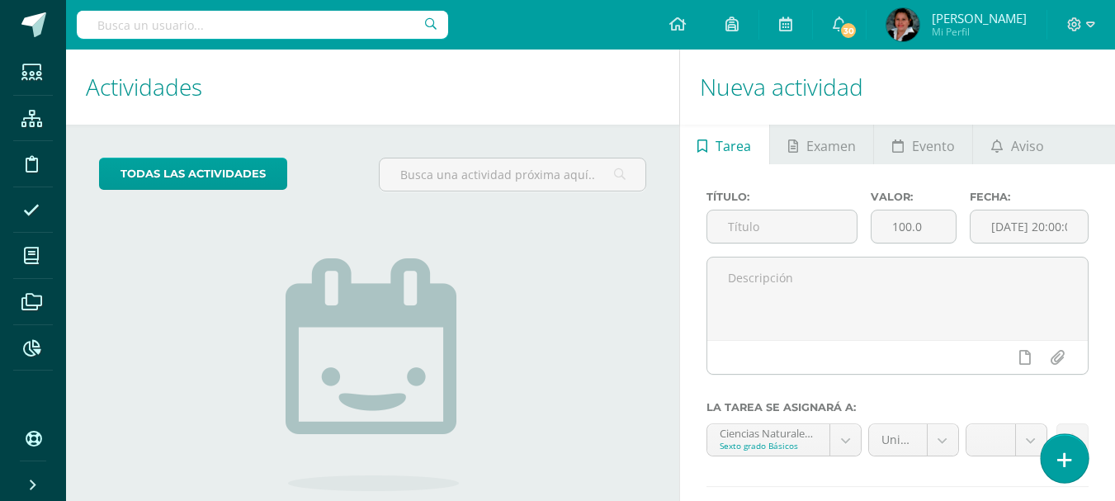
click at [1060, 453] on icon at bounding box center [1064, 459] width 15 height 19
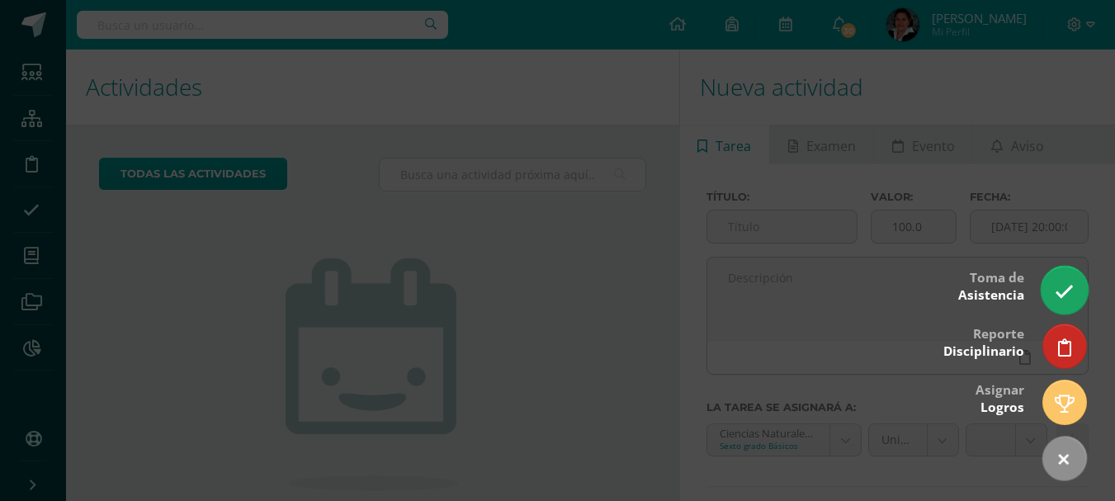
click at [1076, 295] on link at bounding box center [1063, 290] width 47 height 48
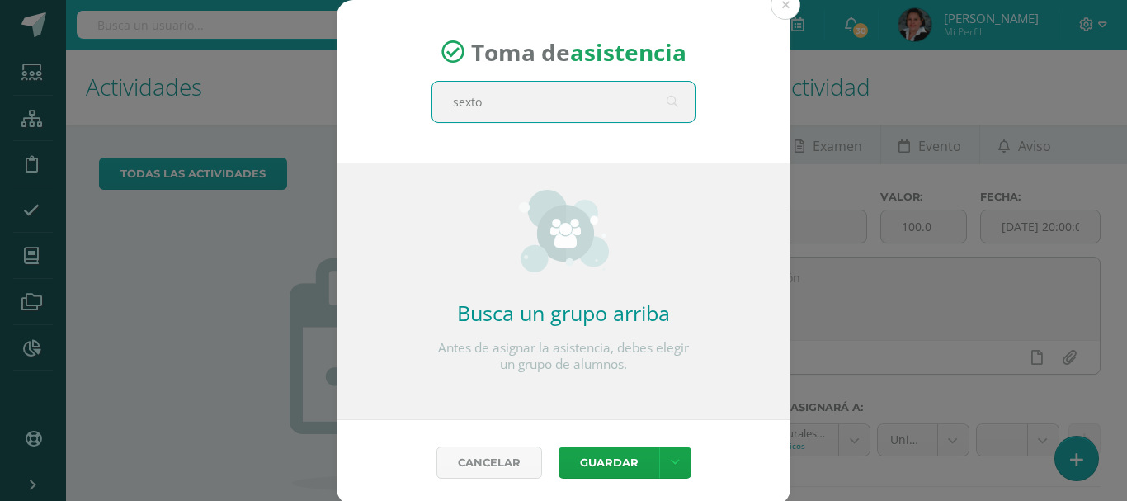
type input "sexto A"
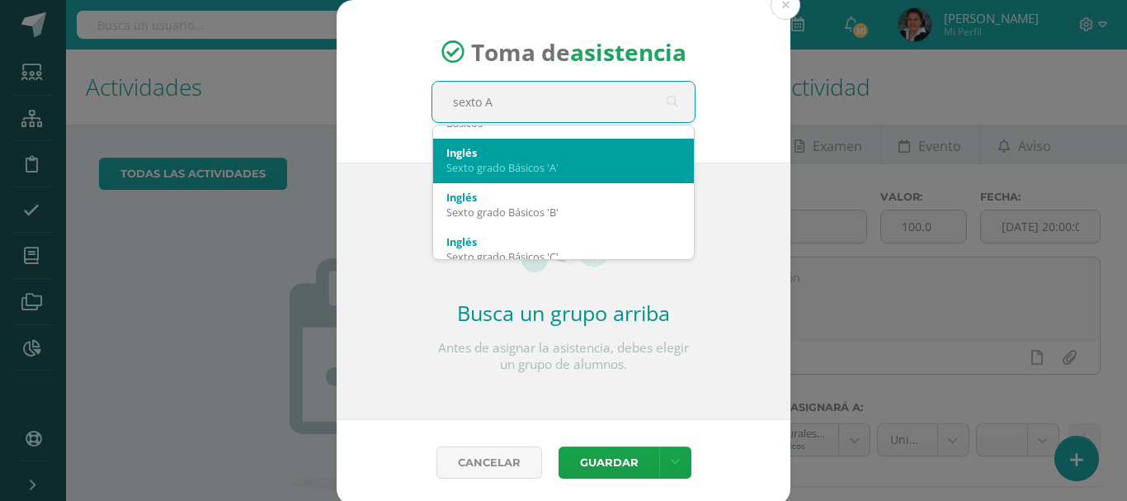
scroll to position [82, 0]
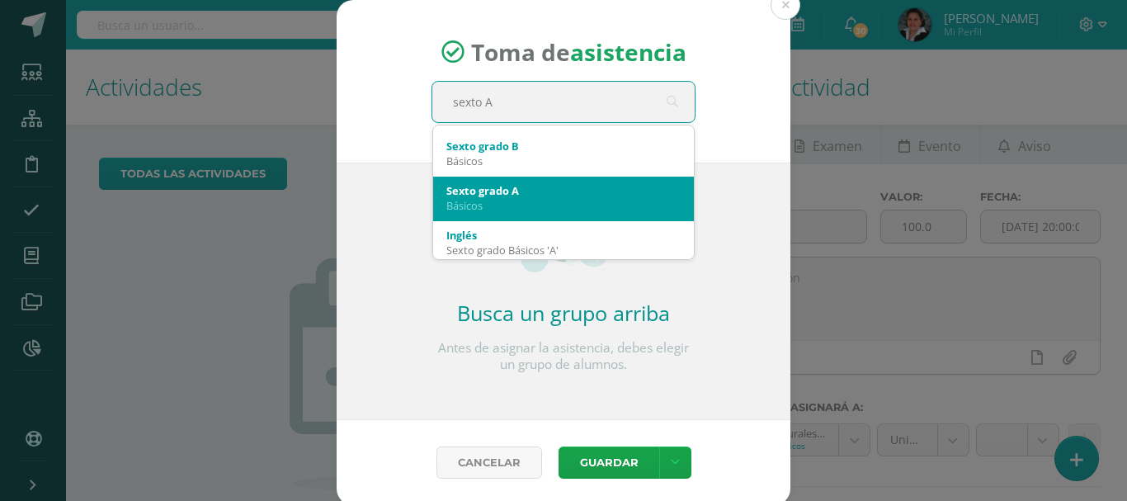
click at [488, 209] on div "Básicos" at bounding box center [563, 205] width 234 height 15
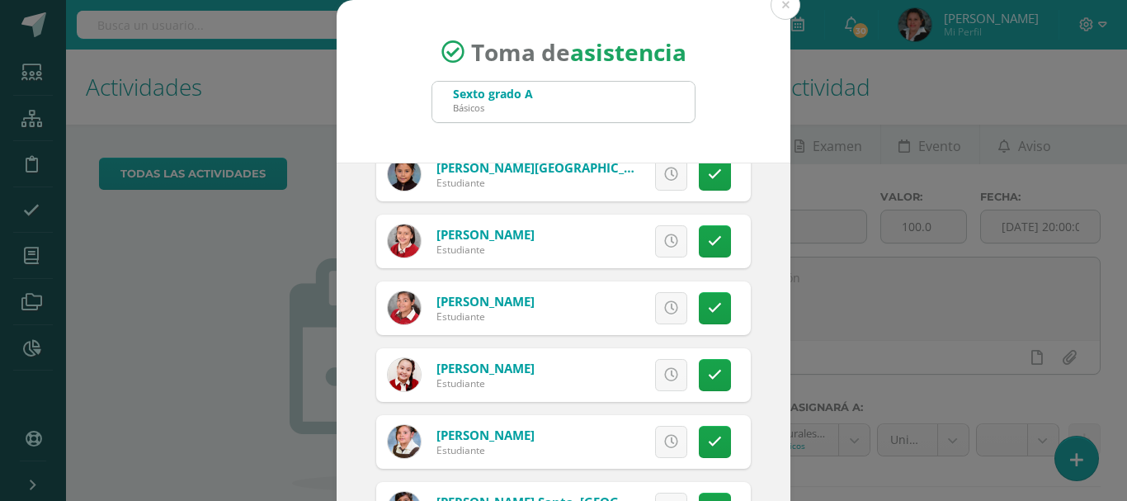
scroll to position [165, 0]
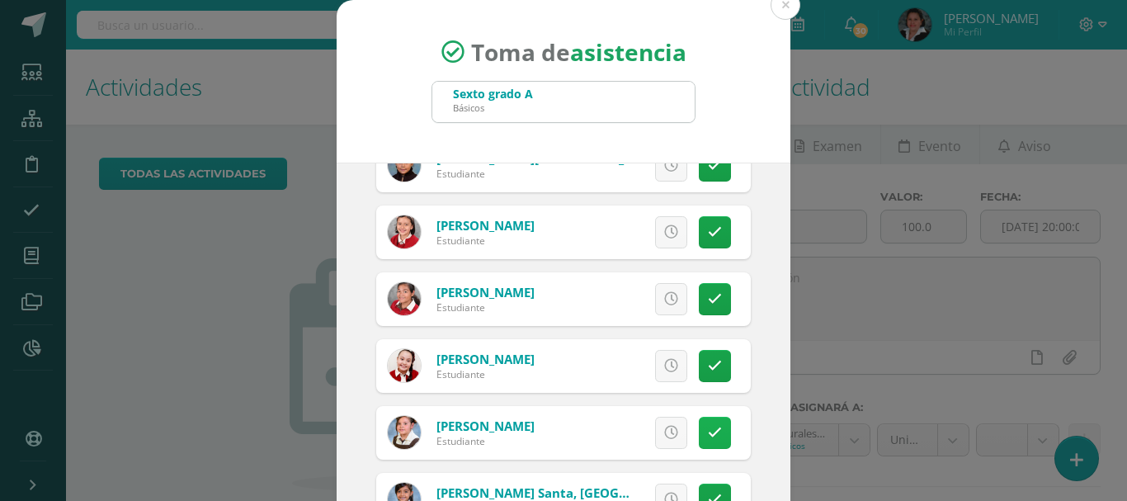
click at [708, 431] on icon at bounding box center [715, 433] width 14 height 14
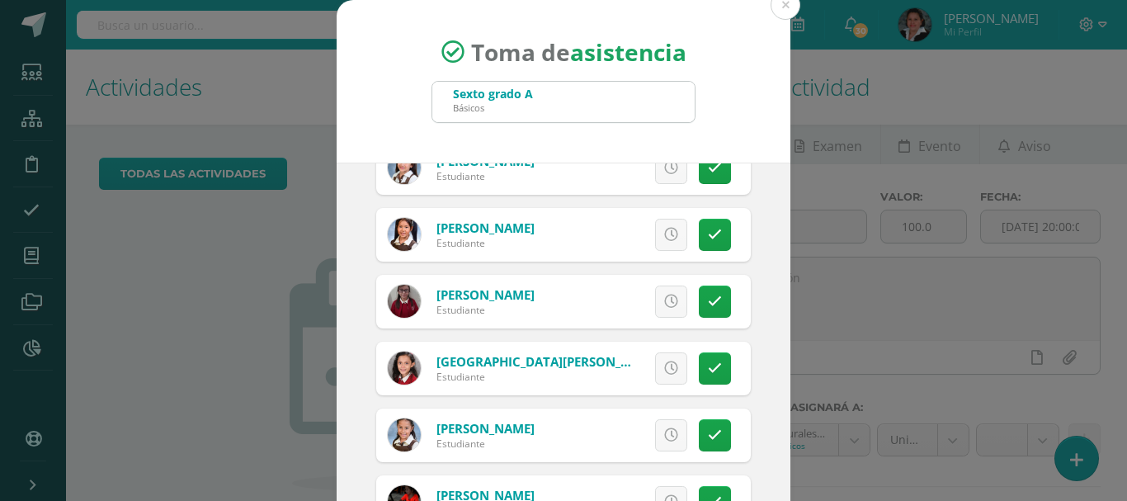
scroll to position [982, 0]
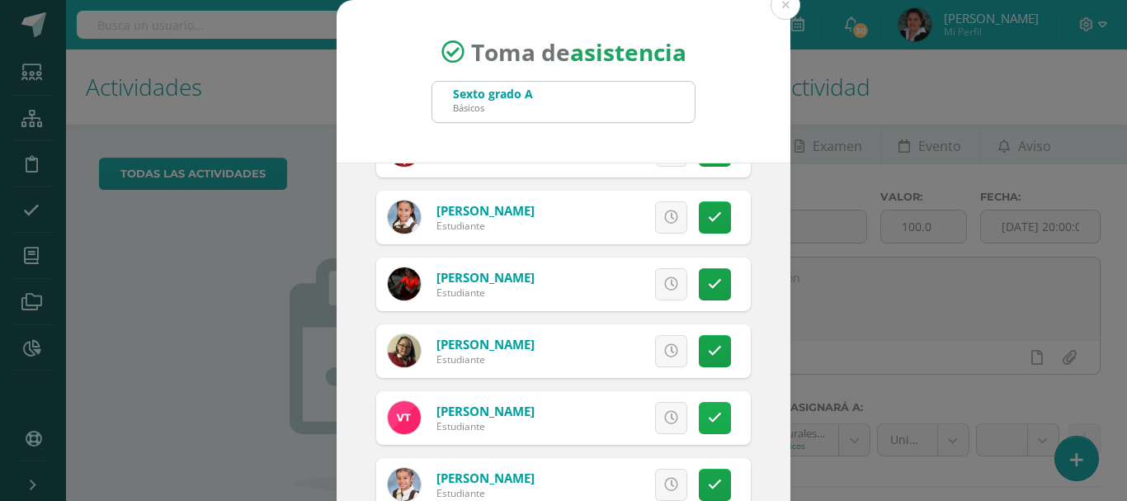
click at [699, 420] on link at bounding box center [715, 418] width 32 height 32
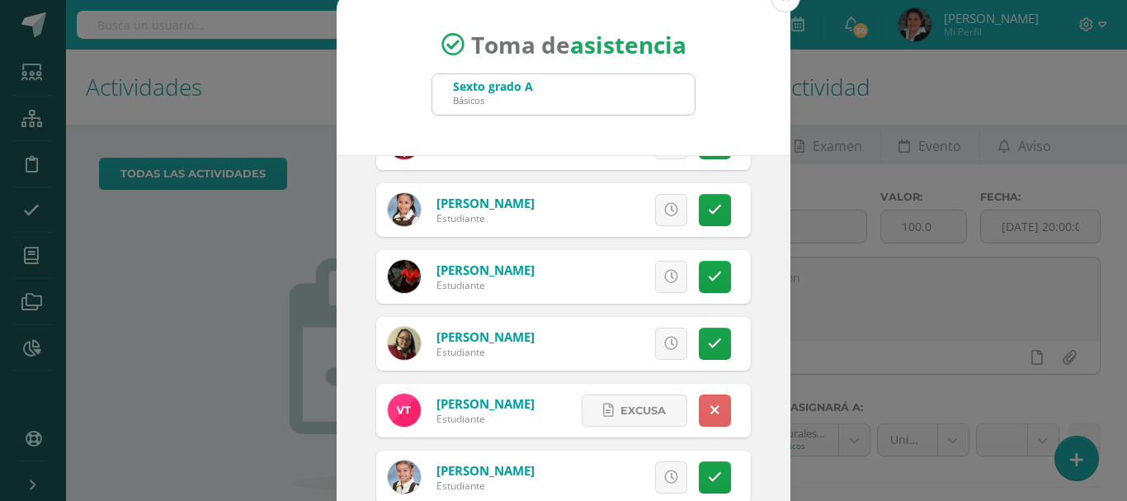
scroll to position [0, 0]
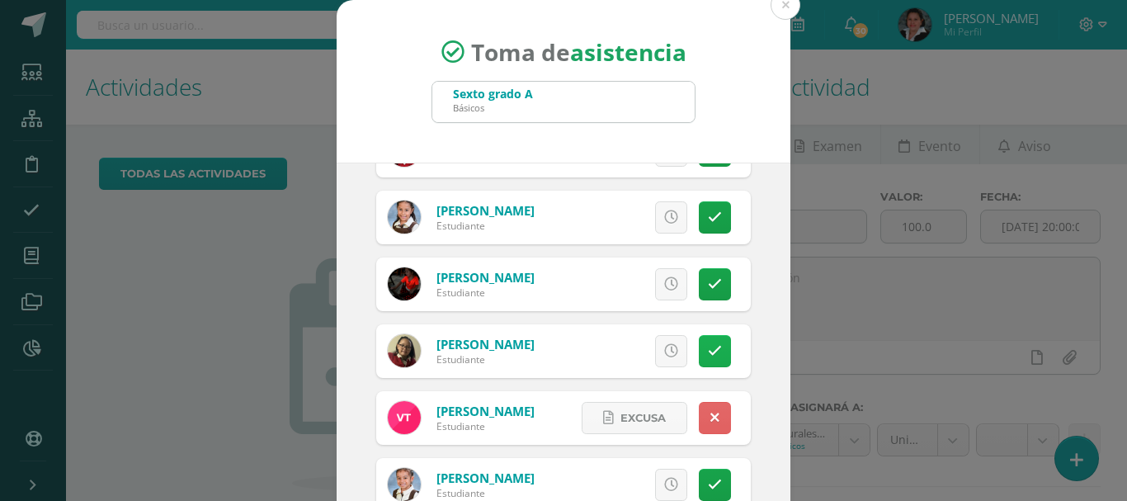
click at [699, 342] on link at bounding box center [715, 351] width 32 height 32
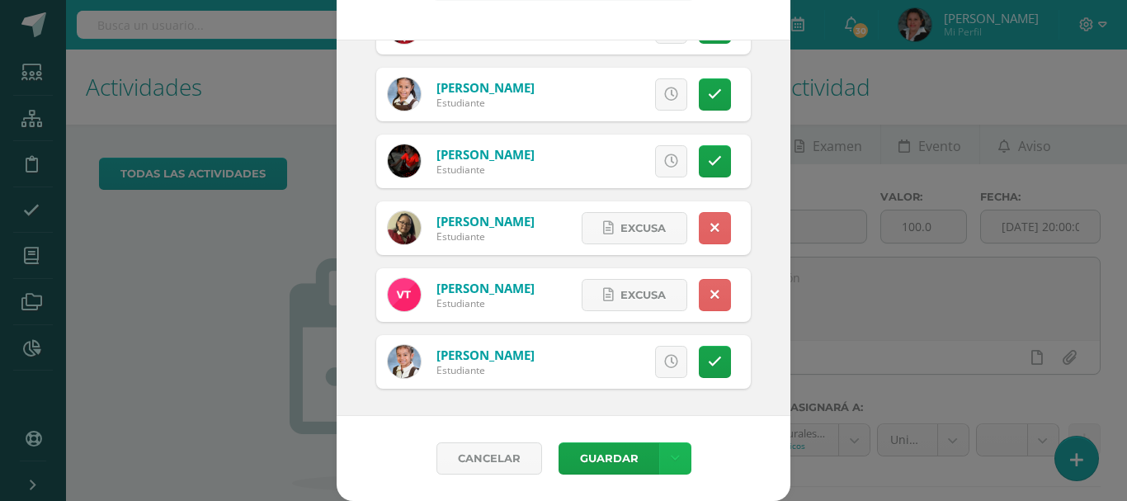
click at [671, 455] on icon at bounding box center [675, 458] width 9 height 14
click at [635, 398] on link "Guardar sin notificar inasistencias" at bounding box center [634, 396] width 181 height 40
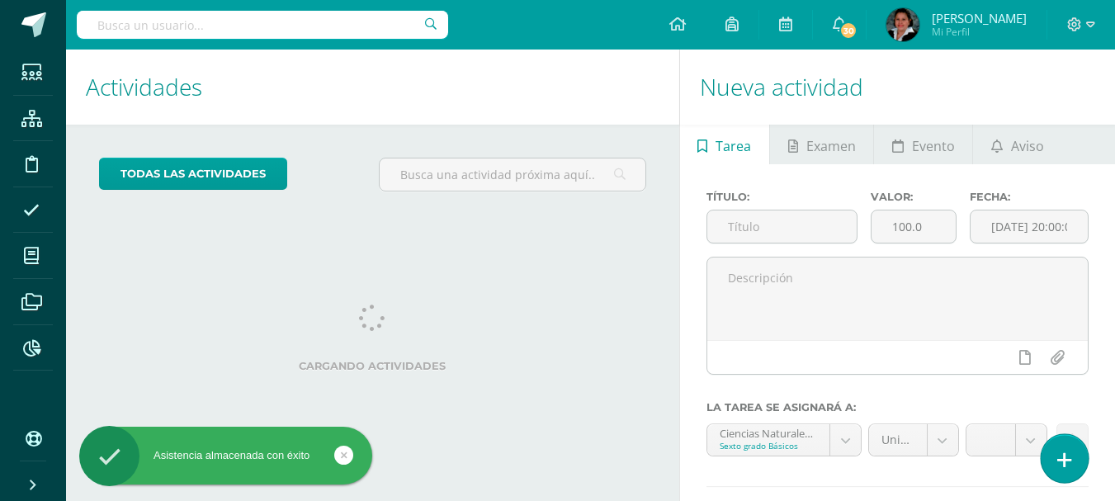
click at [1063, 452] on icon at bounding box center [1064, 459] width 15 height 19
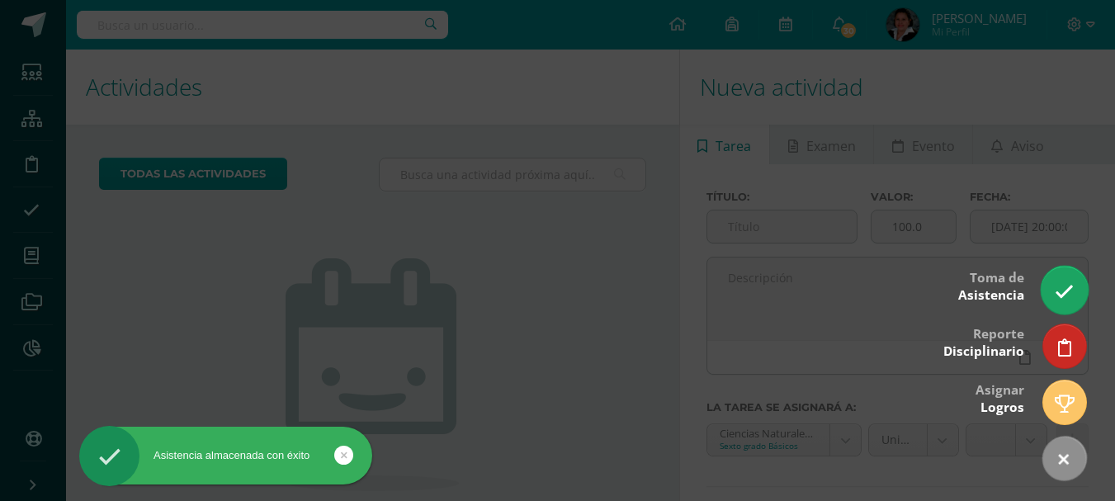
click at [1077, 296] on link at bounding box center [1063, 290] width 47 height 48
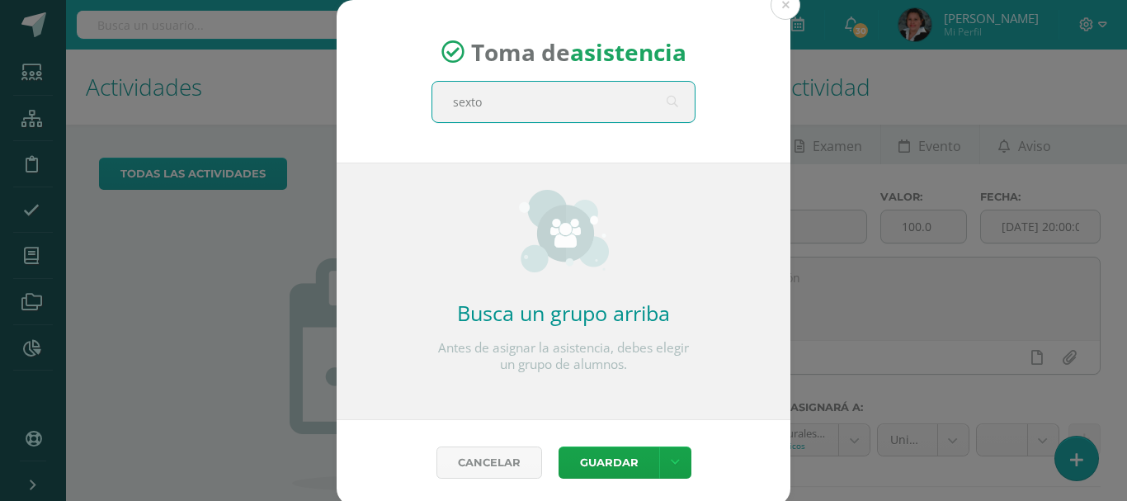
type input "sexto b"
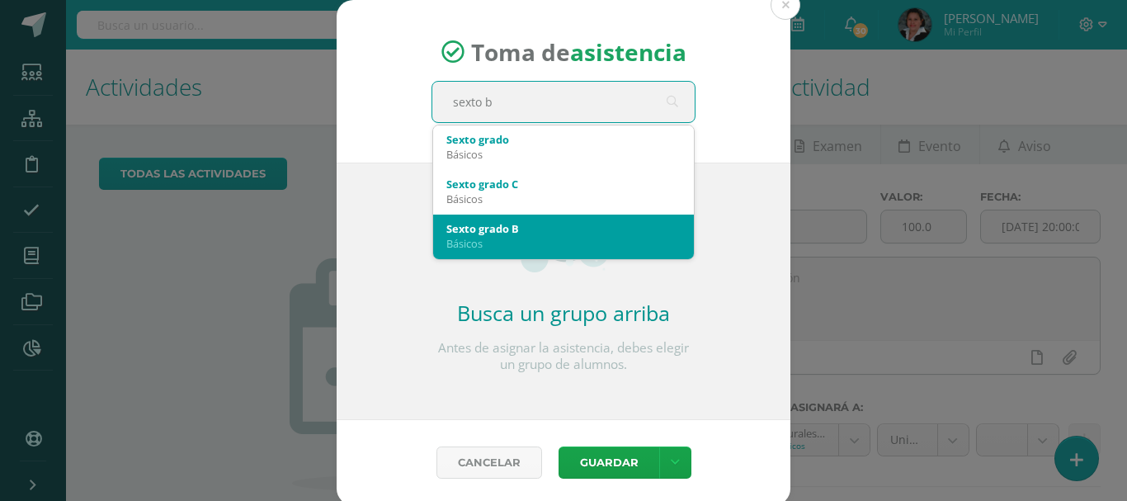
click at [476, 227] on div "Sexto grado B" at bounding box center [563, 228] width 234 height 15
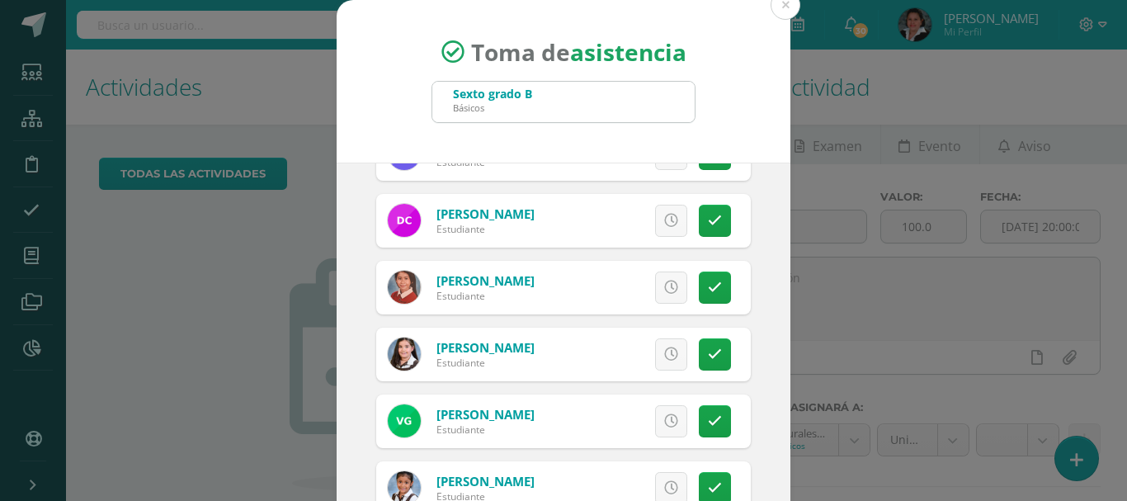
scroll to position [330, 0]
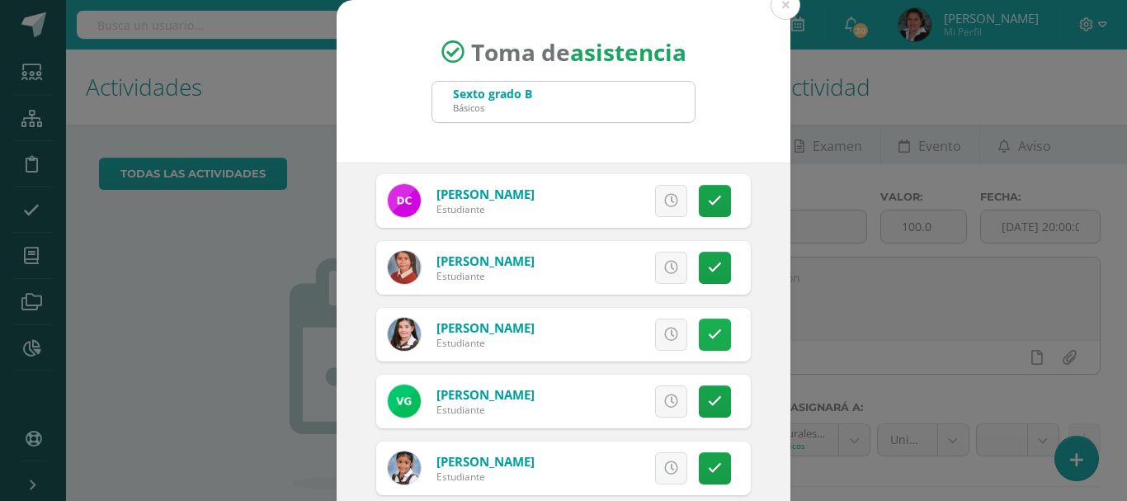
click at [708, 331] on icon at bounding box center [715, 335] width 14 height 14
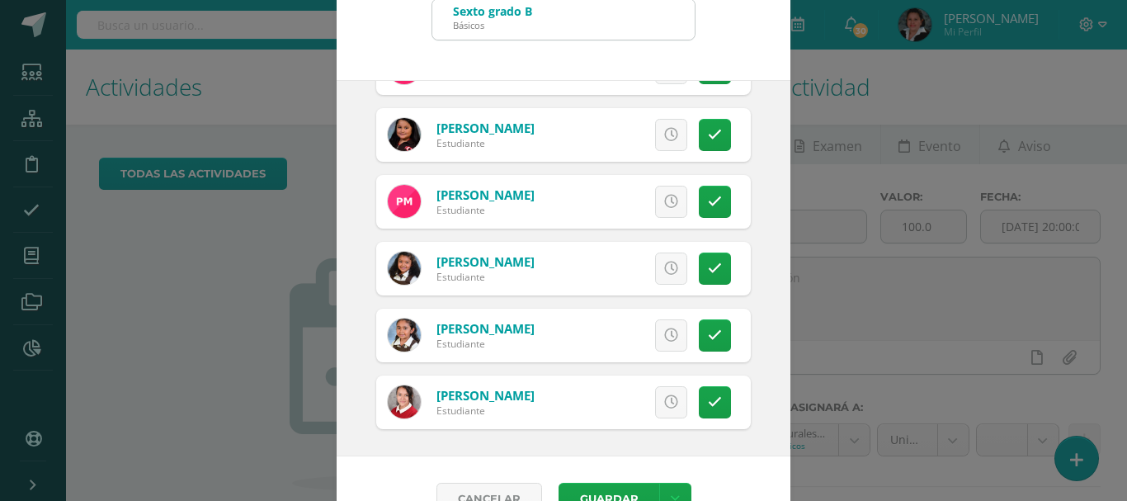
scroll to position [123, 0]
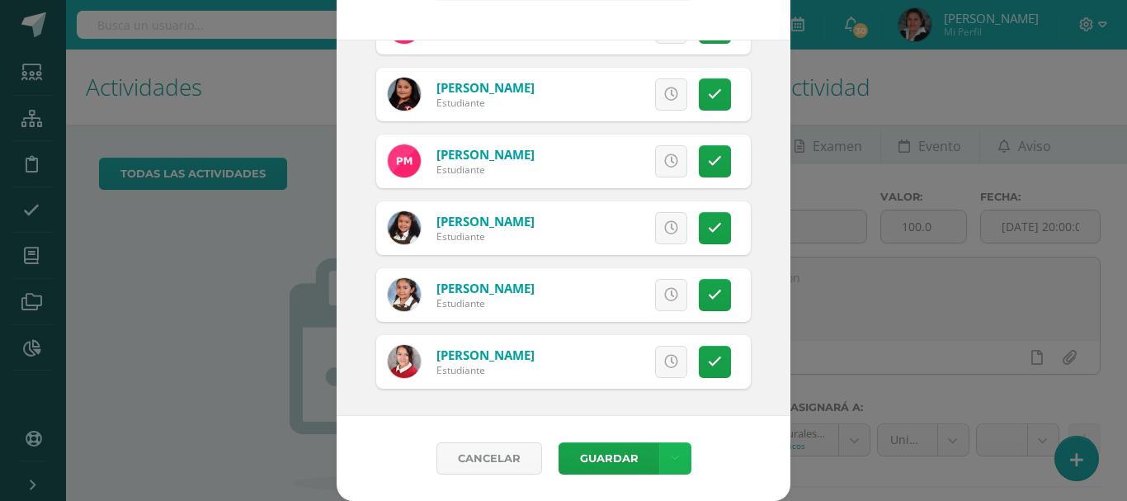
click at [660, 452] on link at bounding box center [675, 458] width 32 height 32
click at [586, 401] on link "Guardar sin notificar inasistencias" at bounding box center [634, 396] width 181 height 40
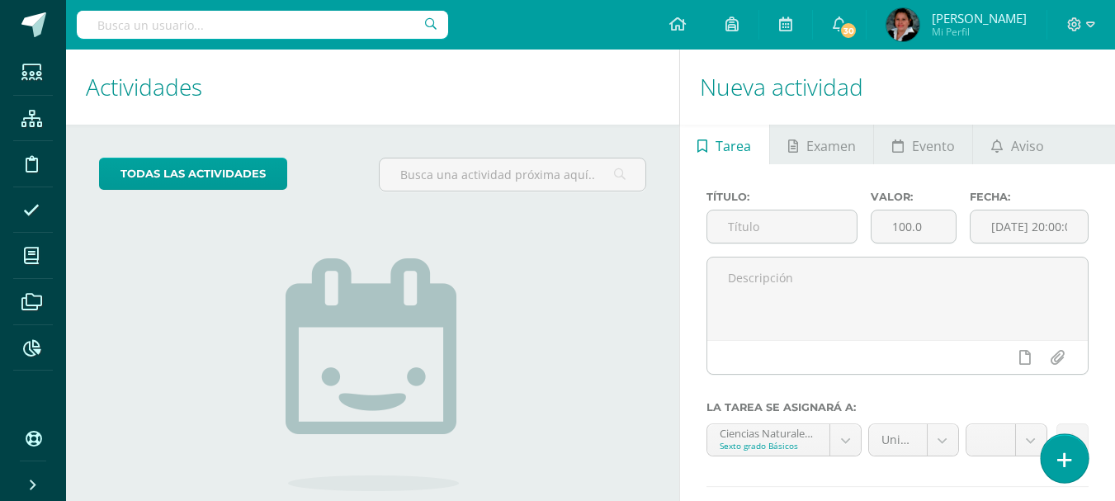
click at [1070, 457] on icon at bounding box center [1064, 459] width 15 height 19
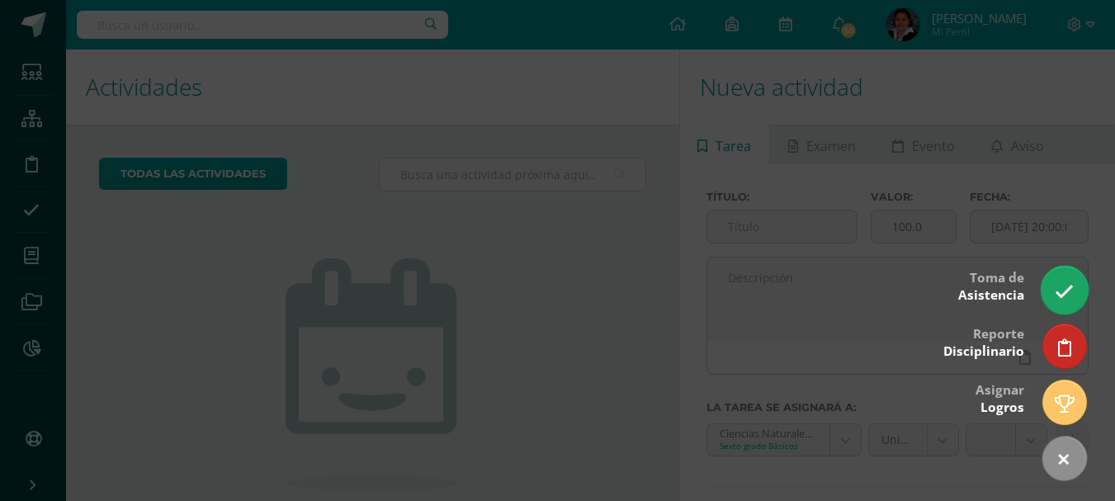
click at [1063, 291] on icon at bounding box center [1063, 291] width 19 height 19
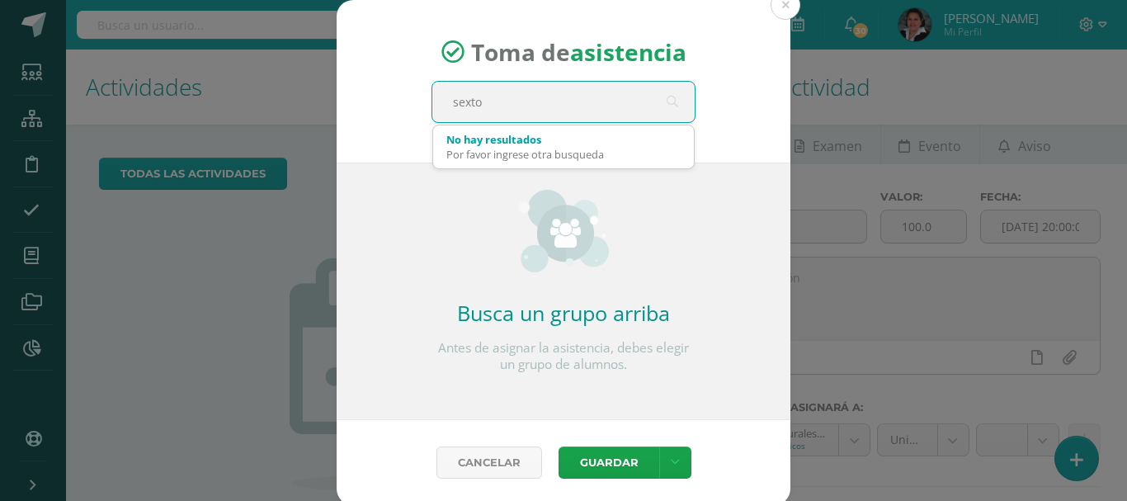
type input "sexto c"
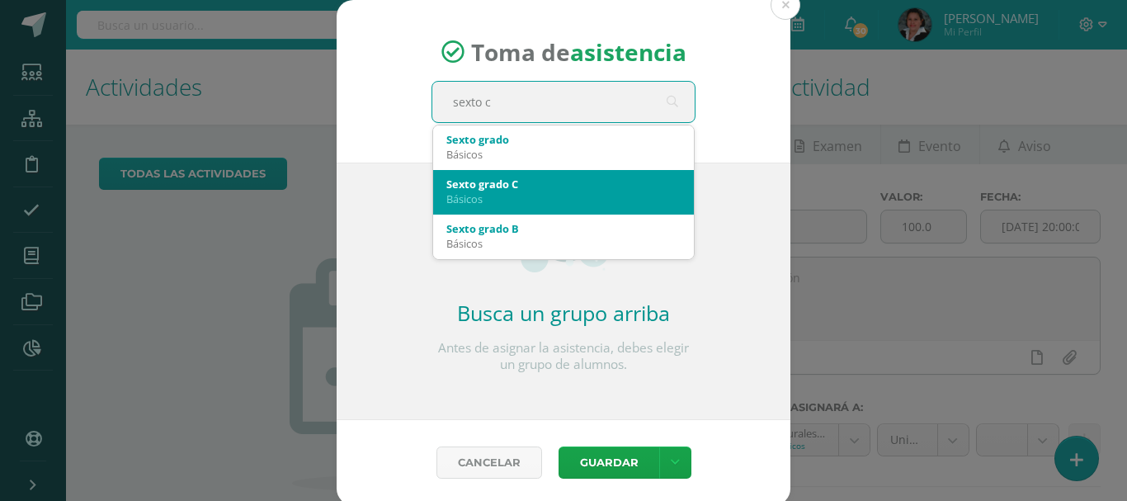
click at [501, 186] on div "Sexto grado C" at bounding box center [563, 184] width 234 height 15
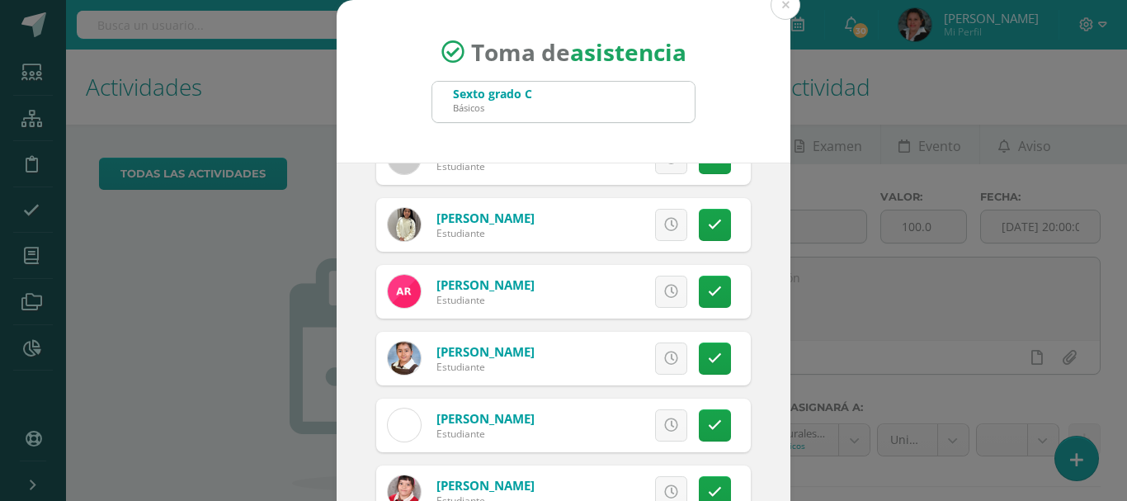
scroll to position [636, 0]
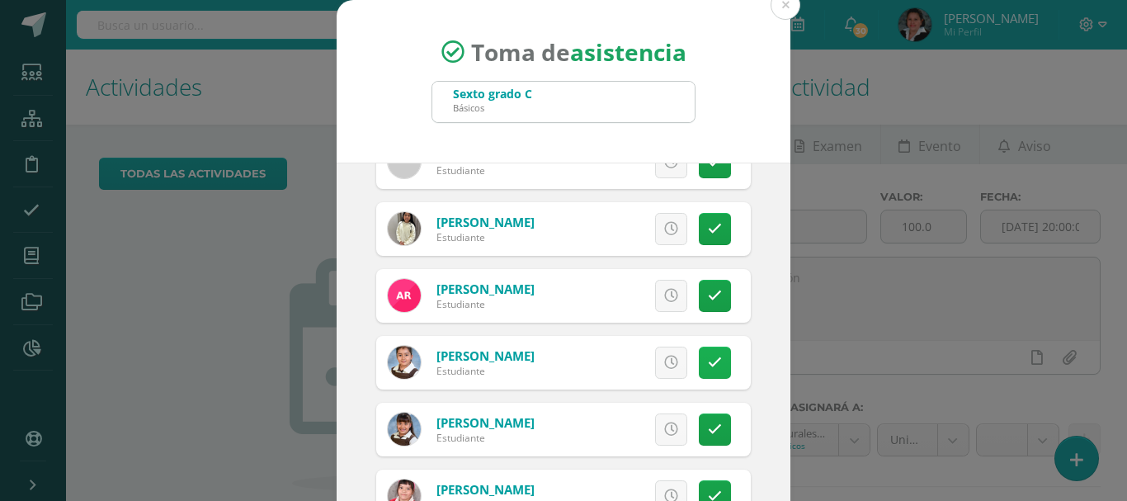
click at [708, 365] on icon at bounding box center [715, 363] width 14 height 14
click at [746, 342] on div "2025-08-11 August, 2025 Mo Tu We Th Fr Sa Su 28 29 30 31 1 2 3 4 5 6 7 8 9 10 1…" at bounding box center [564, 351] width 454 height 376
click at [708, 293] on icon at bounding box center [715, 296] width 14 height 14
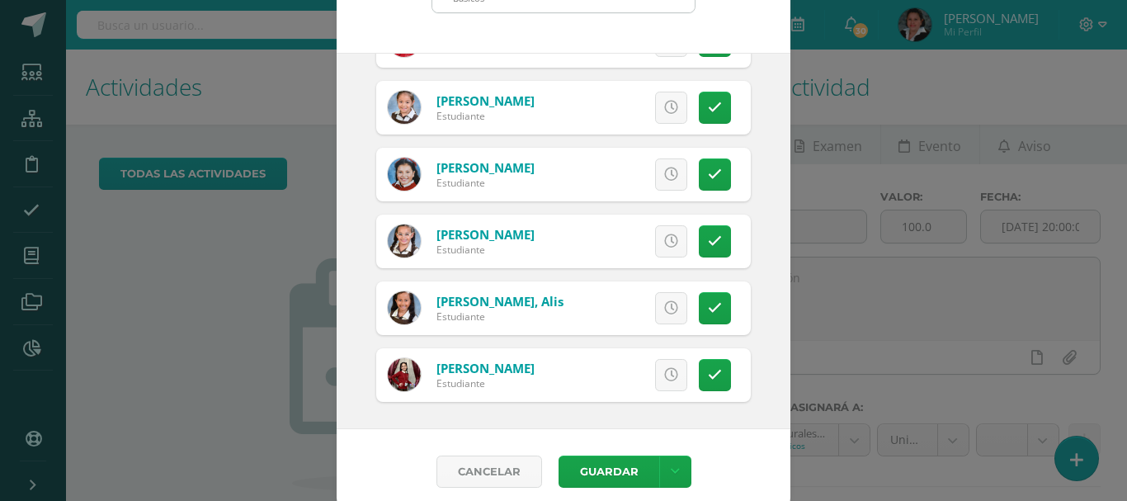
scroll to position [123, 0]
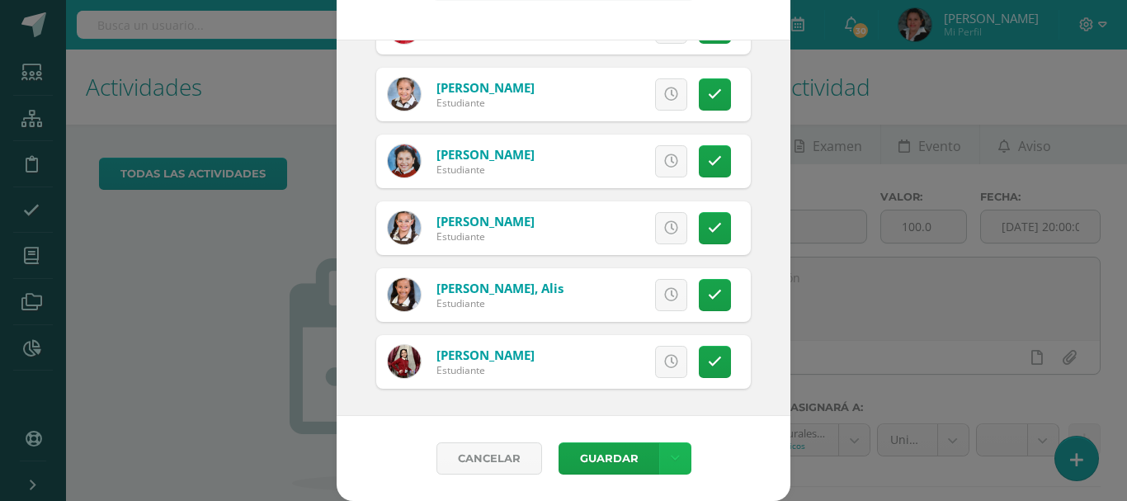
click at [677, 456] on link at bounding box center [675, 458] width 32 height 32
click at [600, 399] on link "Guardar sin notificar inasistencias" at bounding box center [634, 396] width 181 height 40
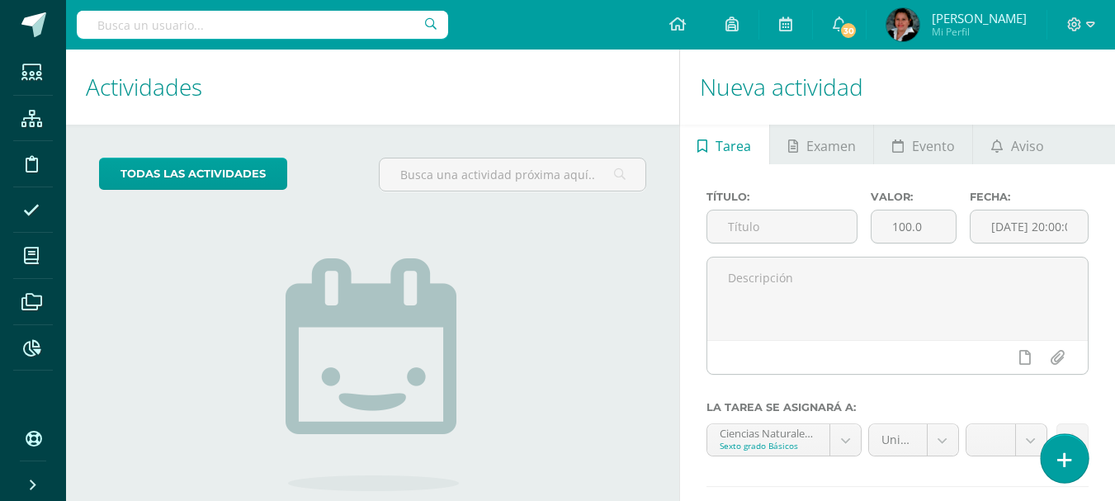
click at [1062, 459] on icon at bounding box center [1064, 459] width 15 height 19
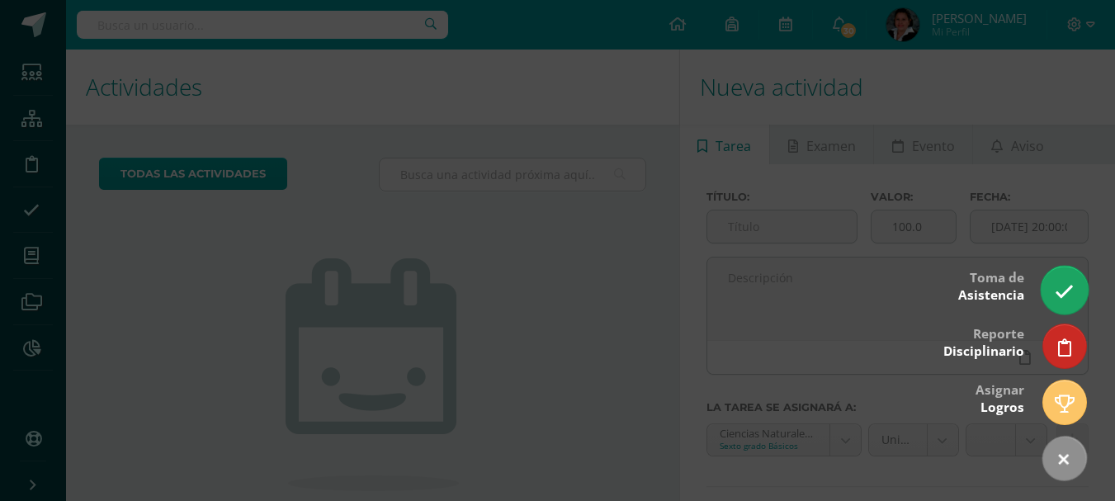
click at [1074, 291] on link at bounding box center [1063, 290] width 47 height 48
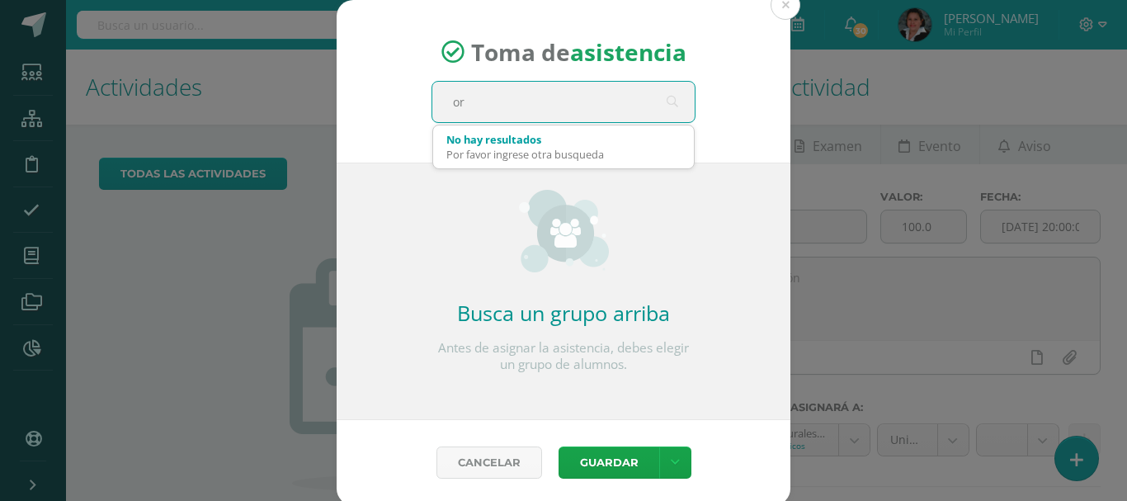
type input "o"
type input "primero a"
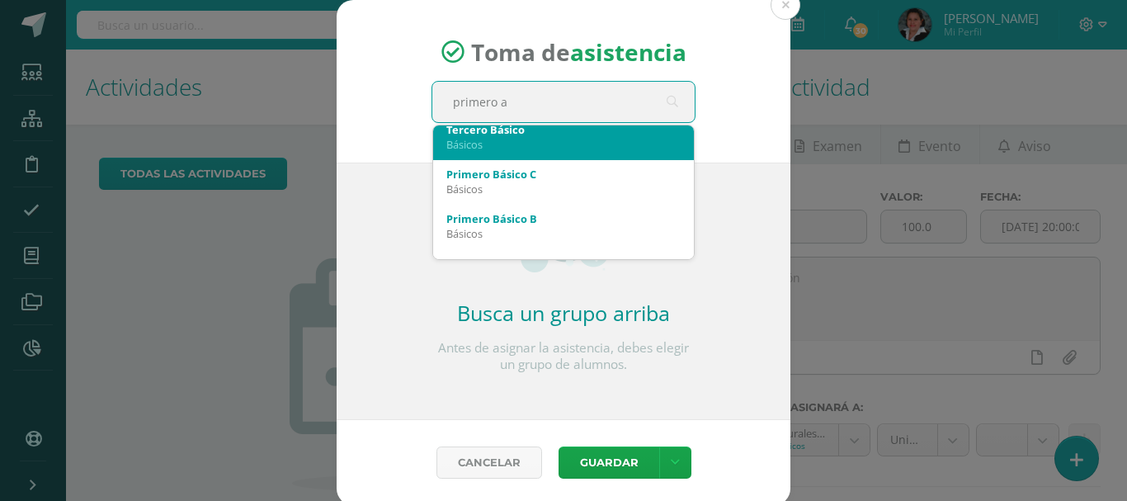
scroll to position [82, 0]
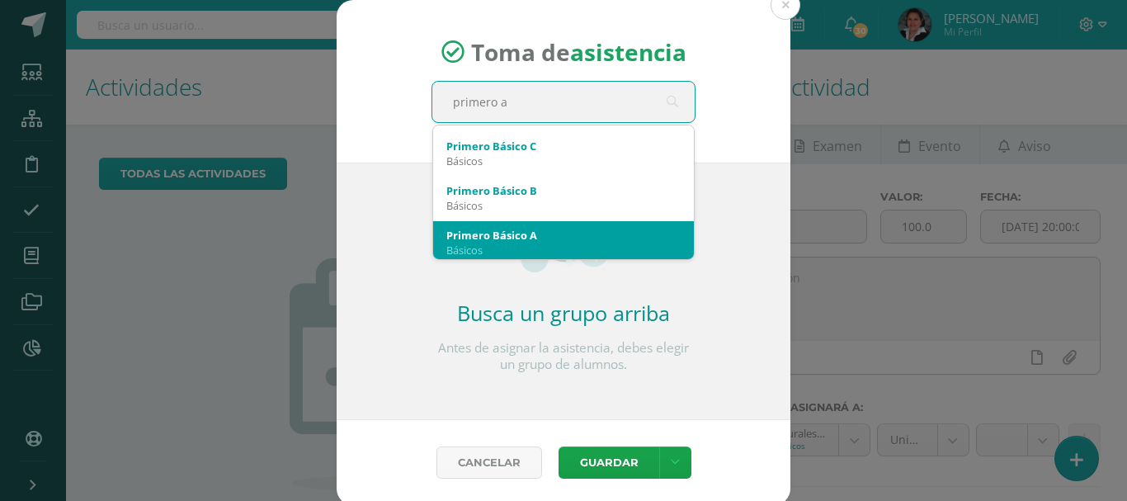
click at [474, 235] on div "Primero Básico A" at bounding box center [563, 235] width 234 height 15
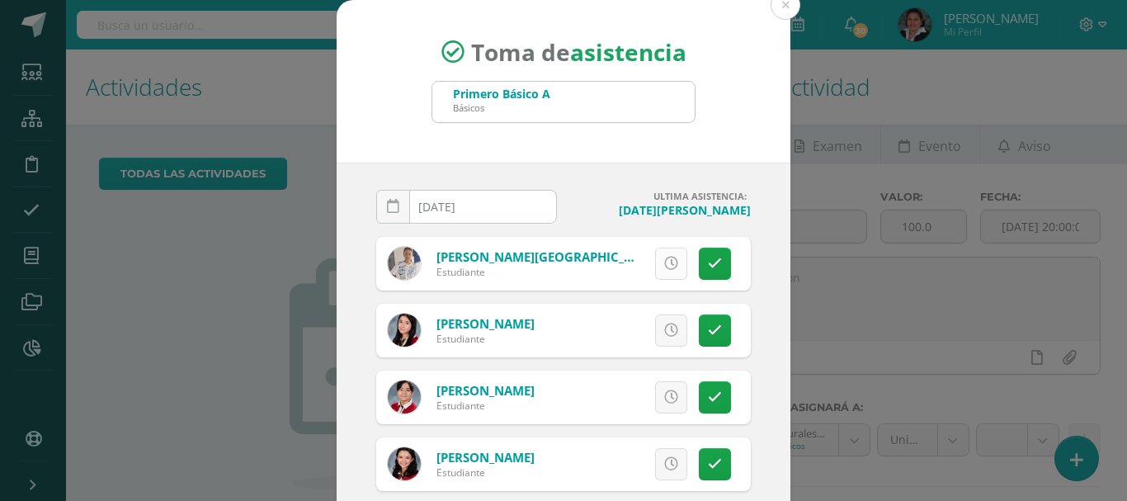
click at [664, 265] on icon at bounding box center [671, 264] width 14 height 14
click at [668, 328] on link at bounding box center [671, 330] width 32 height 32
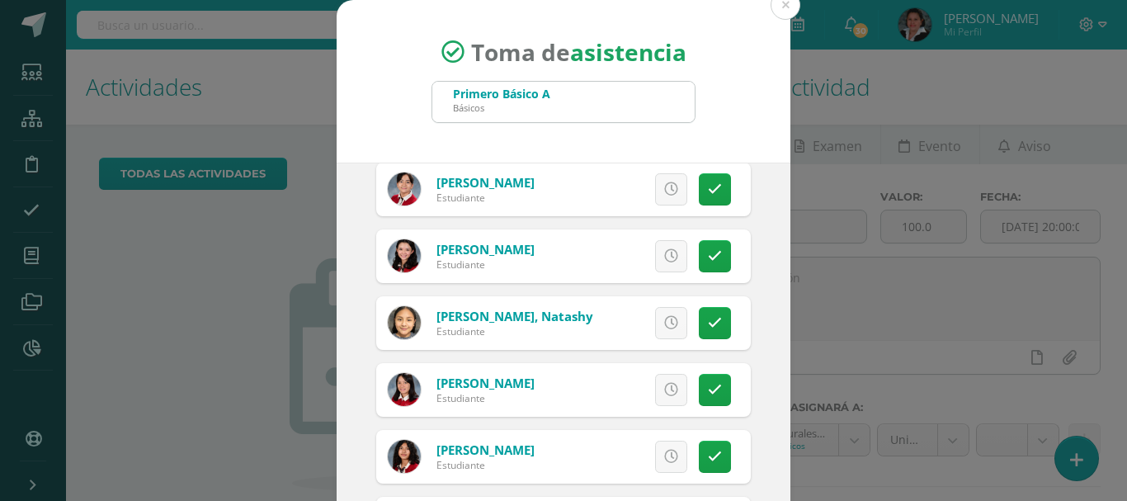
scroll to position [247, 0]
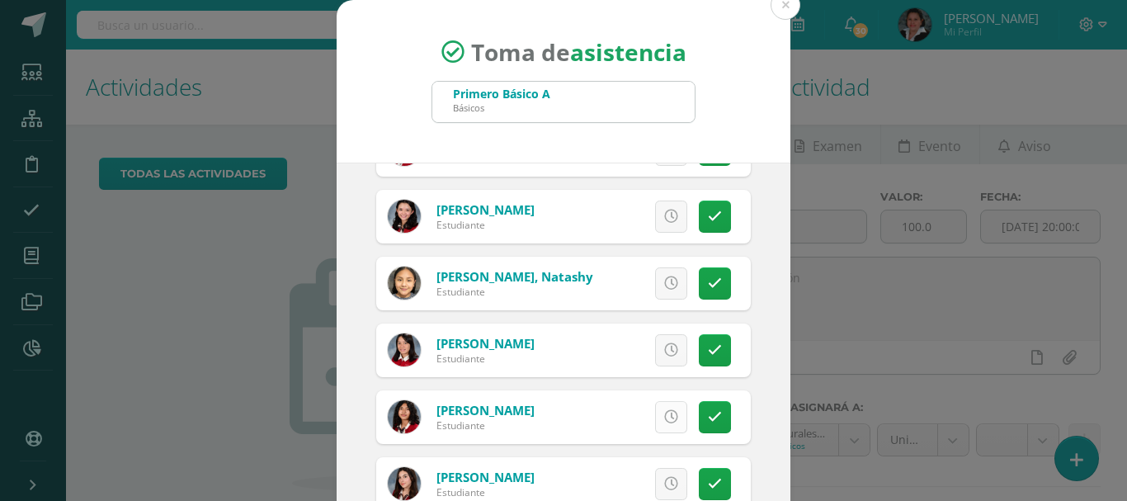
click at [655, 424] on link at bounding box center [671, 417] width 32 height 32
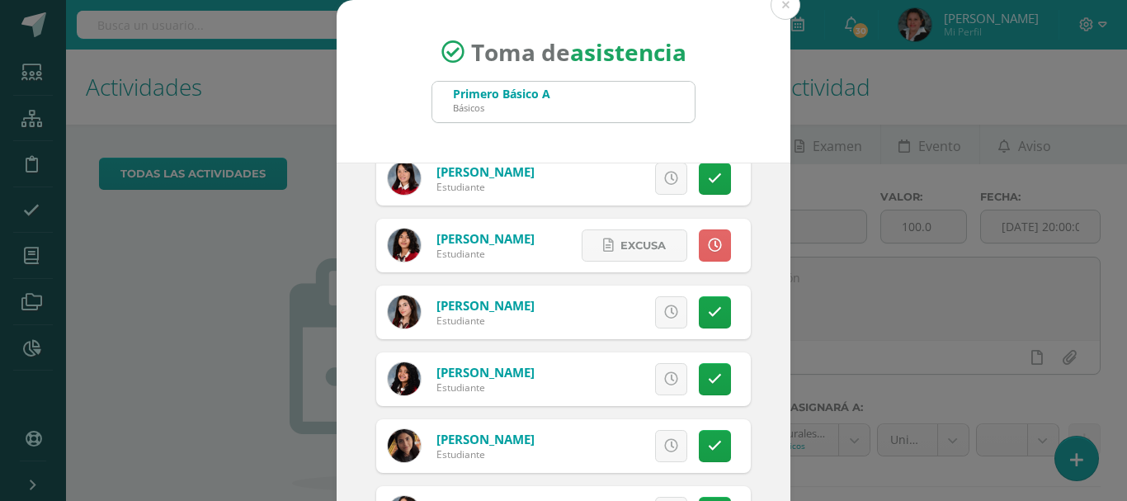
scroll to position [577, 0]
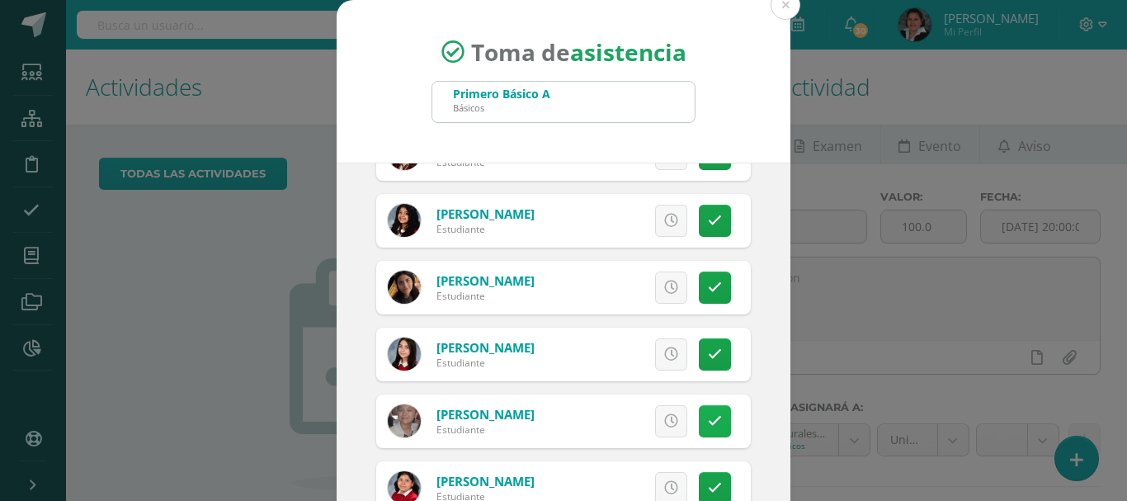
click at [708, 419] on icon at bounding box center [715, 421] width 14 height 14
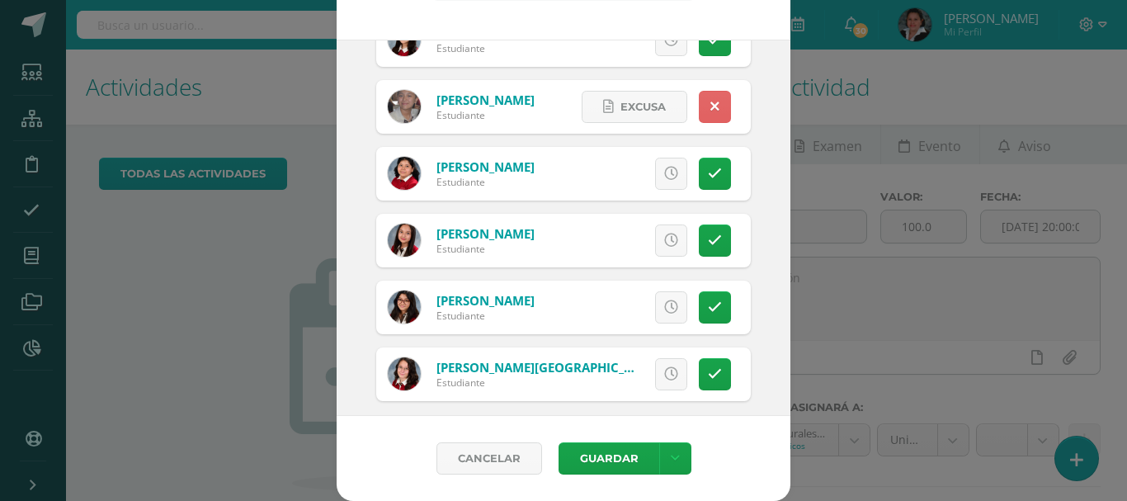
scroll to position [781, 0]
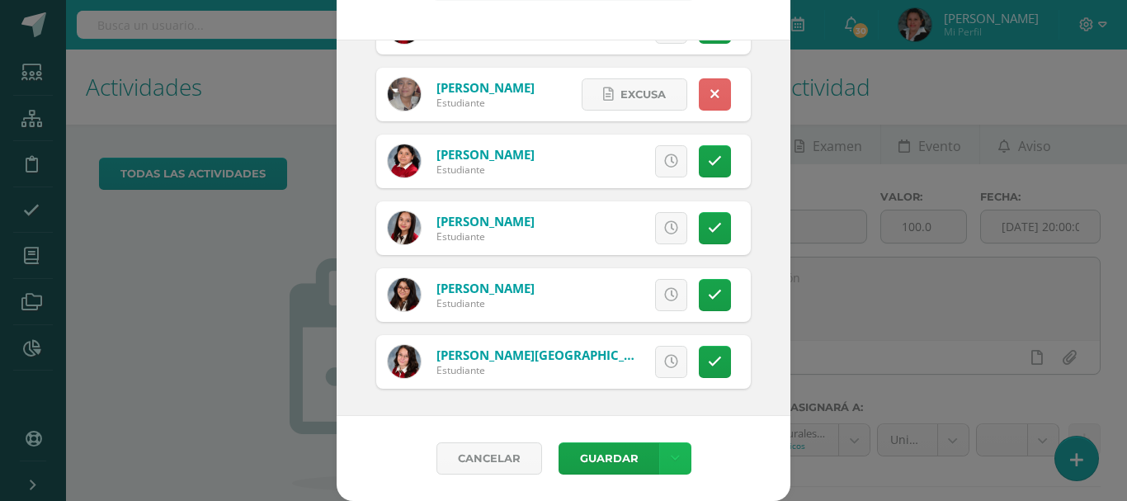
click at [673, 455] on link at bounding box center [675, 458] width 32 height 32
click at [591, 396] on link "Guardar sin notificar inasistencias" at bounding box center [634, 396] width 181 height 40
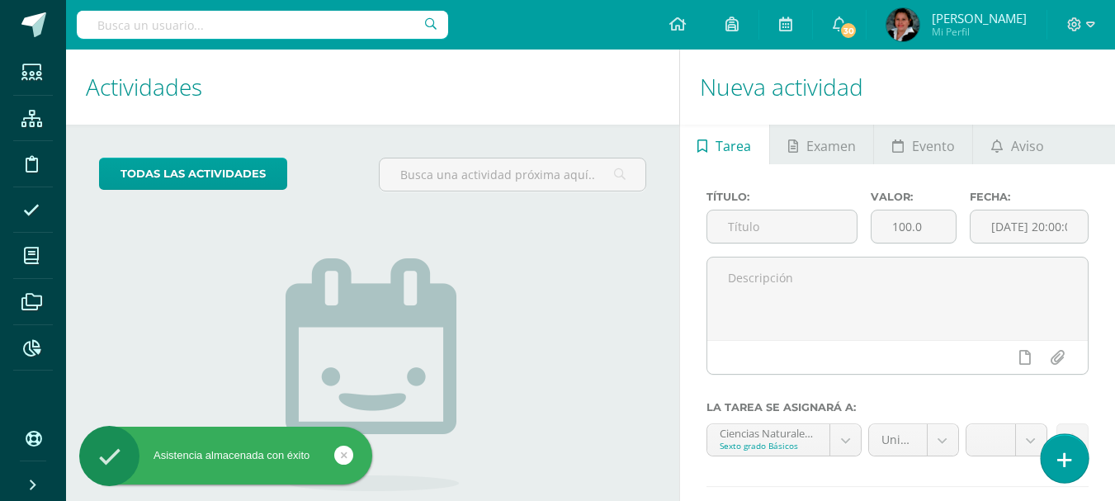
click at [1068, 460] on icon at bounding box center [1064, 459] width 15 height 19
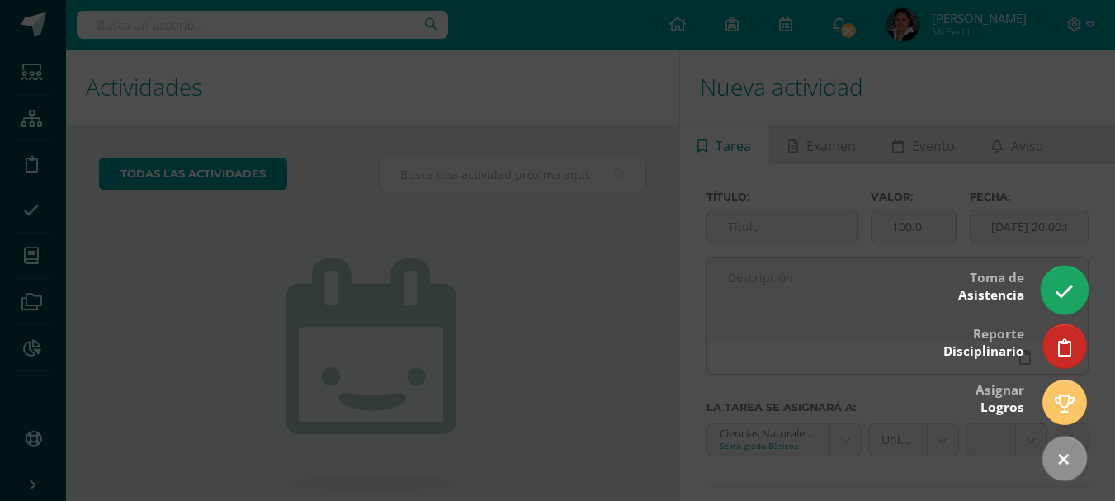
click at [1060, 285] on icon at bounding box center [1063, 291] width 19 height 19
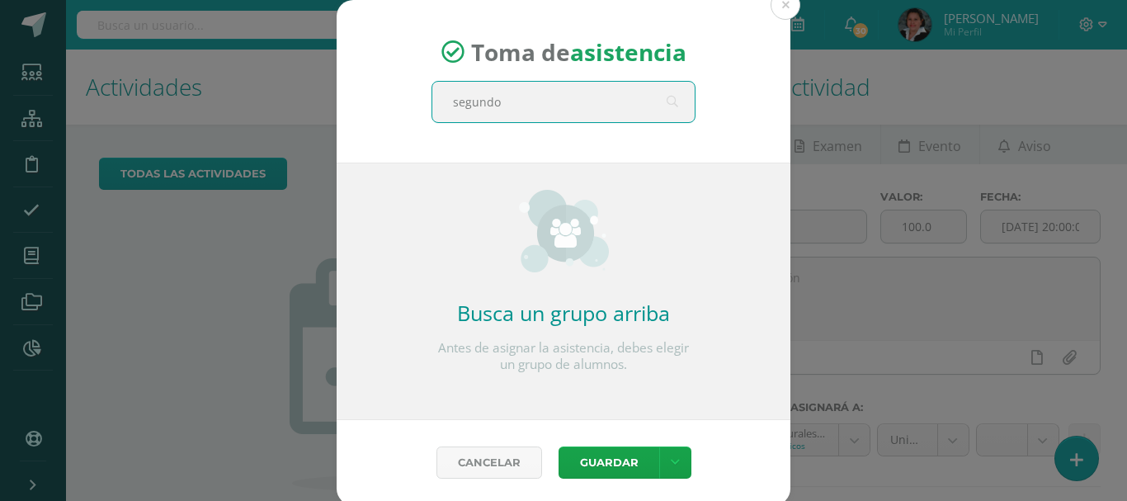
type input "segundo b"
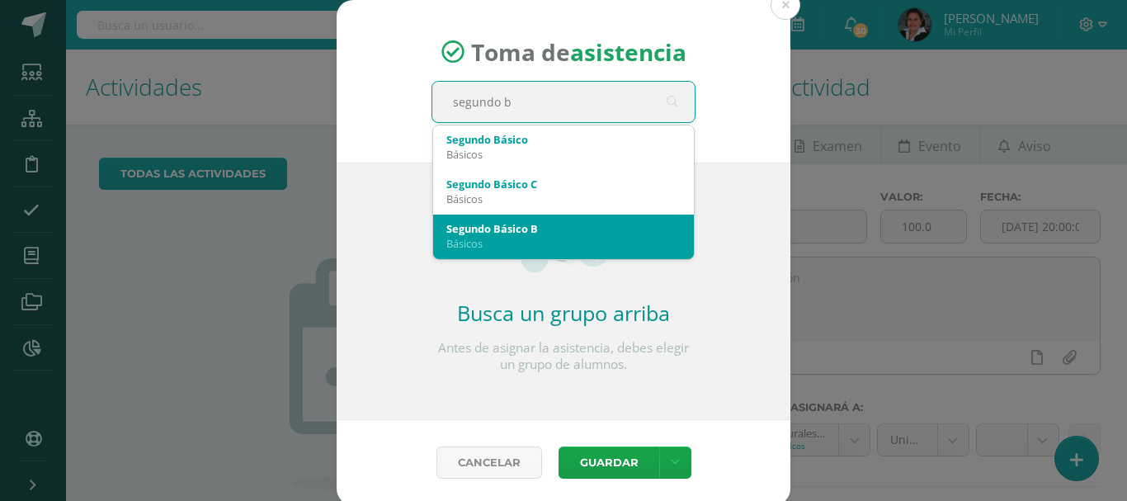
click at [482, 236] on div "Básicos" at bounding box center [563, 243] width 234 height 15
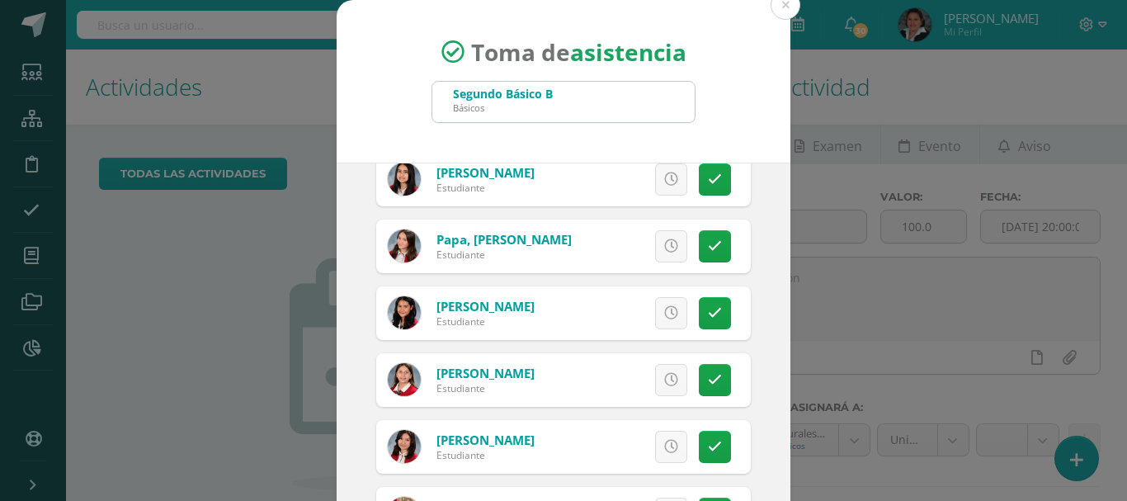
scroll to position [990, 0]
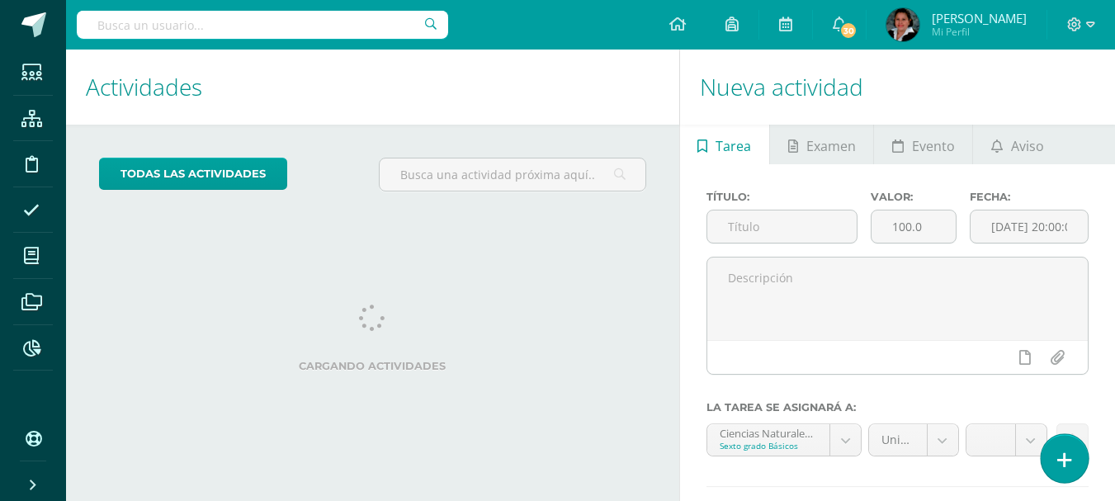
click at [1066, 450] on link at bounding box center [1063, 458] width 47 height 48
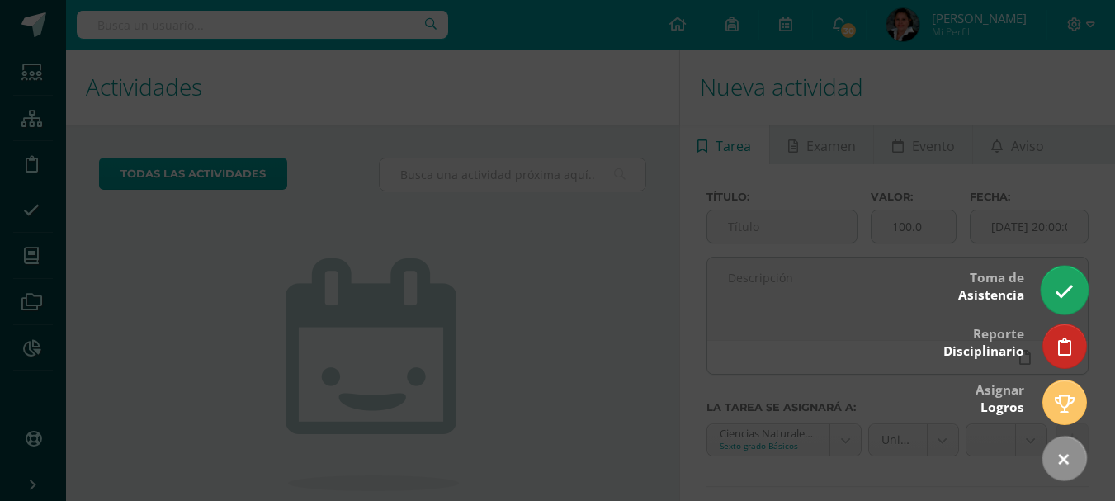
click at [1061, 294] on icon at bounding box center [1063, 291] width 19 height 19
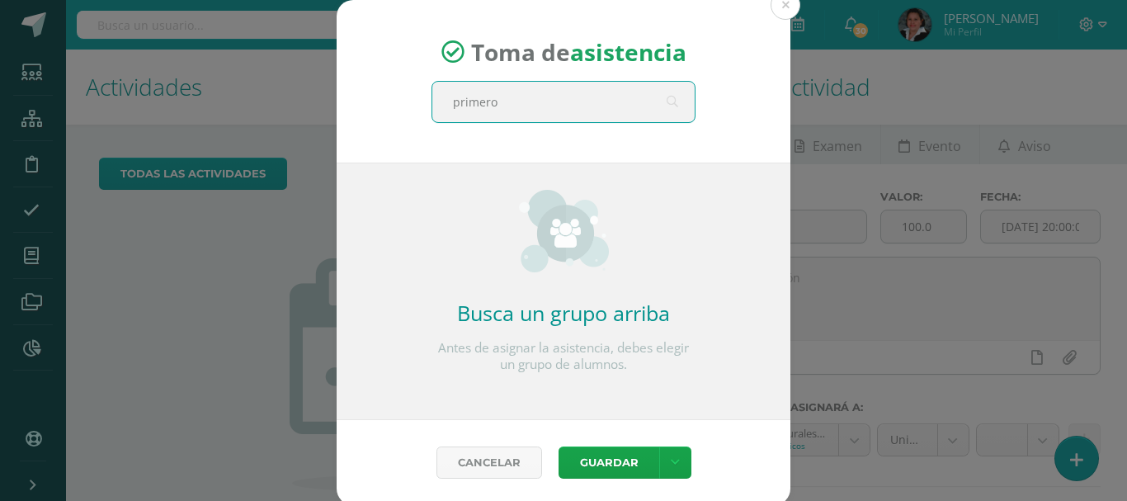
type input "primero b"
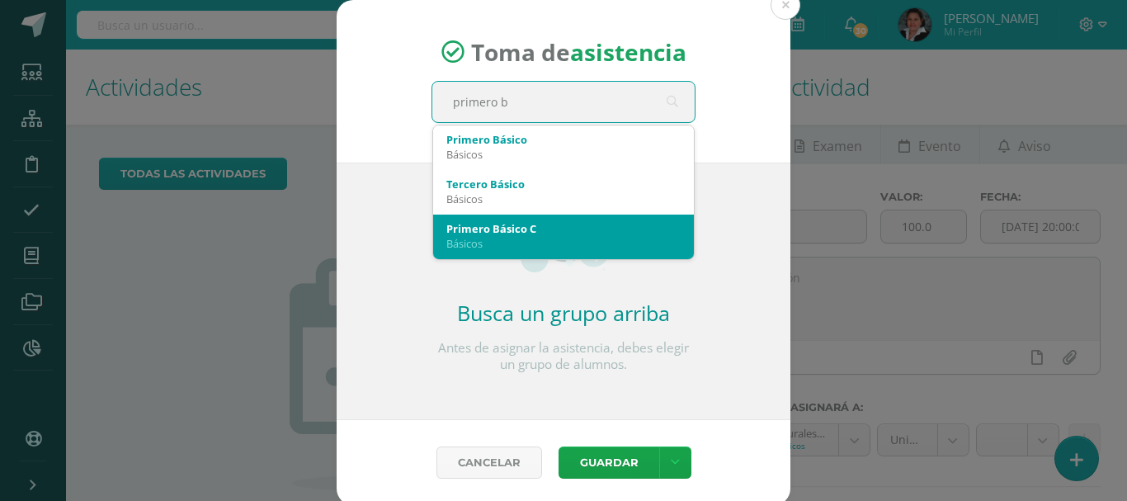
scroll to position [82, 0]
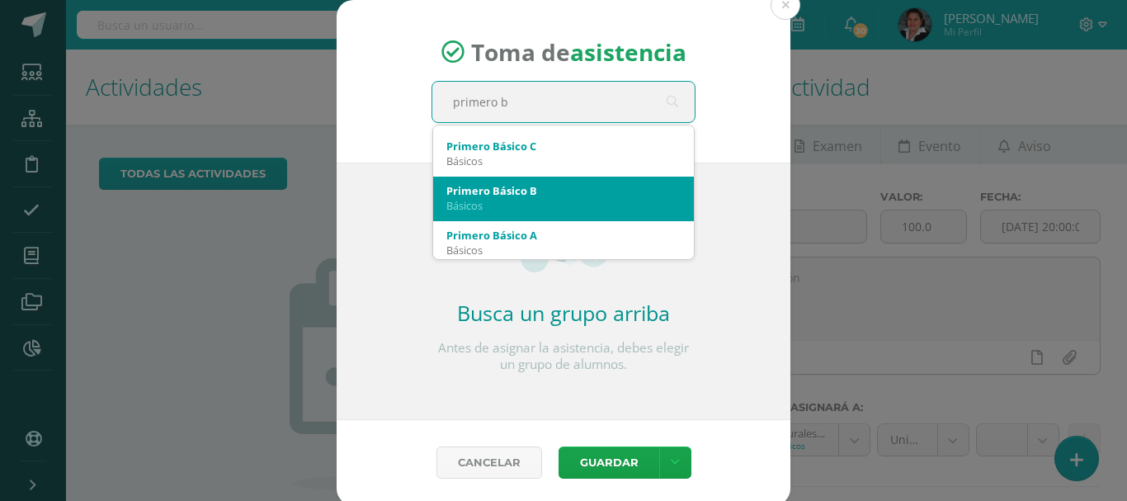
click at [507, 203] on div "Básicos" at bounding box center [563, 205] width 234 height 15
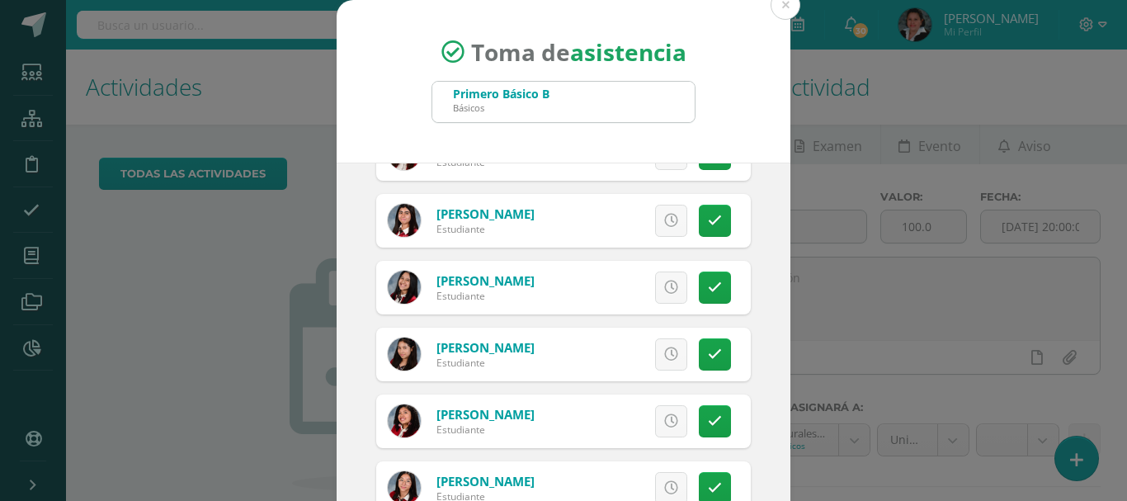
scroll to position [714, 0]
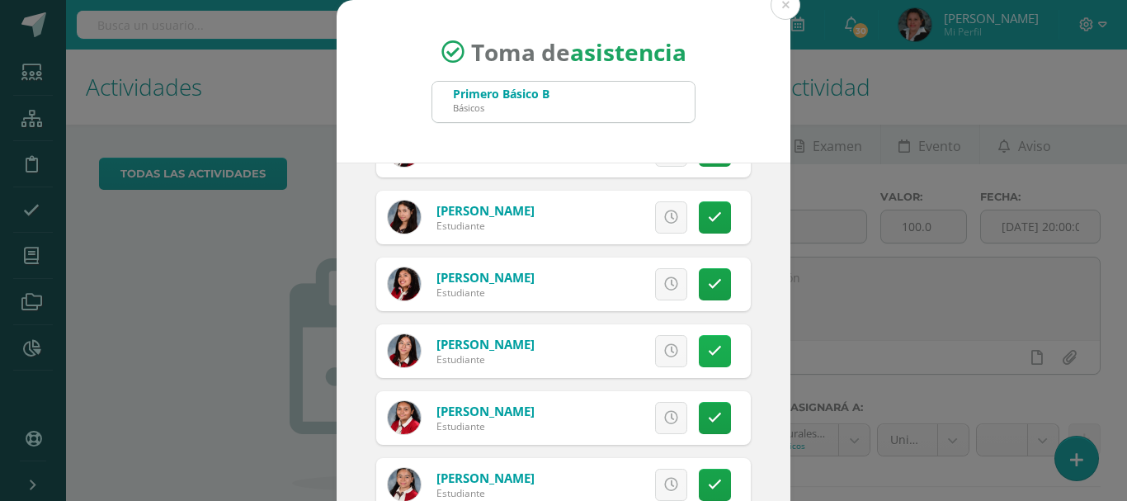
click at [708, 349] on icon at bounding box center [715, 351] width 14 height 14
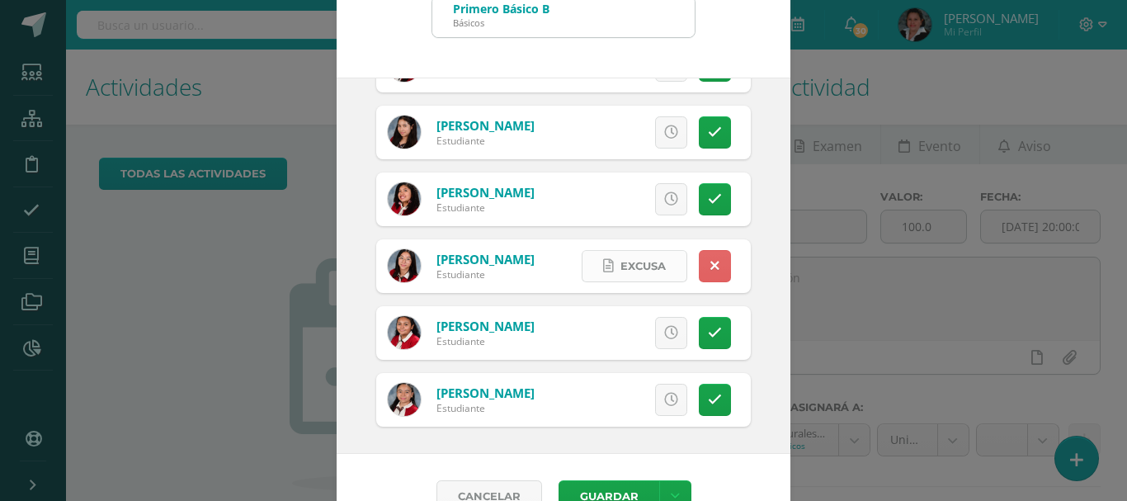
scroll to position [123, 0]
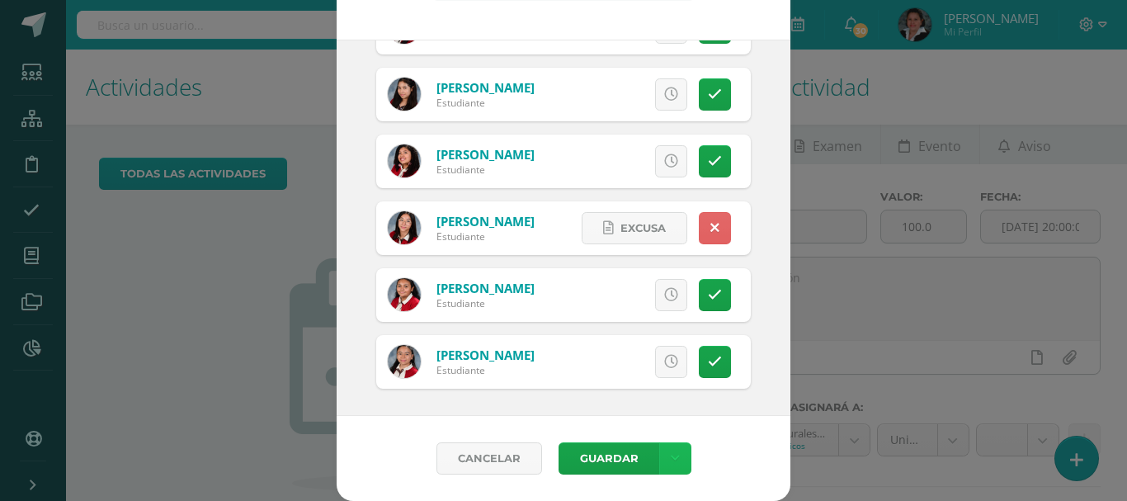
click at [671, 457] on icon at bounding box center [675, 458] width 9 height 14
click at [632, 394] on link "Guardar sin notificar inasistencias" at bounding box center [634, 396] width 181 height 40
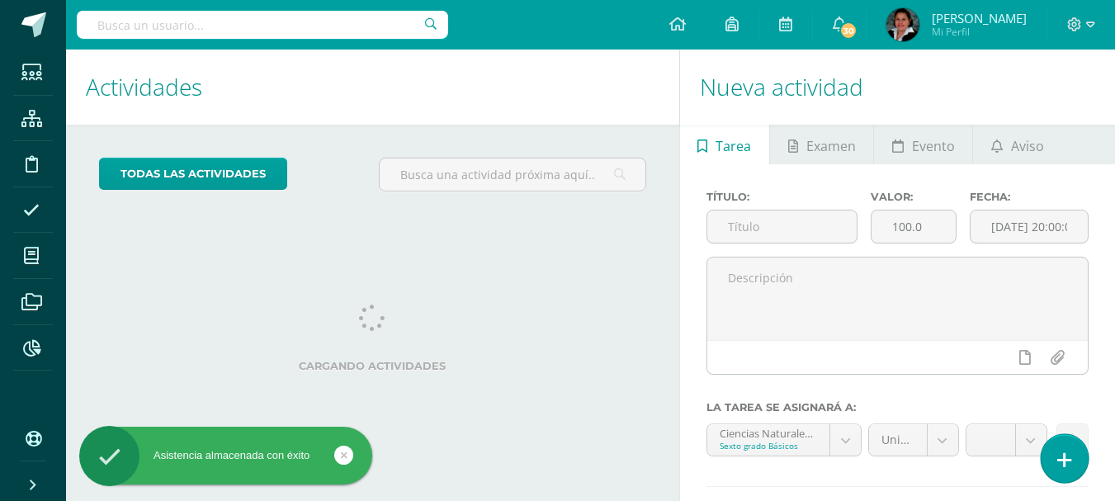
click at [1061, 457] on icon at bounding box center [1064, 459] width 15 height 19
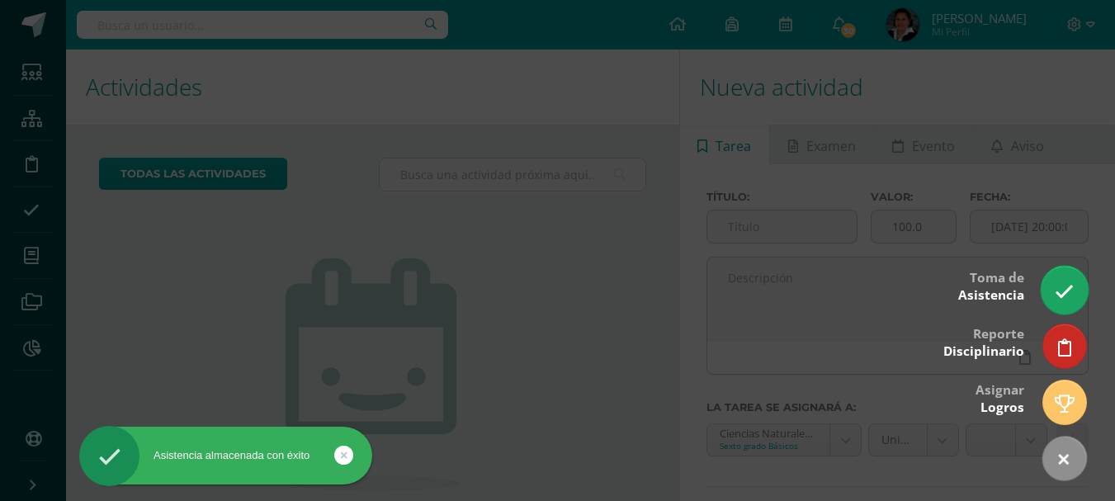
click at [1065, 294] on icon at bounding box center [1063, 291] width 19 height 19
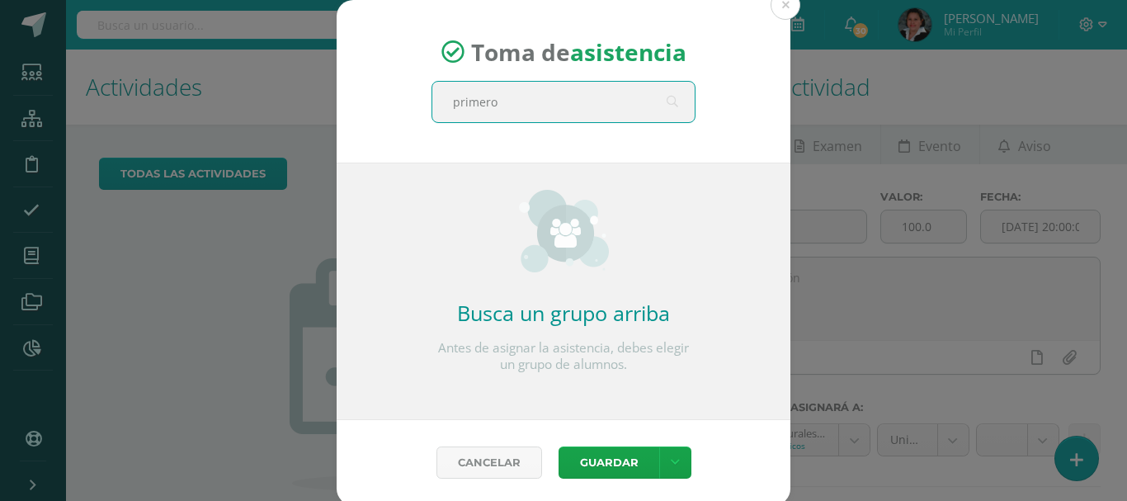
type input "primero c"
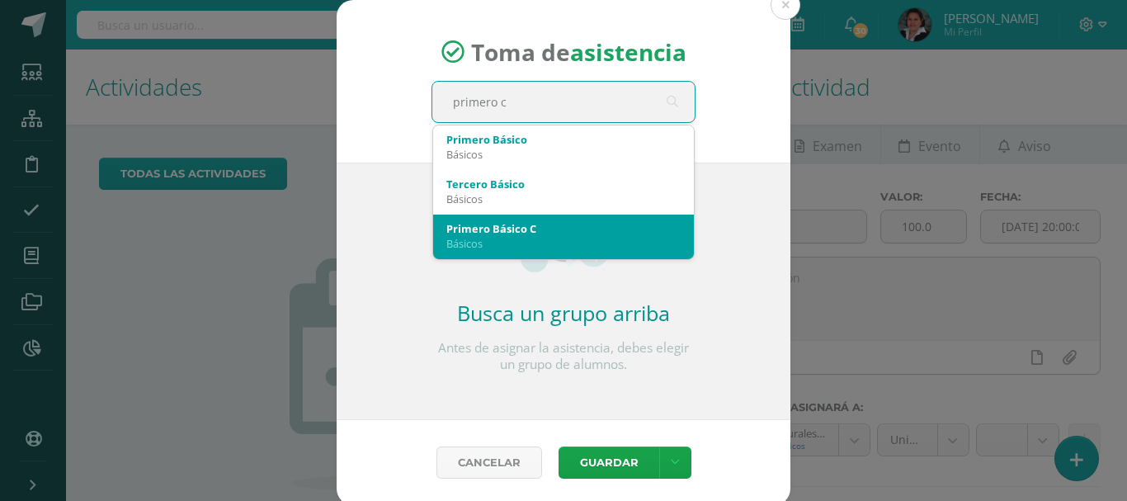
click at [502, 236] on div "Básicos" at bounding box center [563, 243] width 234 height 15
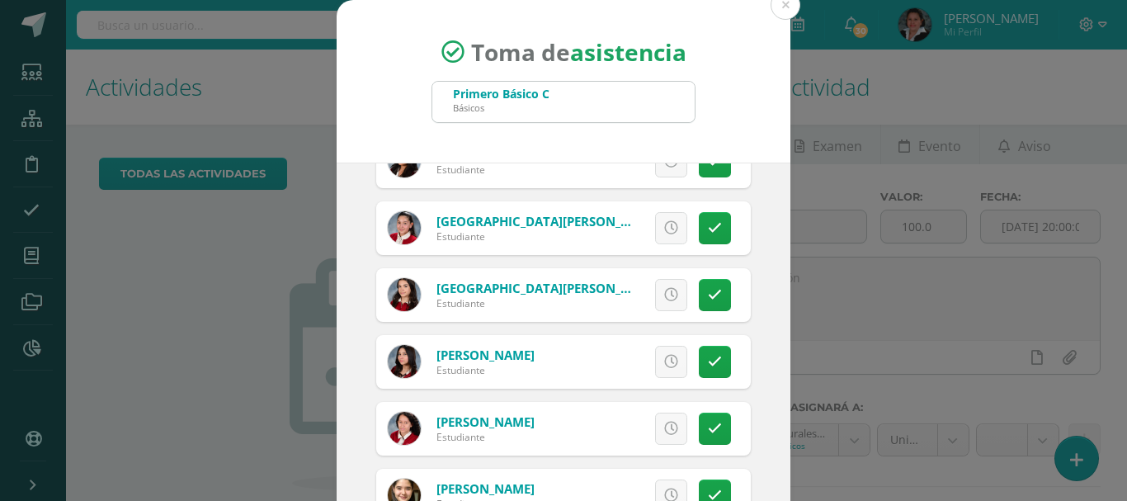
scroll to position [495, 0]
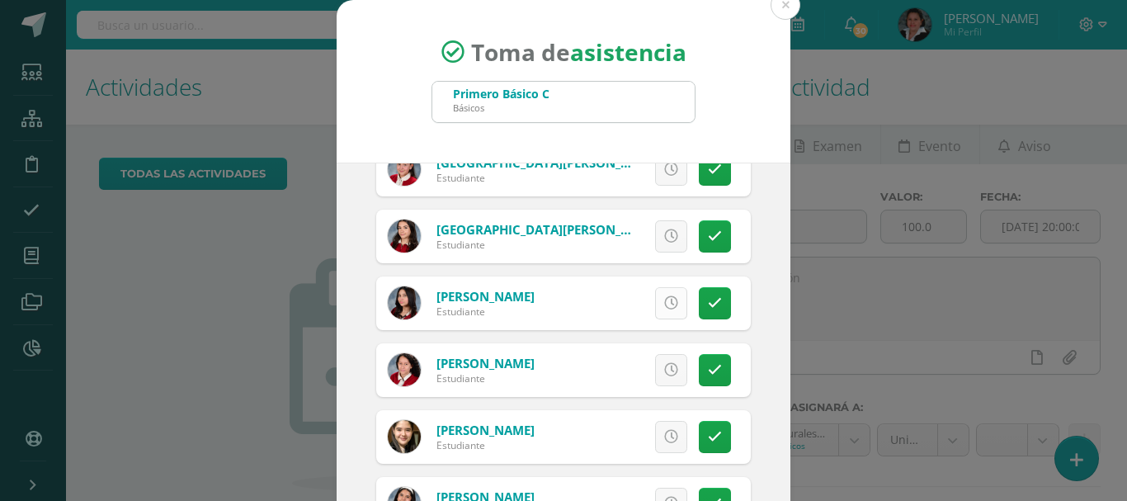
click at [664, 306] on icon at bounding box center [671, 303] width 14 height 14
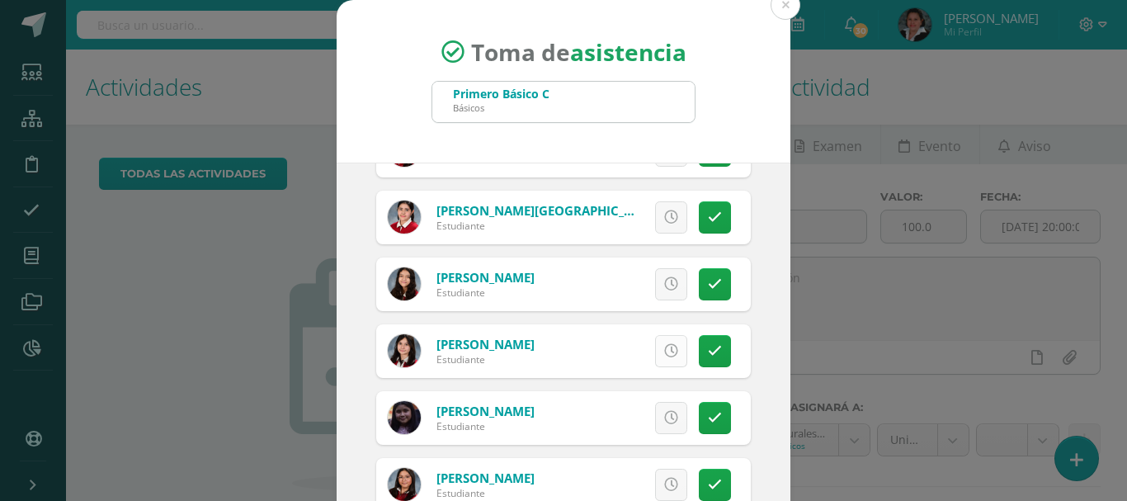
scroll to position [123, 0]
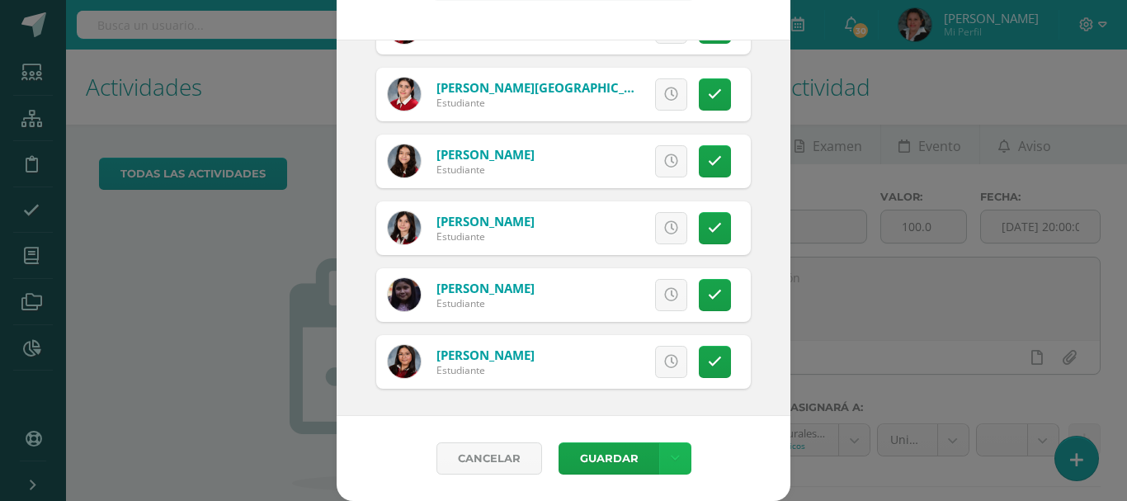
click at [671, 459] on icon at bounding box center [675, 458] width 9 height 14
click at [602, 401] on link "Guardar sin notificar inasistencias" at bounding box center [634, 396] width 181 height 40
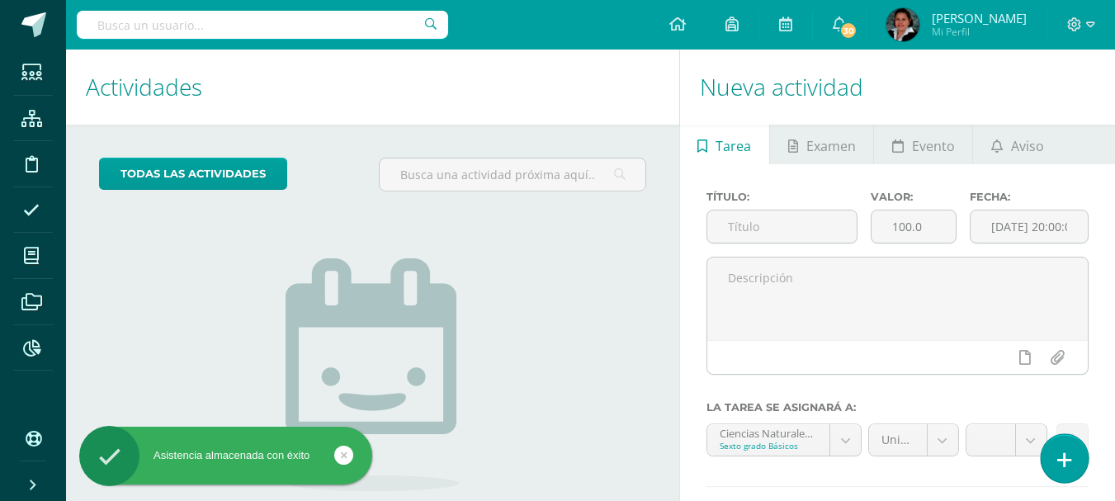
click at [1060, 449] on link at bounding box center [1063, 458] width 47 height 48
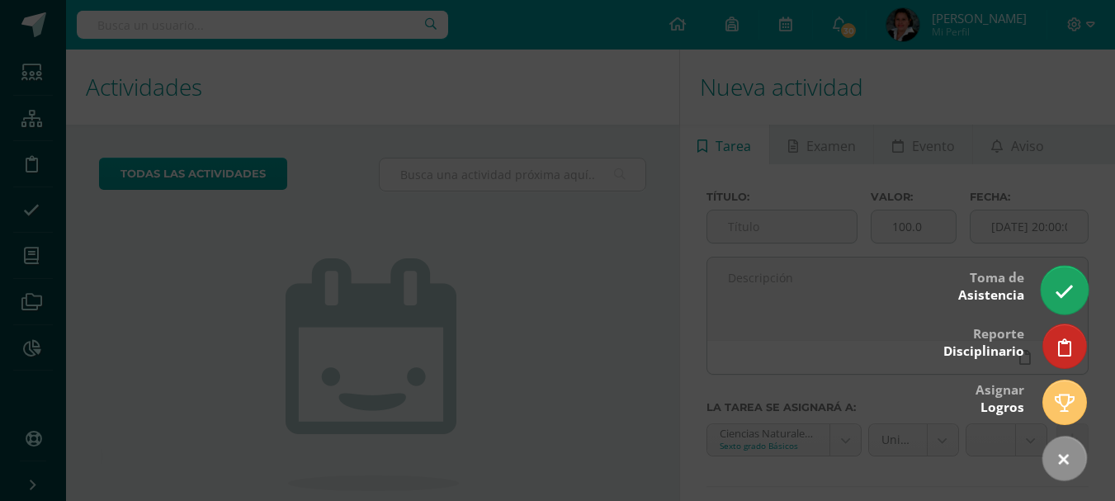
click at [1066, 292] on icon at bounding box center [1063, 291] width 19 height 19
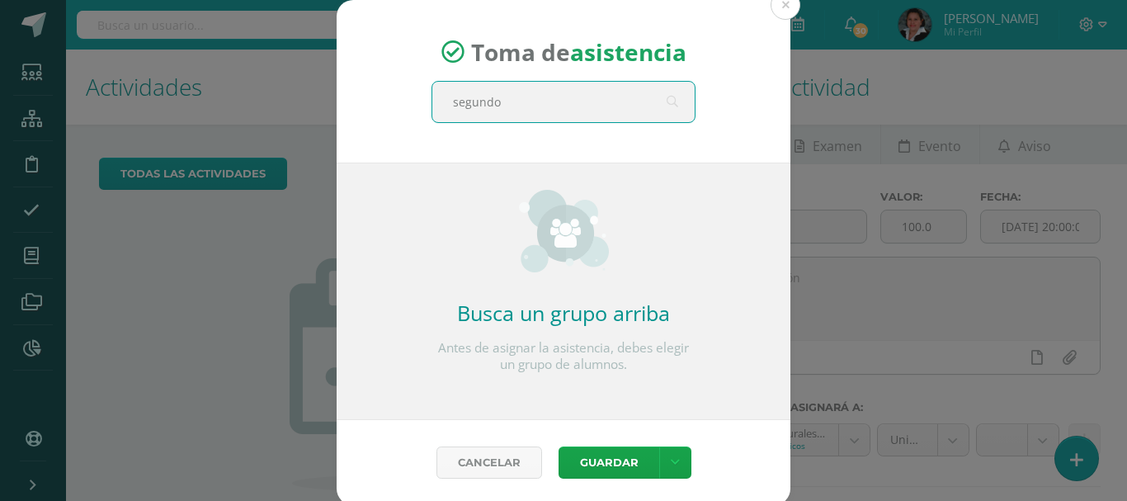
type input "segundo a"
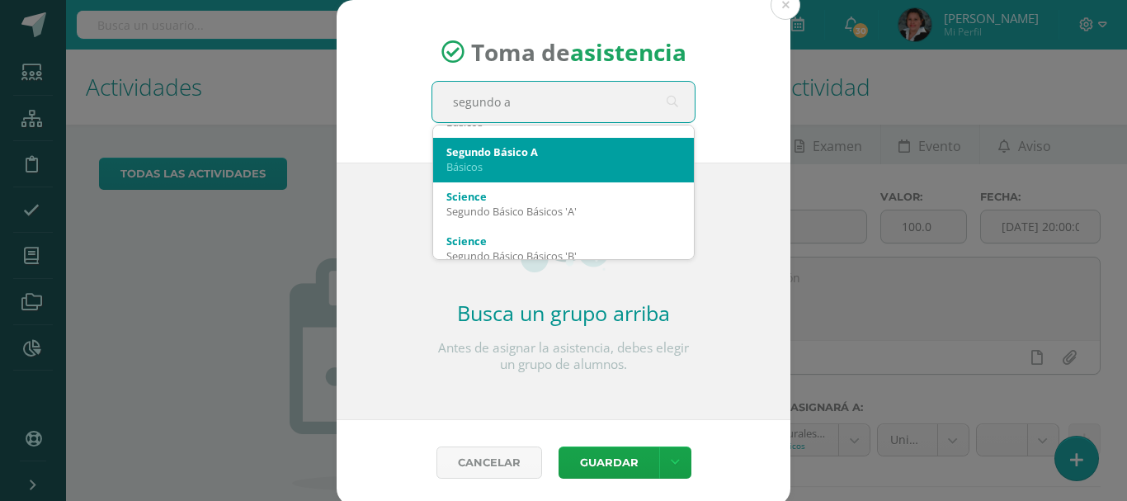
scroll to position [134, 0]
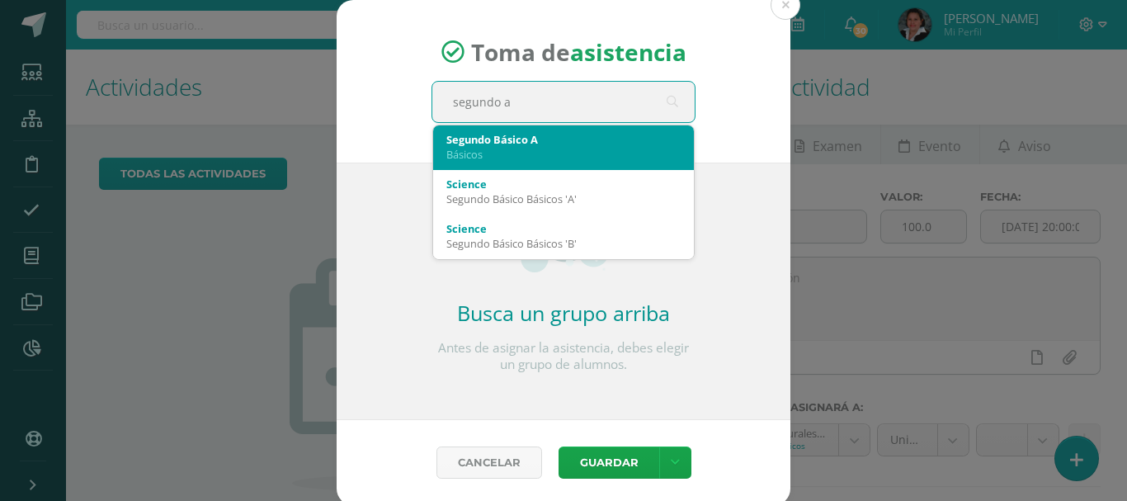
click at [532, 153] on div "Básicos" at bounding box center [563, 154] width 234 height 15
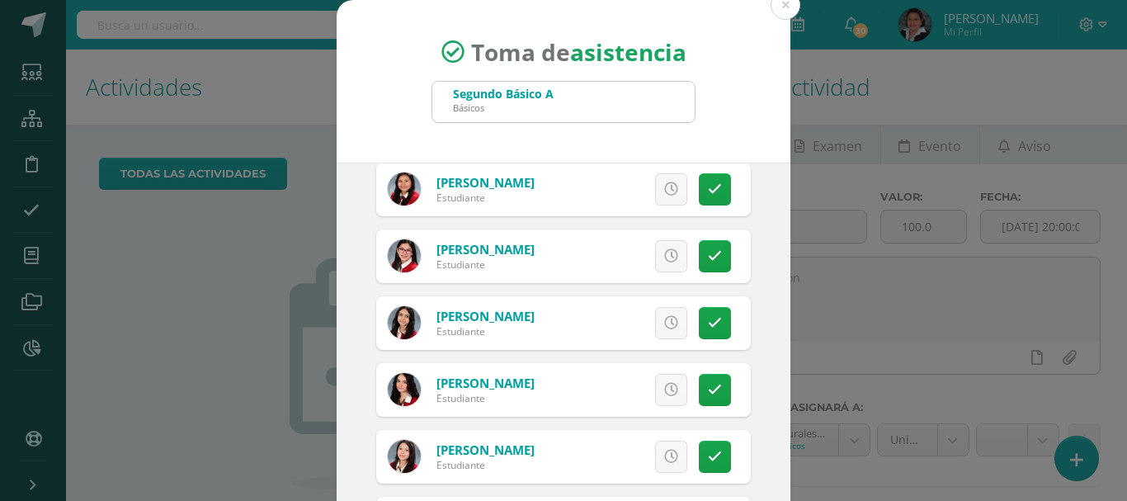
scroll to position [907, 0]
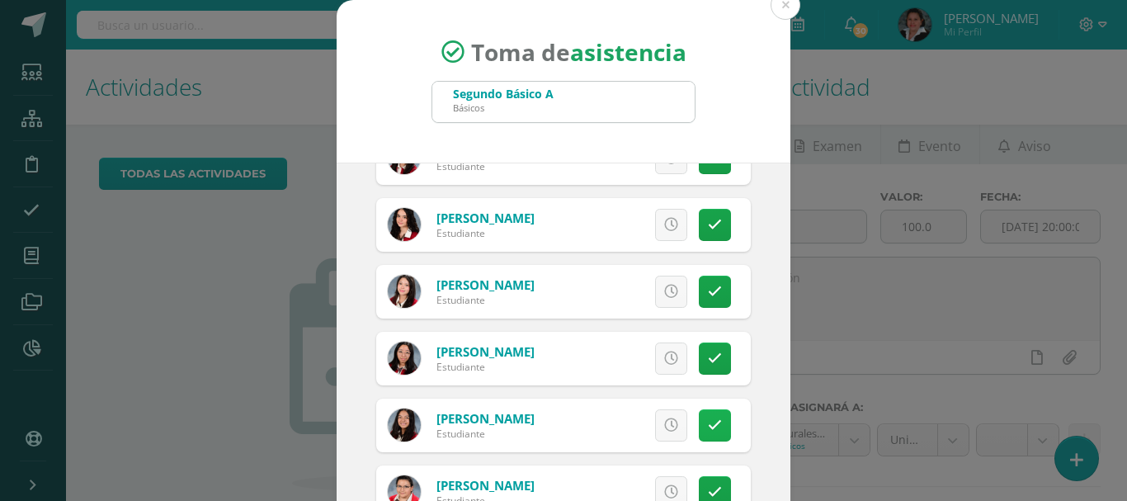
click at [708, 430] on icon at bounding box center [715, 425] width 14 height 14
click at [620, 411] on span "Excusa" at bounding box center [642, 425] width 45 height 31
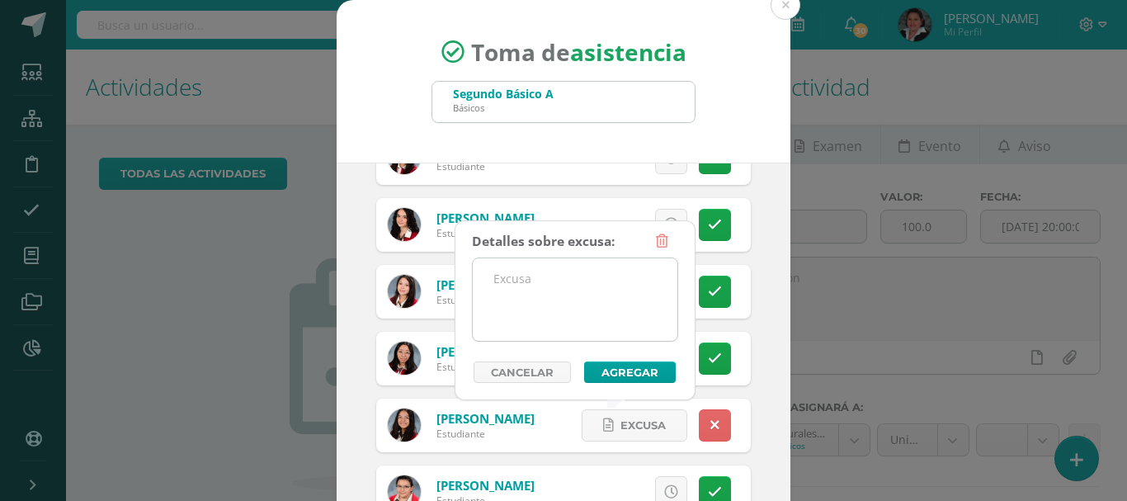
click at [516, 285] on textarea at bounding box center [575, 299] width 205 height 82
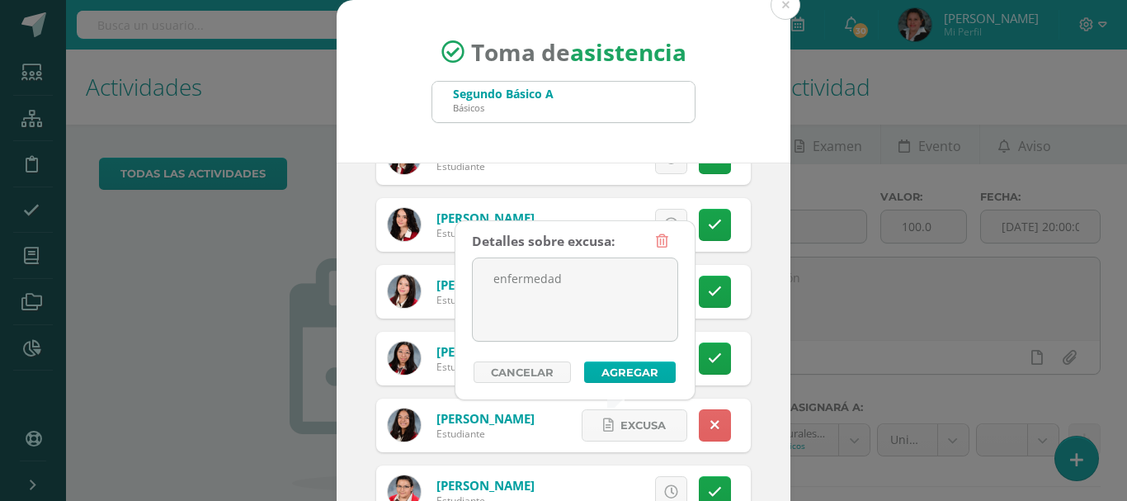
type textarea "enfermedad"
click at [616, 376] on button "Agregar" at bounding box center [630, 371] width 92 height 21
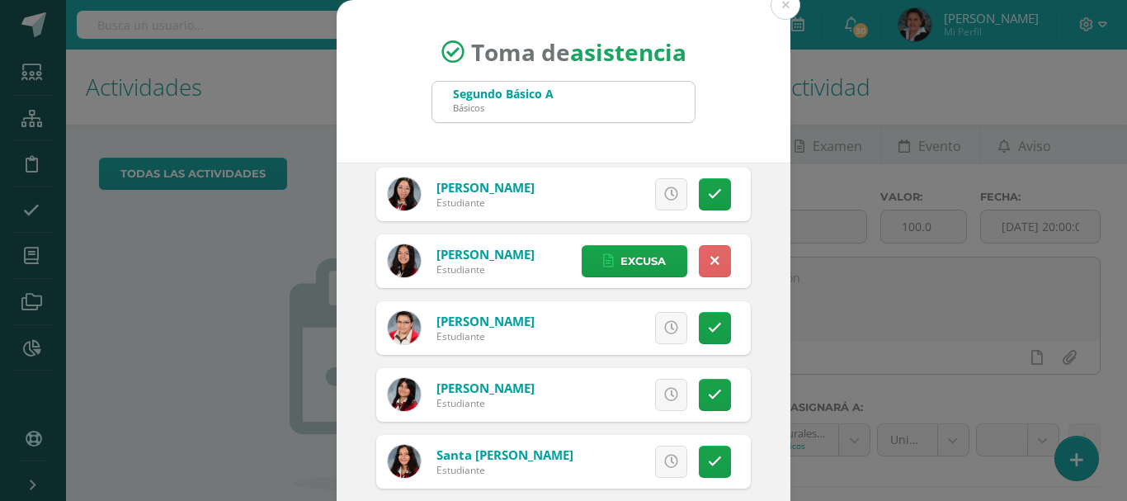
scroll to position [1072, 0]
click at [707, 332] on link at bounding box center [715, 327] width 32 height 32
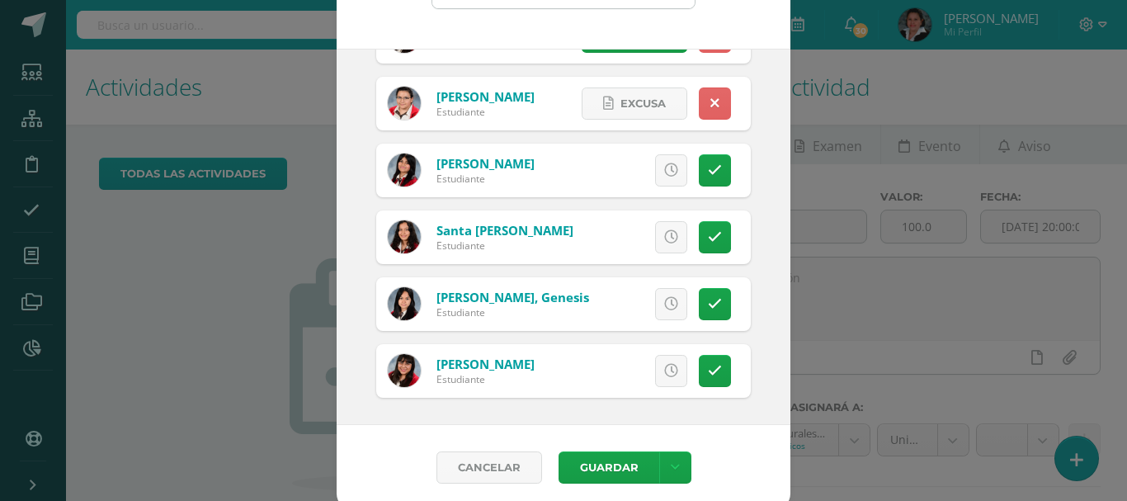
scroll to position [123, 0]
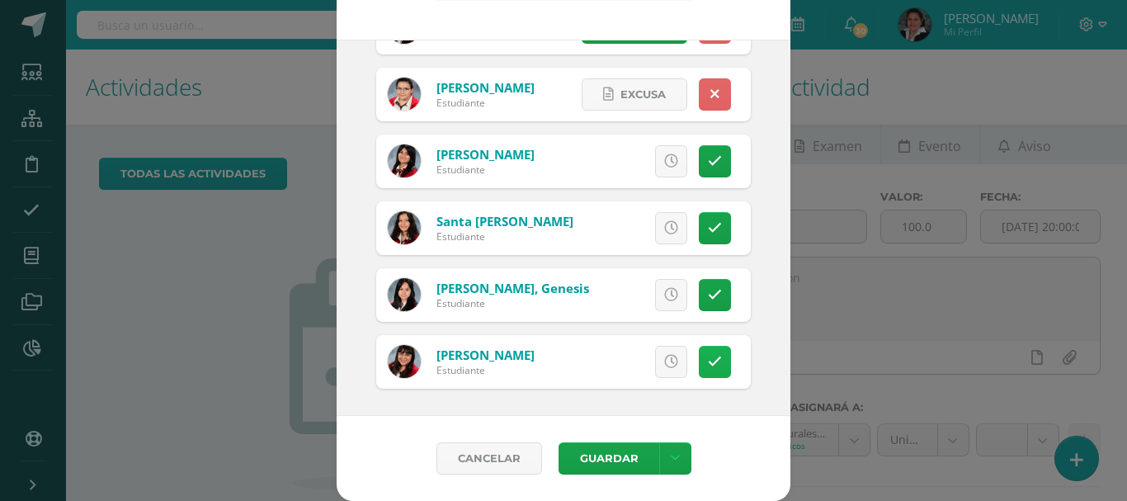
click at [708, 361] on icon at bounding box center [715, 362] width 14 height 14
click at [620, 356] on span "Excusa" at bounding box center [642, 361] width 45 height 31
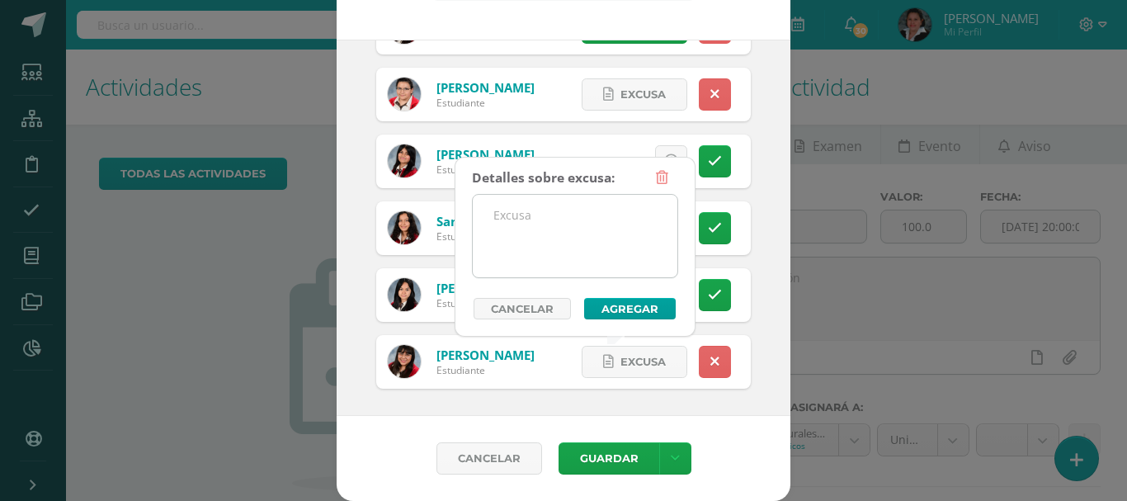
click at [560, 211] on textarea at bounding box center [575, 236] width 205 height 82
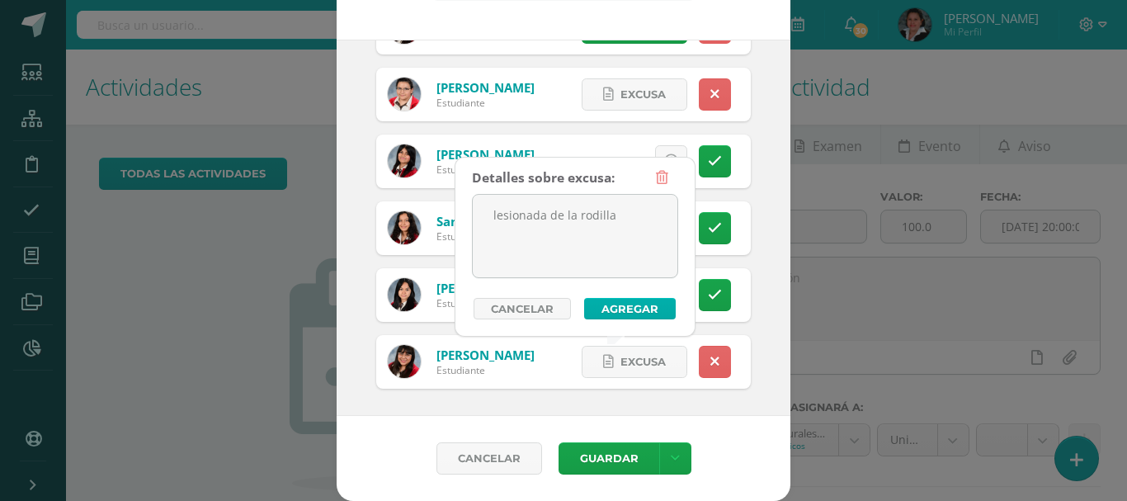
type textarea "lesionada de la rodilla"
click at [639, 306] on button "Agregar" at bounding box center [630, 308] width 92 height 21
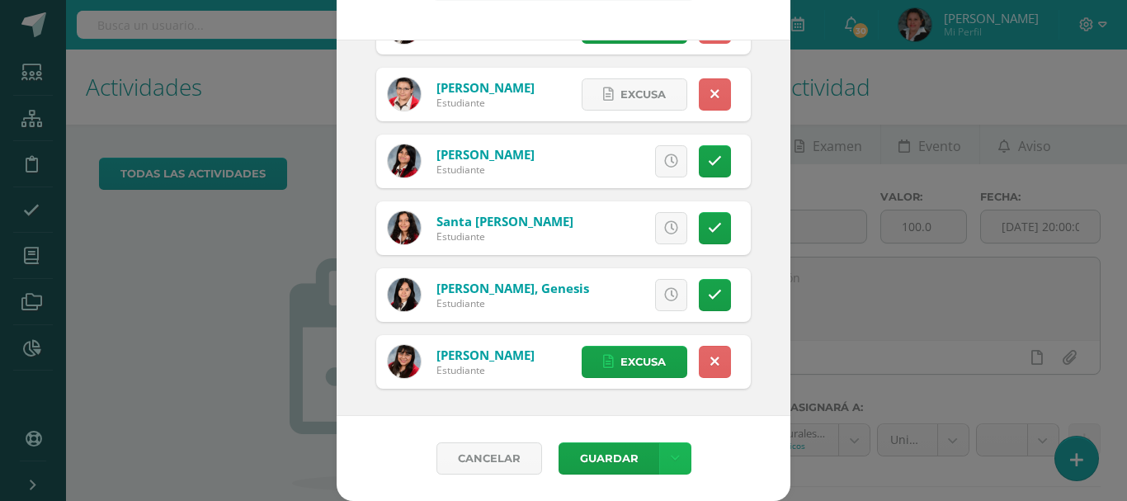
click at [671, 452] on icon at bounding box center [675, 458] width 9 height 14
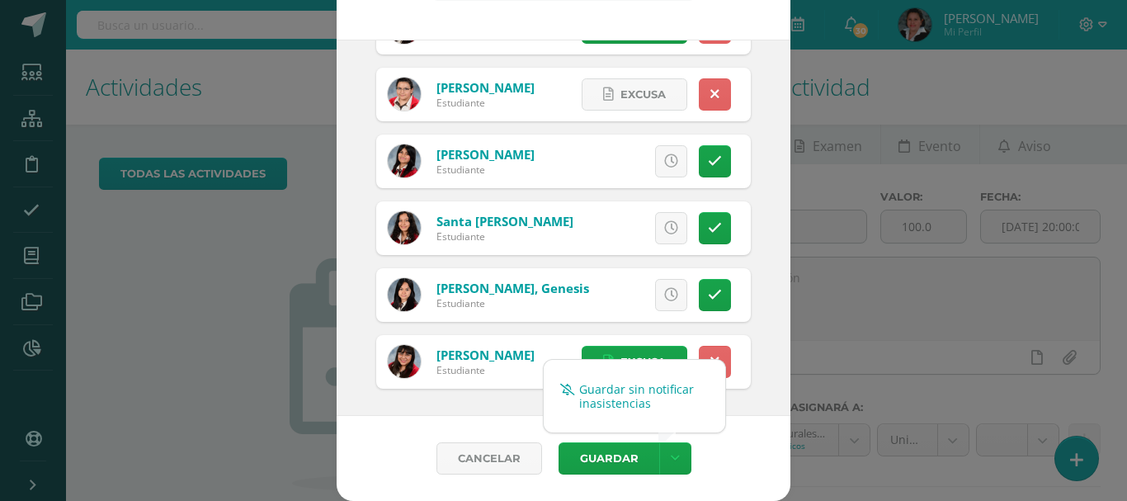
click at [613, 381] on link "Guardar sin notificar inasistencias" at bounding box center [634, 396] width 181 height 40
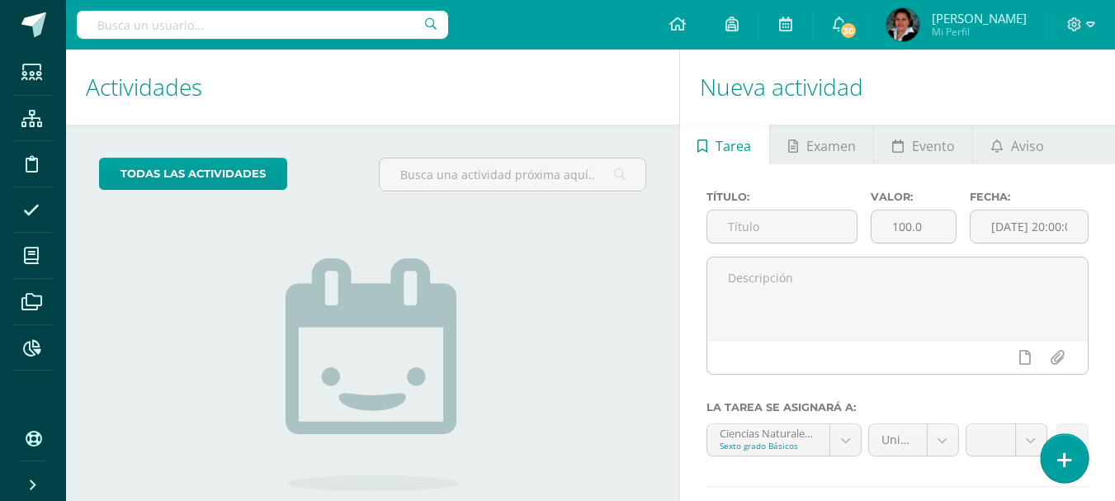
click at [1060, 451] on icon at bounding box center [1064, 459] width 15 height 19
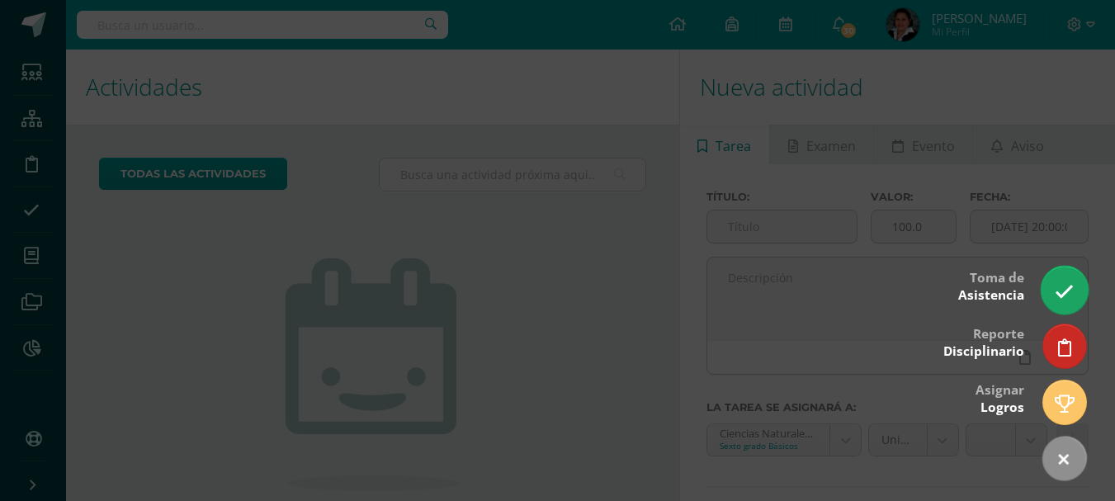
click at [1056, 294] on icon at bounding box center [1063, 291] width 19 height 19
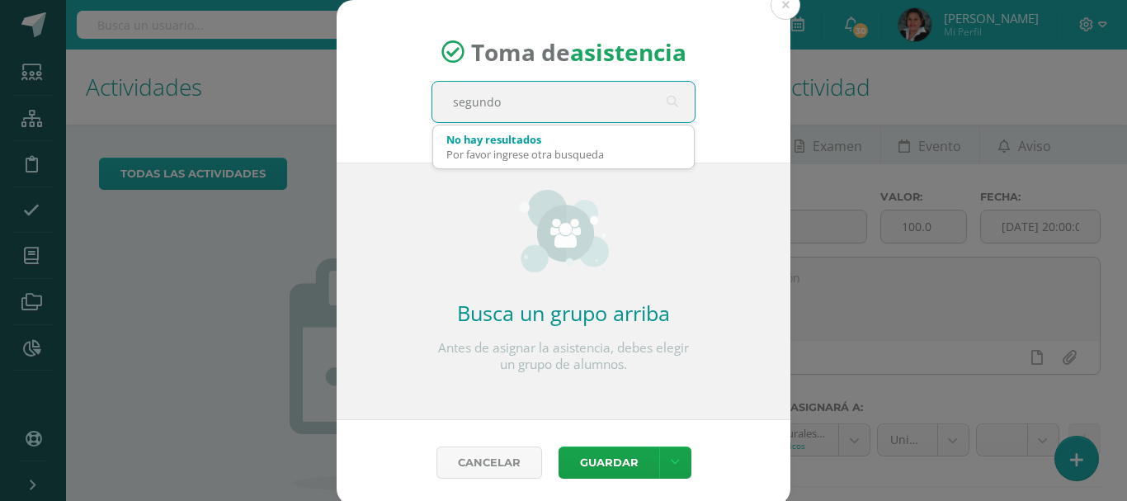
type input "segundo b"
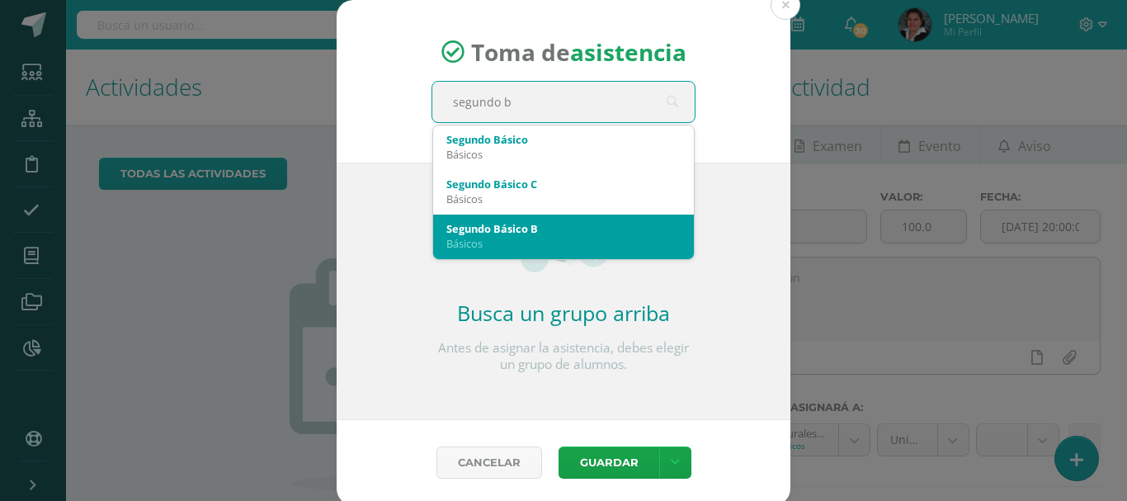
click at [516, 252] on div "Segundo Básico B Básicos" at bounding box center [563, 235] width 234 height 43
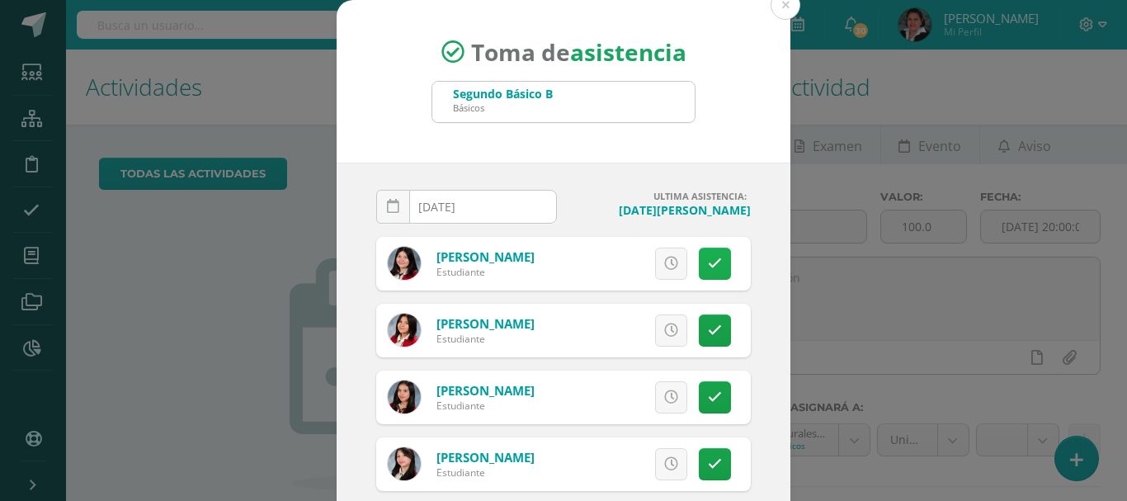
click at [708, 260] on icon at bounding box center [715, 264] width 14 height 14
click at [620, 263] on span "Excusa" at bounding box center [642, 263] width 45 height 31
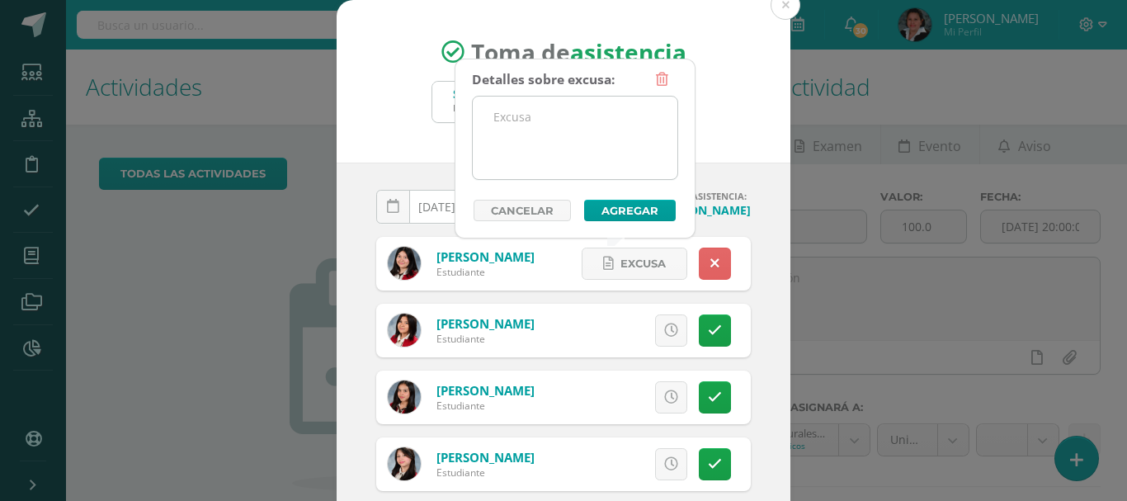
click at [508, 108] on textarea at bounding box center [575, 138] width 205 height 82
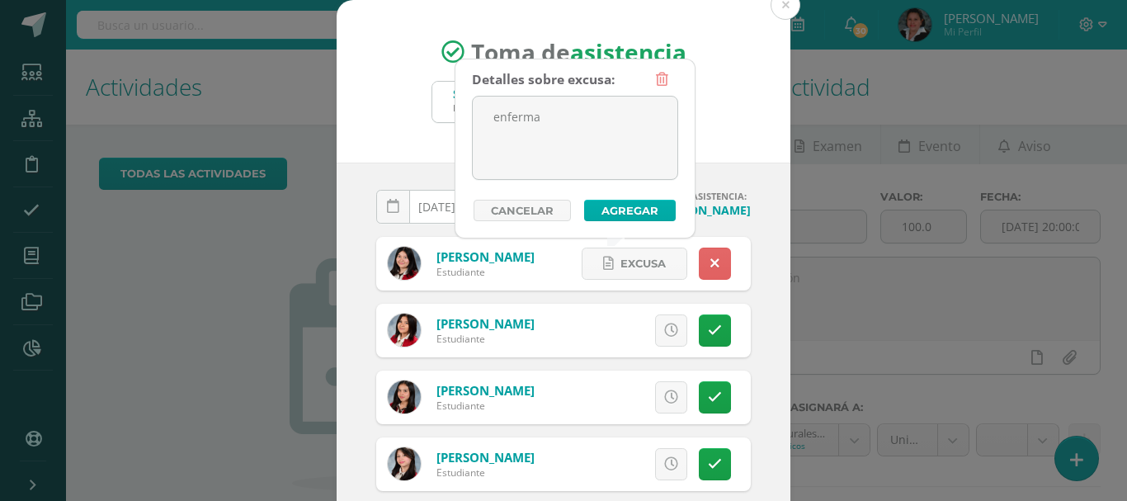
type textarea "enferma"
click at [620, 205] on button "Agregar" at bounding box center [630, 210] width 92 height 21
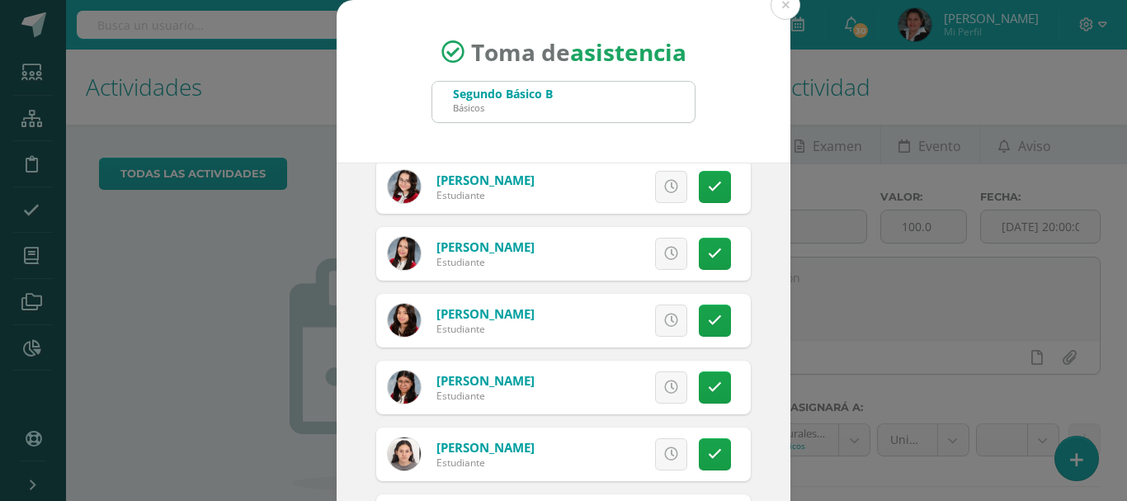
scroll to position [412, 0]
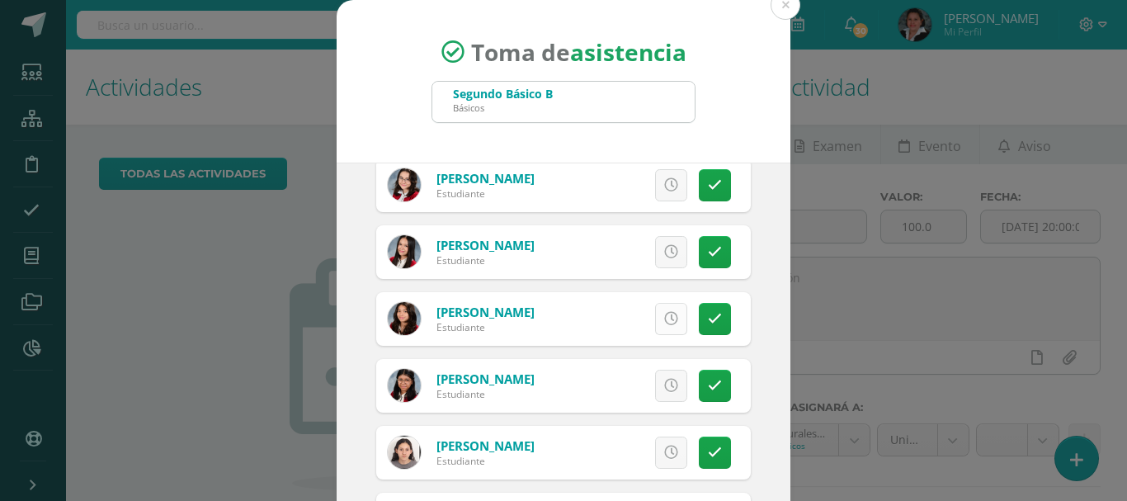
click at [655, 319] on link at bounding box center [671, 319] width 32 height 32
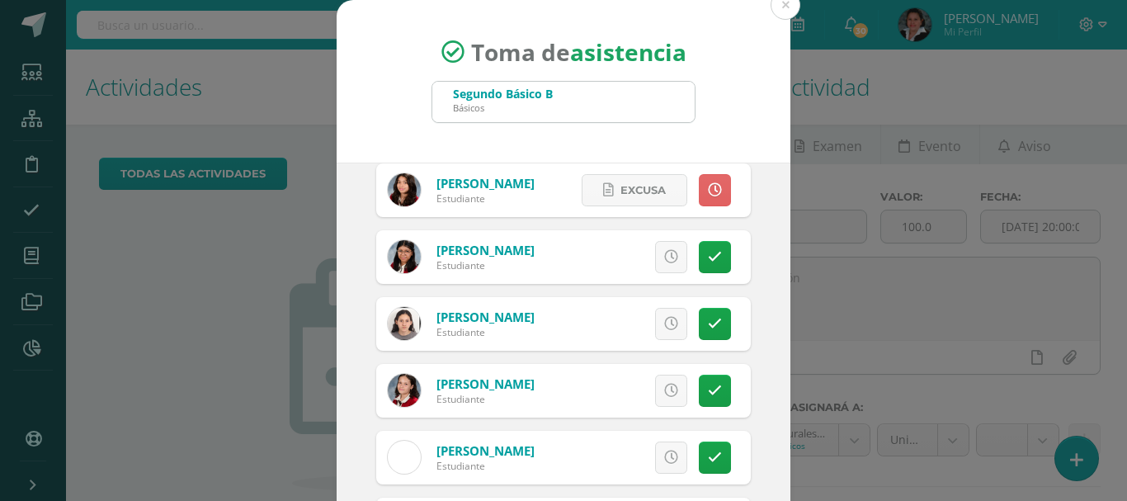
scroll to position [577, 0]
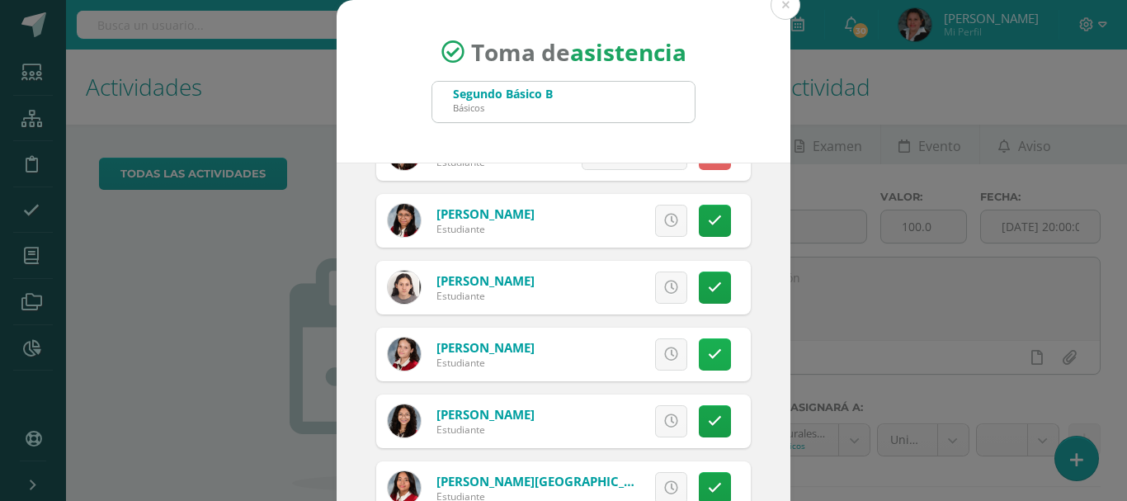
click at [708, 354] on icon at bounding box center [715, 354] width 14 height 14
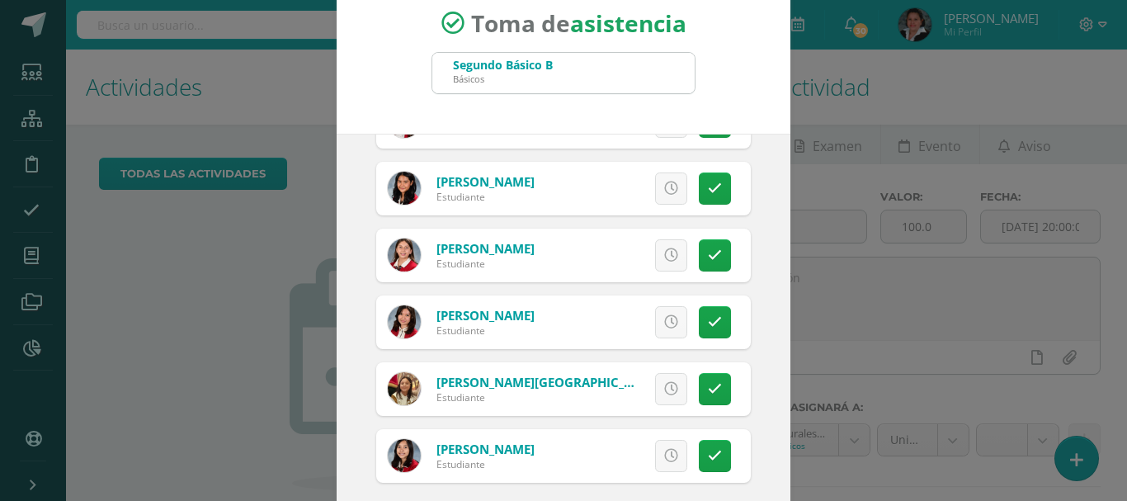
scroll to position [123, 0]
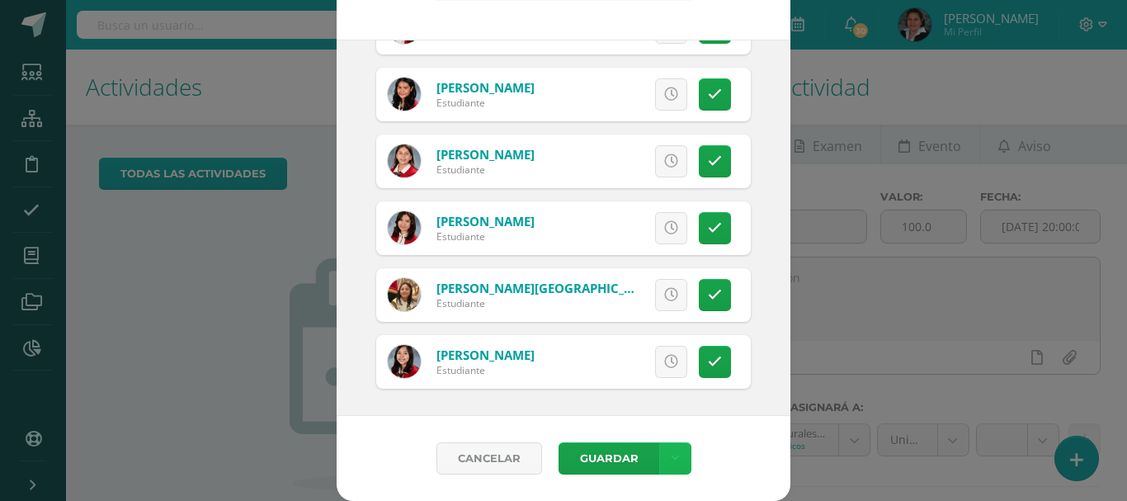
click at [671, 454] on icon at bounding box center [675, 458] width 9 height 14
click at [601, 396] on link "Guardar sin notificar inasistencias" at bounding box center [634, 396] width 181 height 40
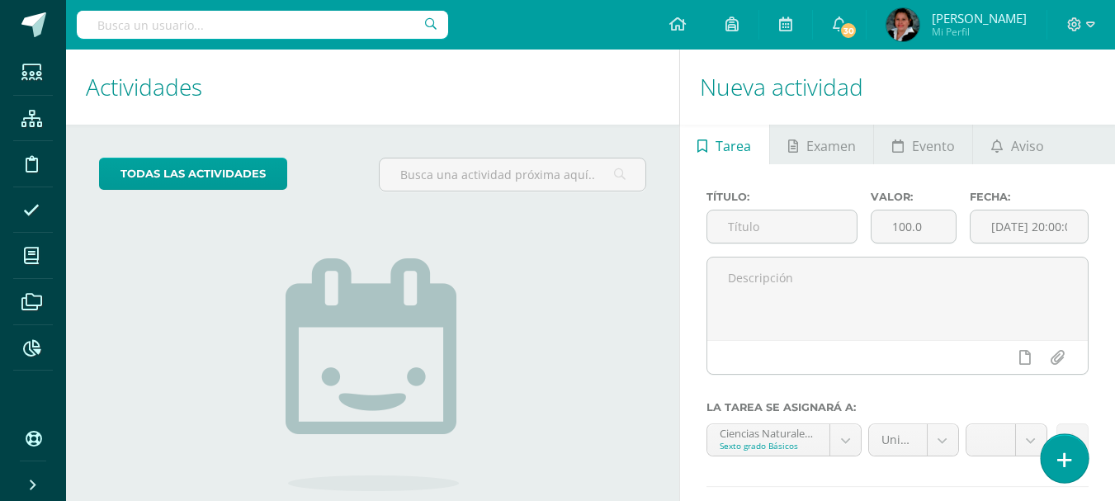
click at [1066, 468] on icon at bounding box center [1064, 459] width 15 height 19
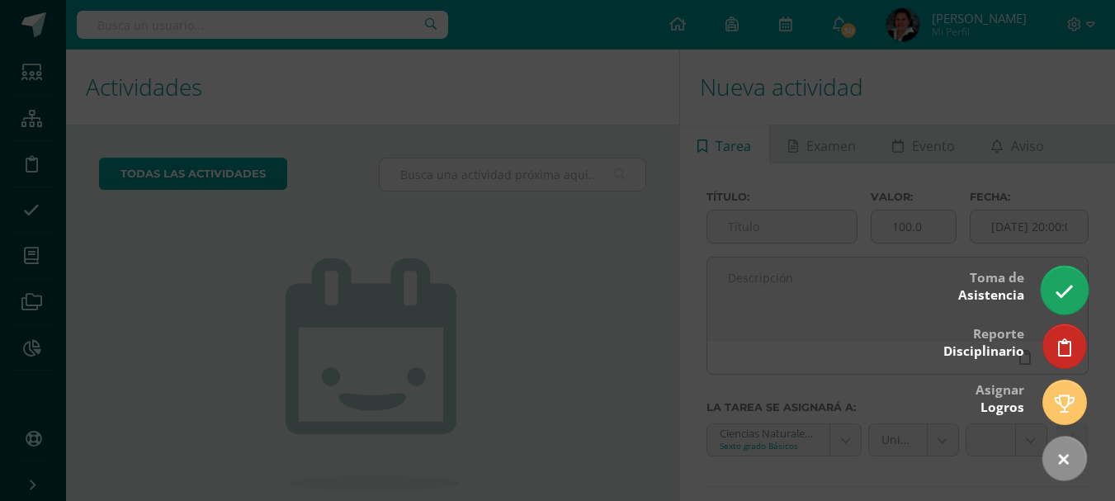
click at [1061, 300] on icon at bounding box center [1063, 291] width 19 height 19
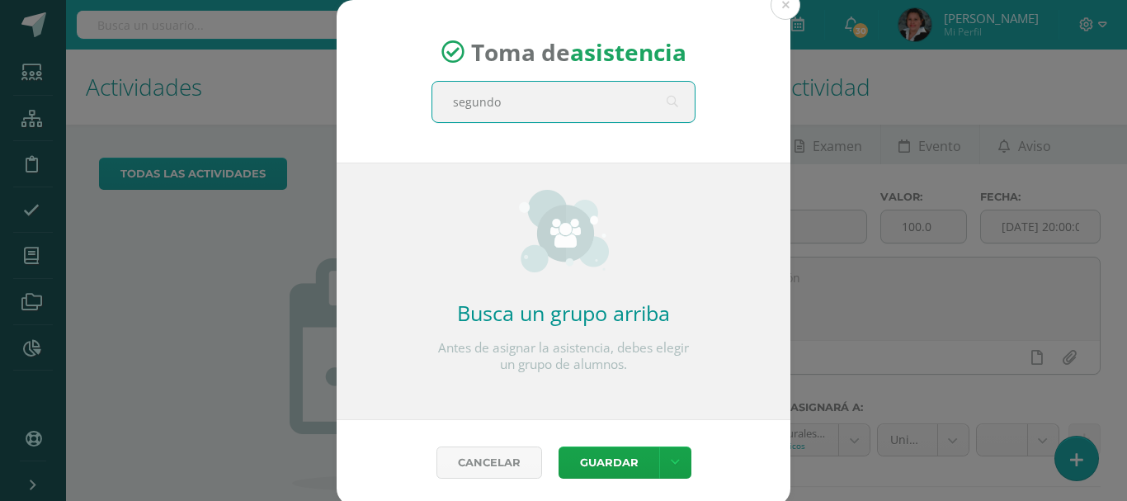
type input "segundo c"
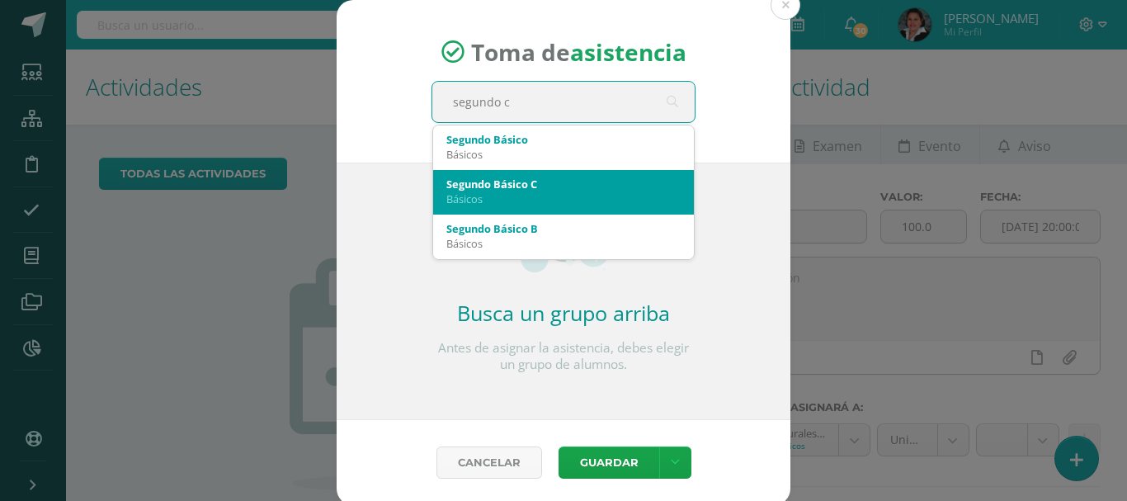
click at [525, 186] on div "Segundo Básico C" at bounding box center [563, 184] width 234 height 15
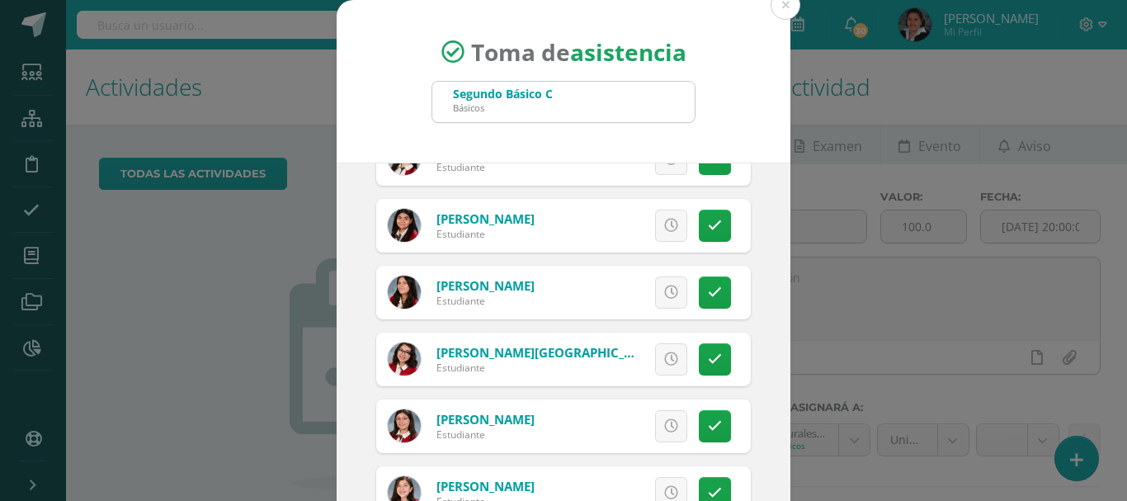
scroll to position [412, 0]
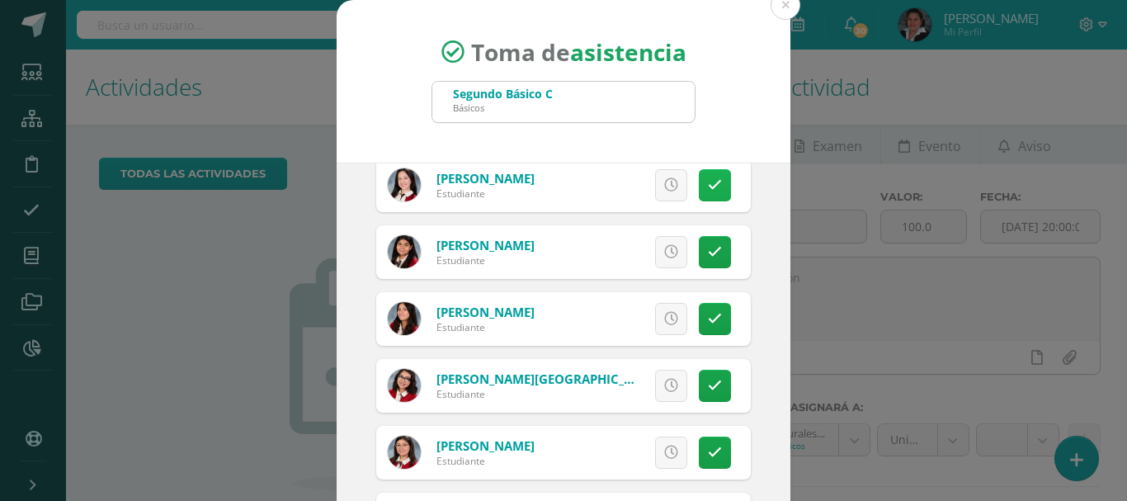
click at [703, 191] on link at bounding box center [715, 185] width 32 height 32
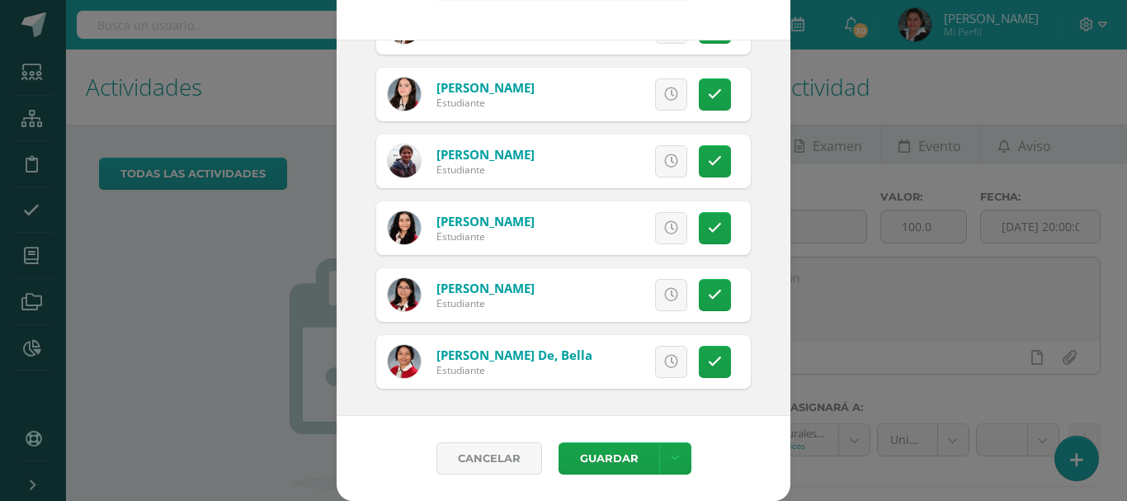
scroll to position [950, 0]
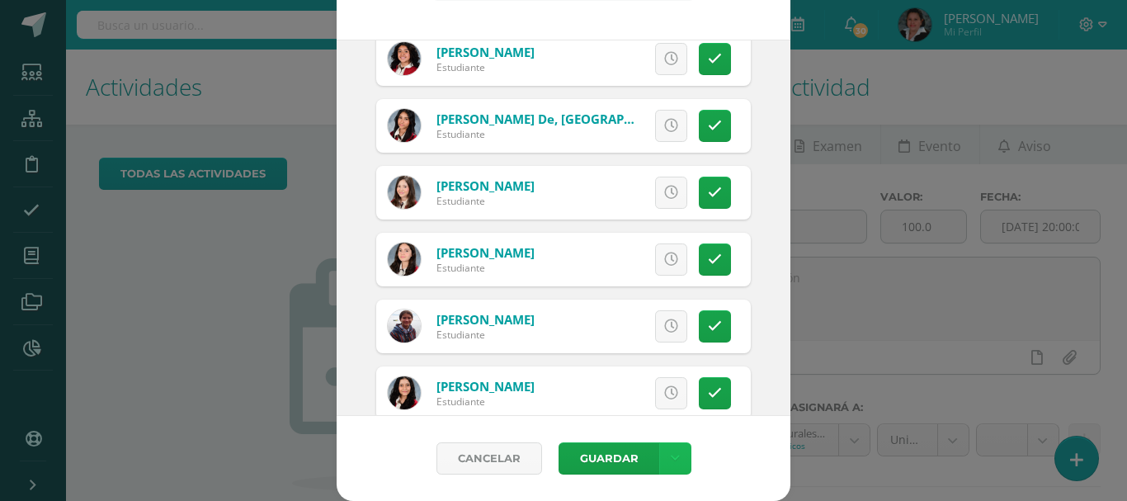
click at [677, 460] on link at bounding box center [675, 458] width 32 height 32
click at [616, 404] on link "Guardar sin notificar inasistencias" at bounding box center [634, 396] width 181 height 40
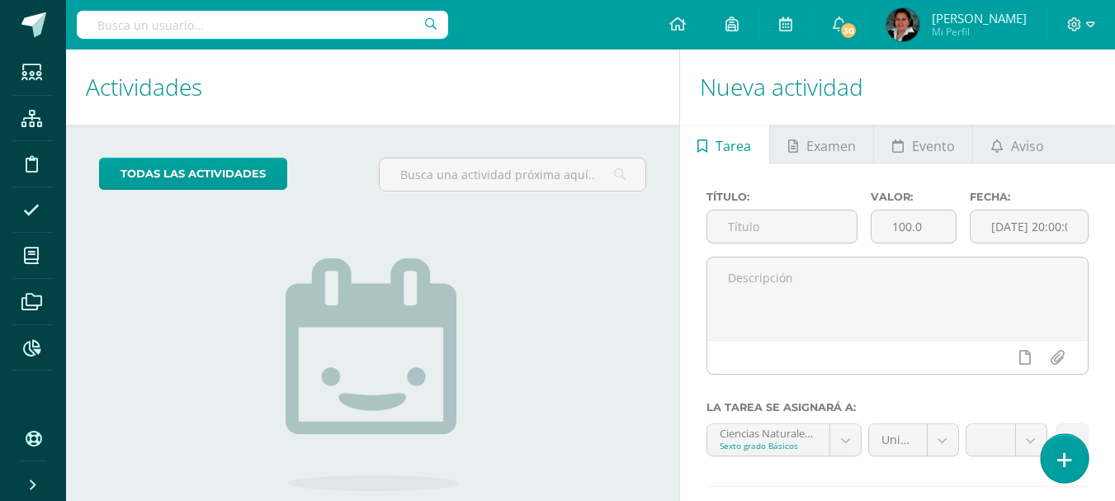
click at [1050, 456] on link at bounding box center [1063, 458] width 47 height 48
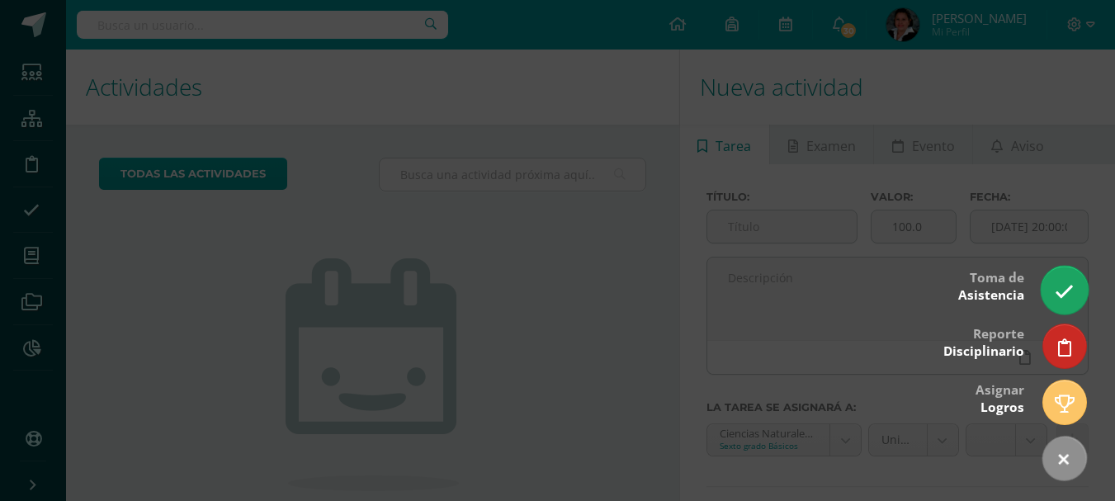
click at [1066, 298] on icon at bounding box center [1063, 291] width 19 height 19
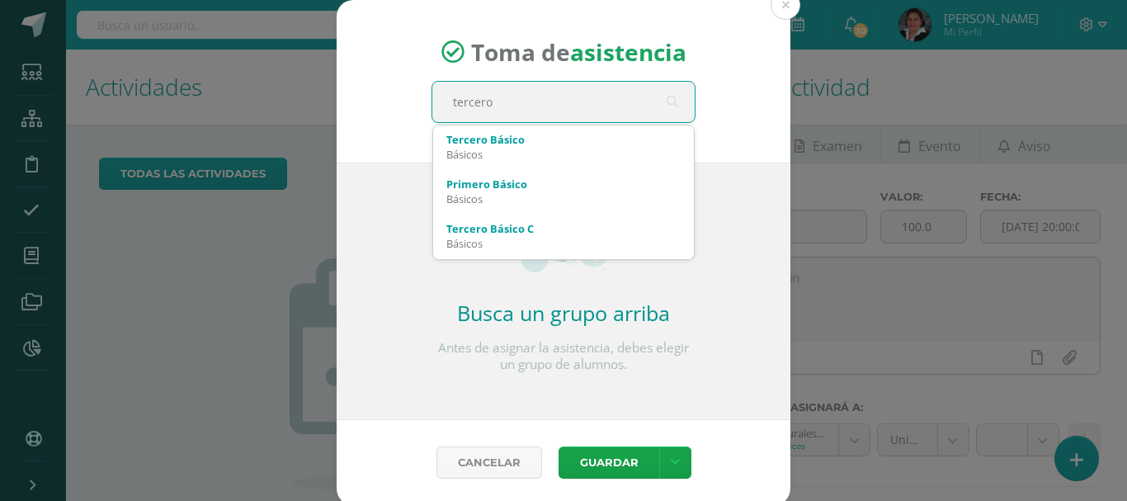
type input "tercero a"
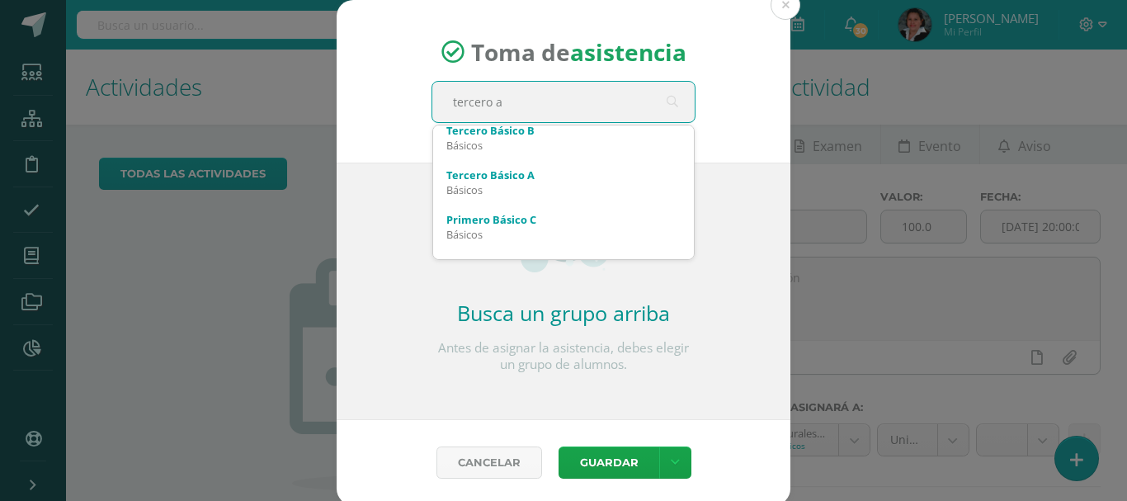
scroll to position [165, 0]
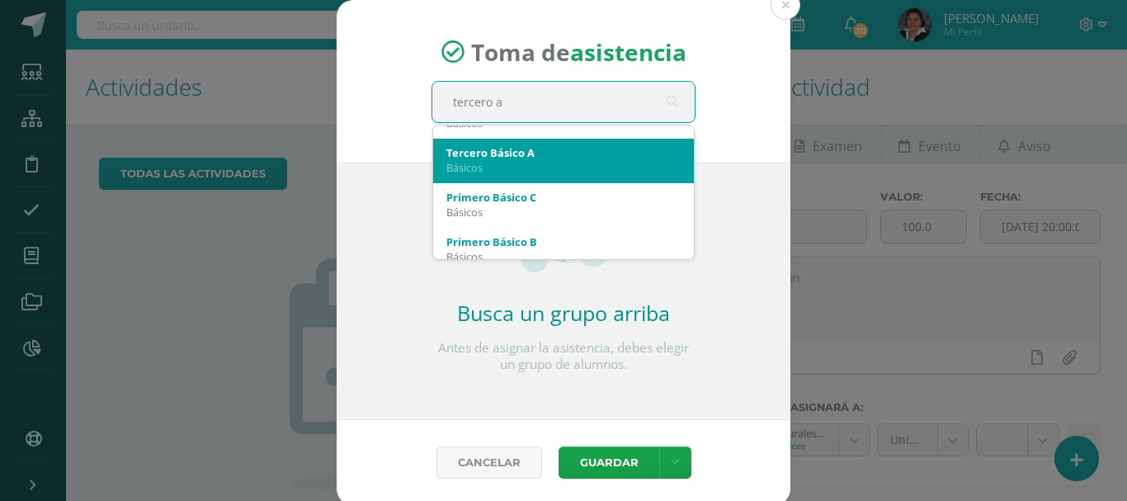
click at [489, 176] on div "Tercero Básico A Básicos" at bounding box center [563, 160] width 234 height 43
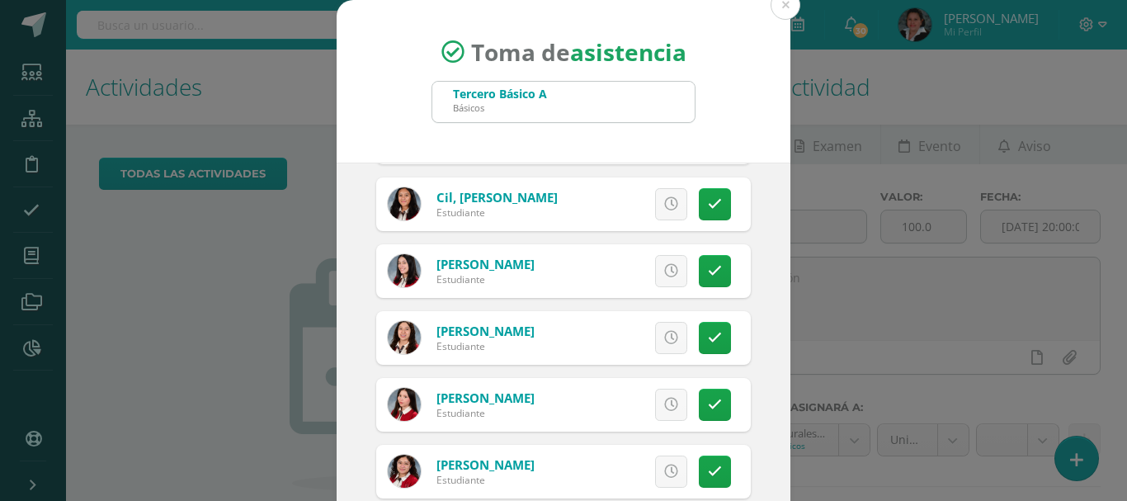
scroll to position [412, 0]
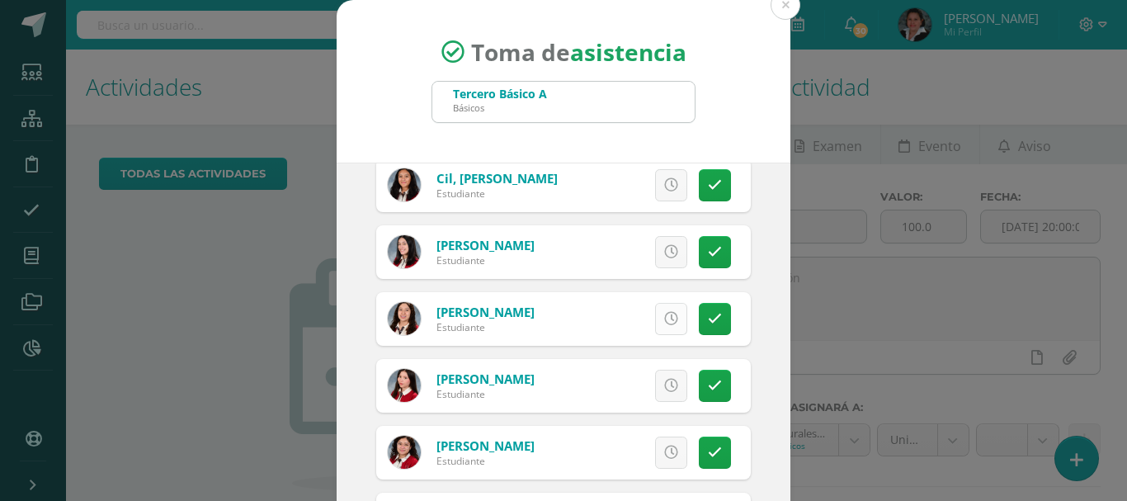
click at [664, 321] on icon at bounding box center [671, 319] width 14 height 14
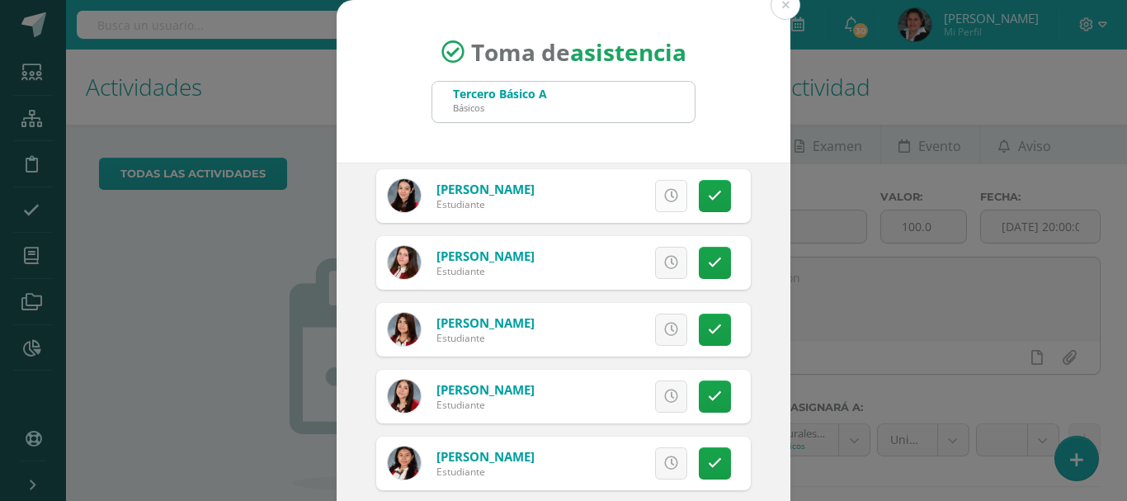
scroll to position [742, 0]
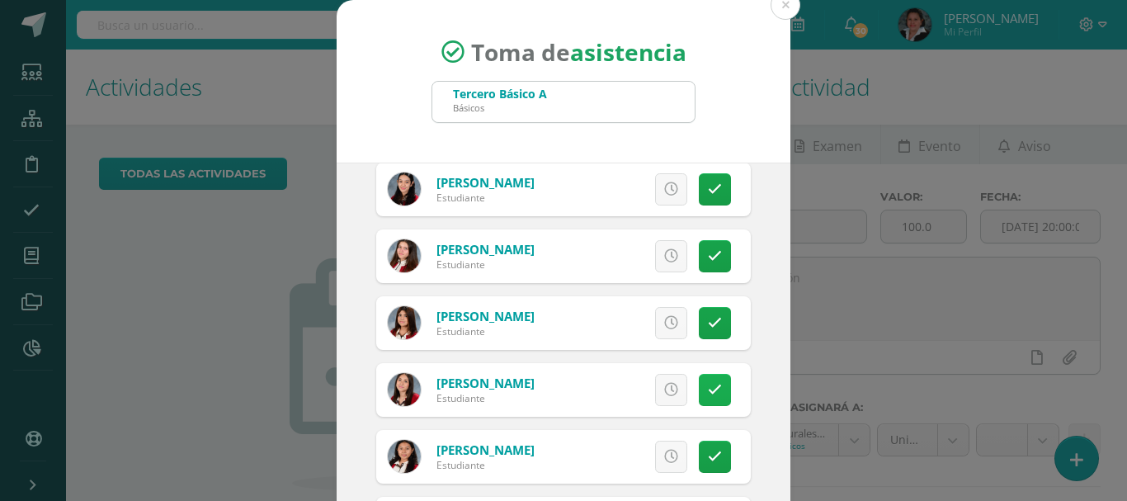
click at [708, 391] on icon at bounding box center [715, 390] width 14 height 14
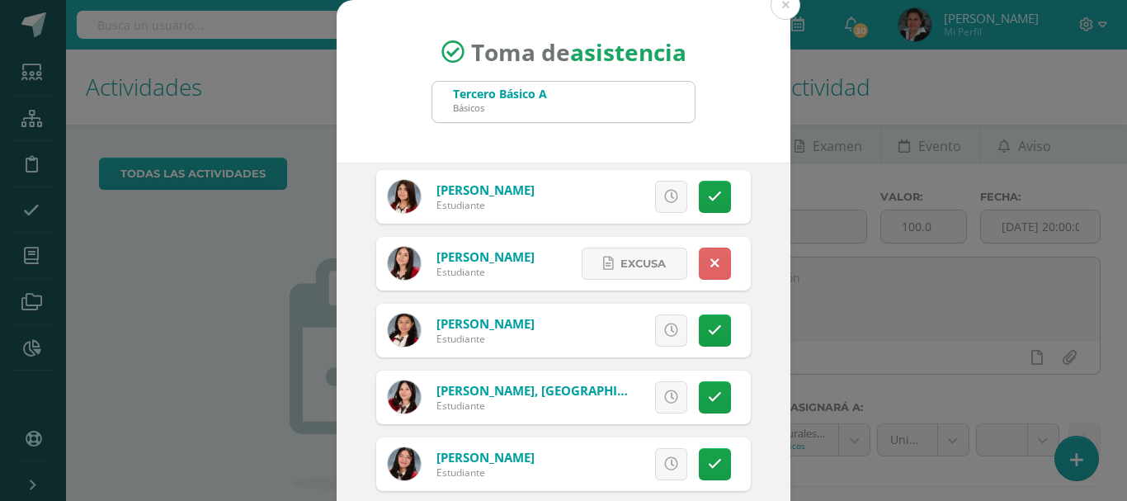
scroll to position [907, 0]
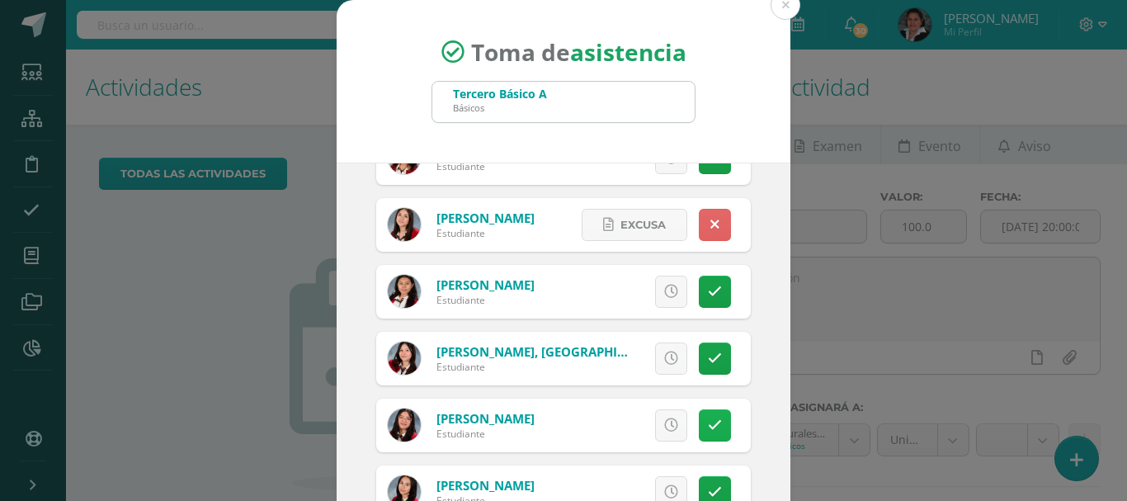
click at [705, 423] on link at bounding box center [715, 425] width 32 height 32
click at [632, 430] on span "Excusa" at bounding box center [642, 425] width 45 height 31
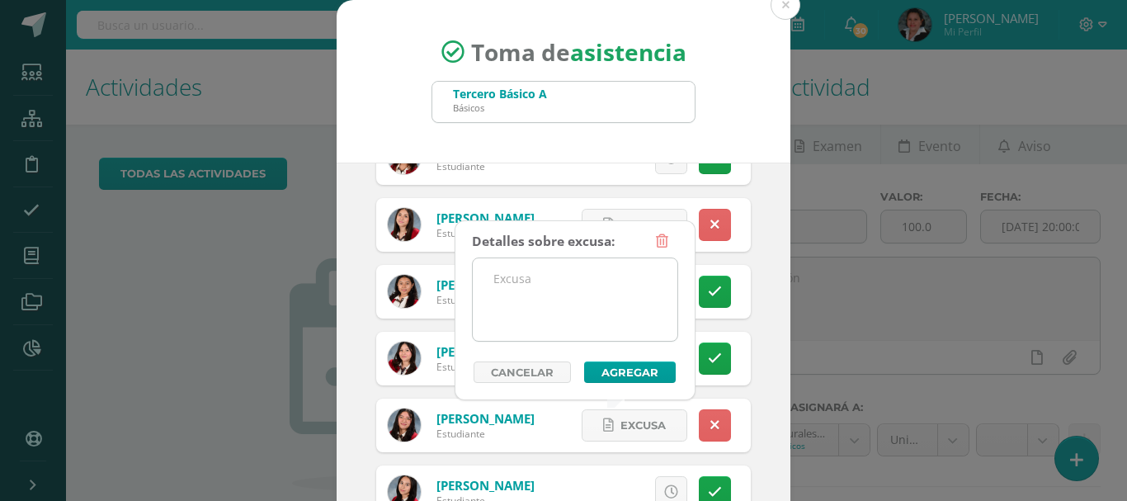
click at [518, 281] on textarea at bounding box center [575, 299] width 205 height 82
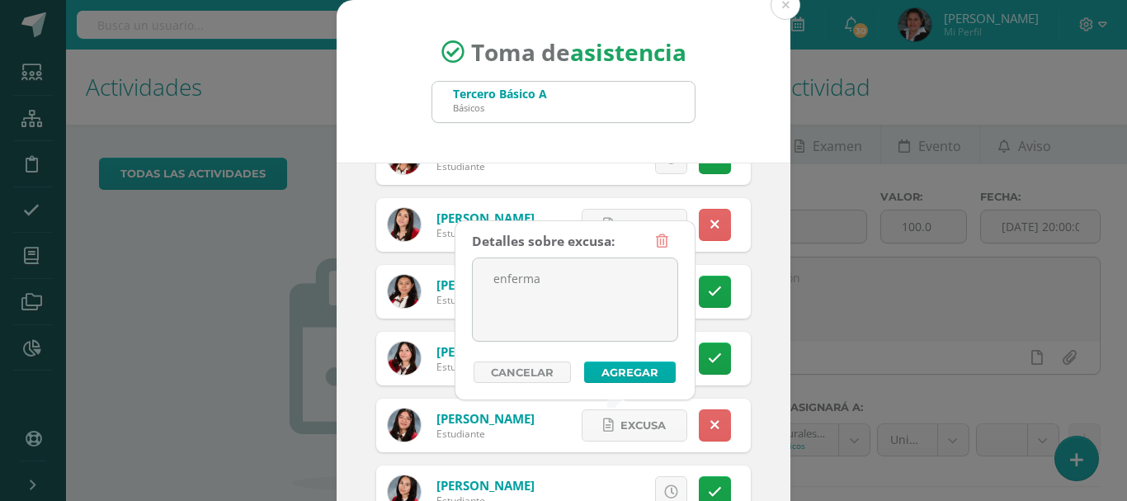
type textarea "enferma"
click at [620, 369] on button "Agregar" at bounding box center [630, 371] width 92 height 21
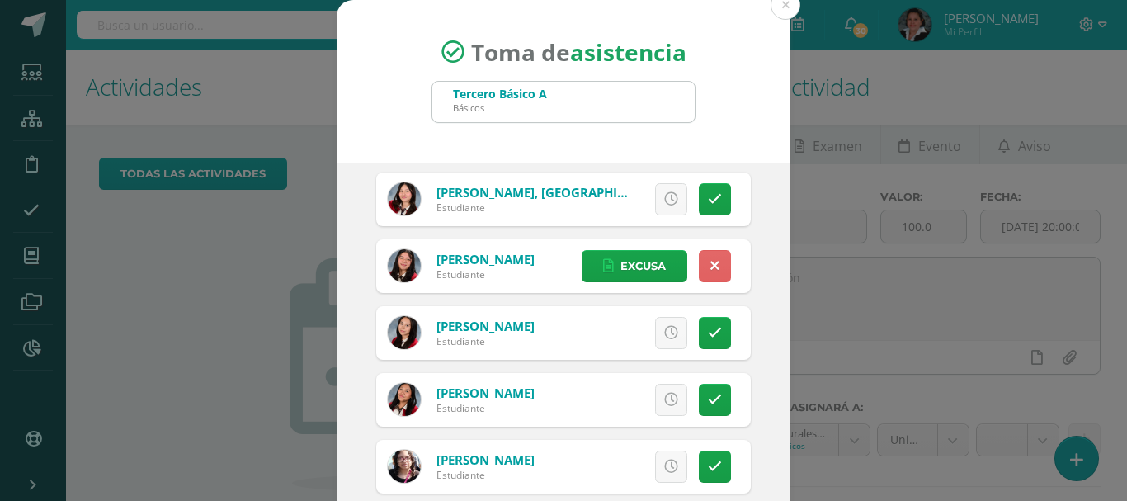
scroll to position [1072, 0]
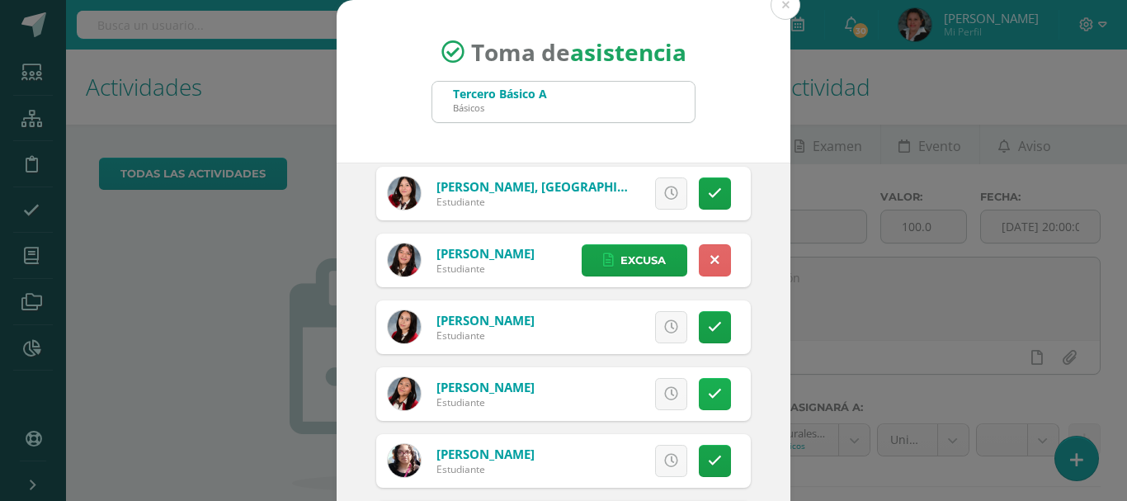
click at [705, 394] on link at bounding box center [715, 394] width 32 height 32
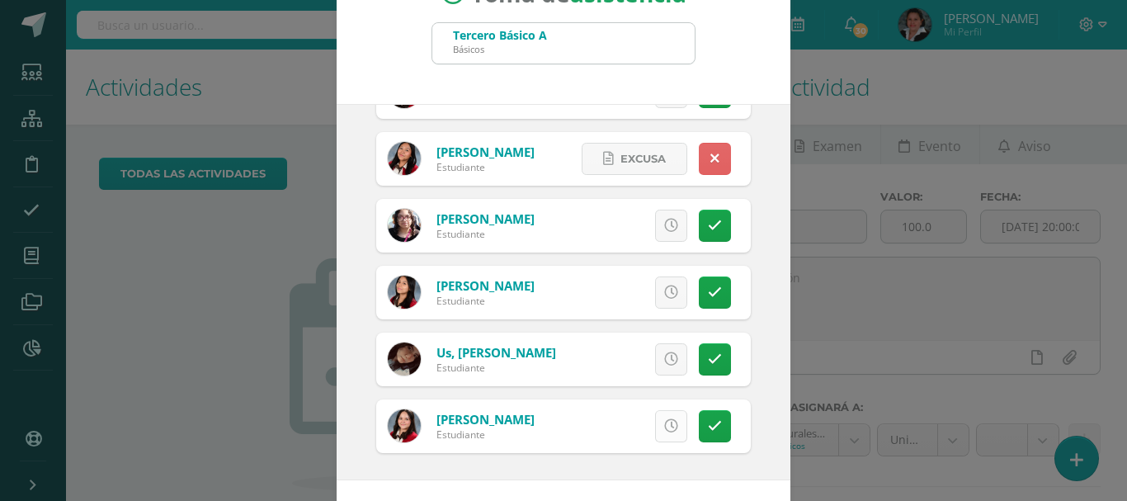
scroll to position [123, 0]
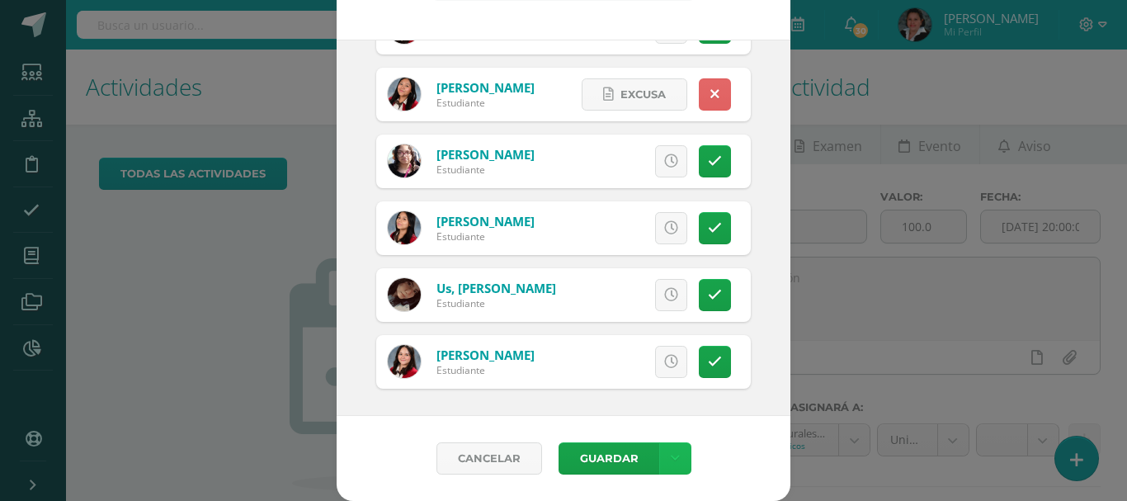
drag, startPoint x: 675, startPoint y: 460, endPoint x: 669, endPoint y: 445, distance: 15.9
click at [675, 459] on link at bounding box center [675, 458] width 32 height 32
click at [599, 398] on link "Guardar sin notificar inasistencias" at bounding box center [634, 396] width 181 height 40
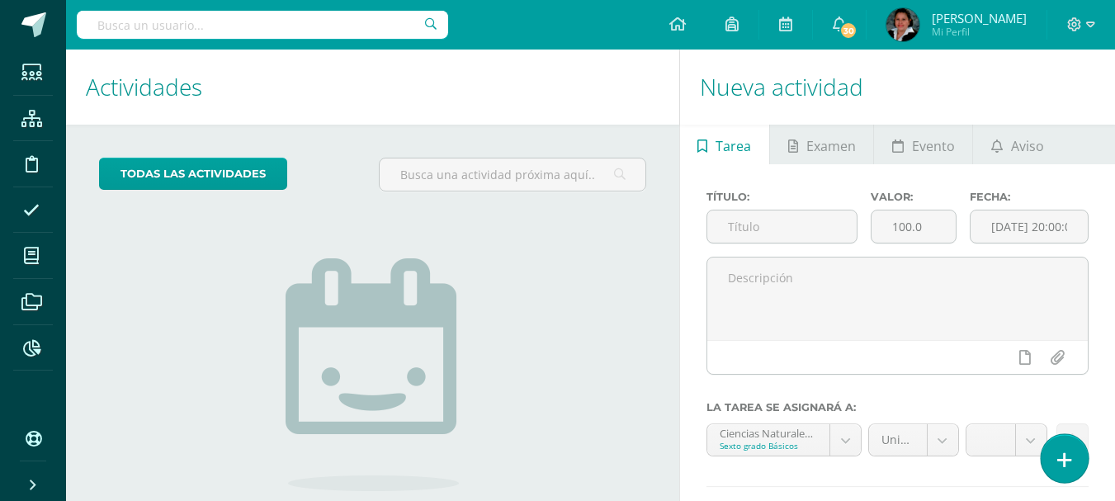
click at [1067, 459] on icon at bounding box center [1064, 459] width 15 height 19
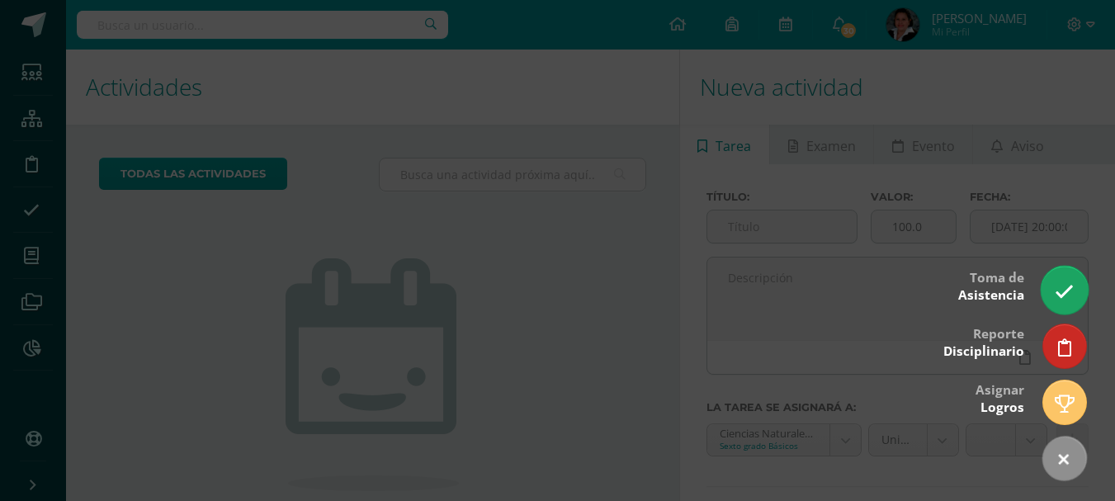
click at [1063, 286] on icon at bounding box center [1063, 291] width 19 height 19
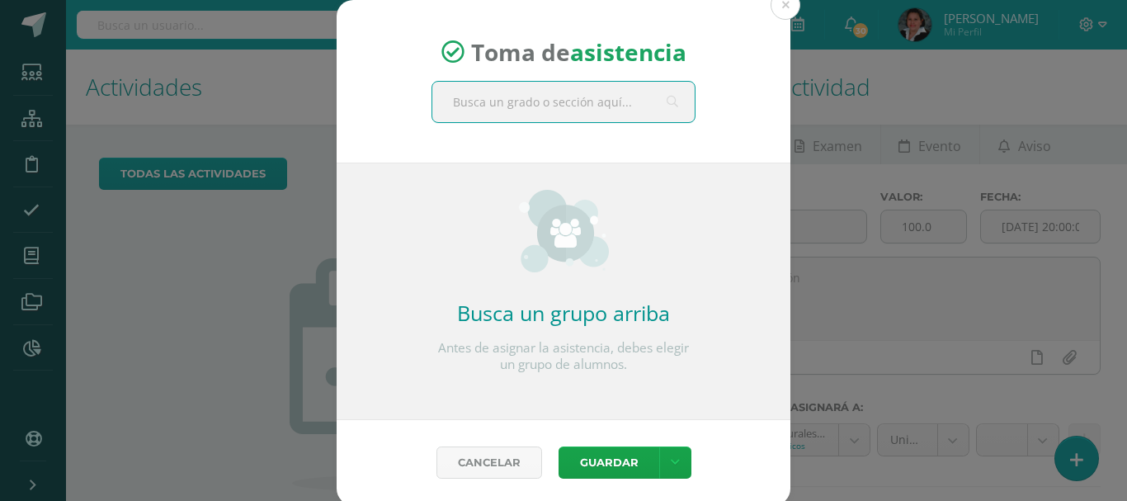
drag, startPoint x: 445, startPoint y: 100, endPoint x: 696, endPoint y: 281, distance: 309.6
click at [446, 101] on input "text" at bounding box center [563, 102] width 262 height 40
type input "tercero b"
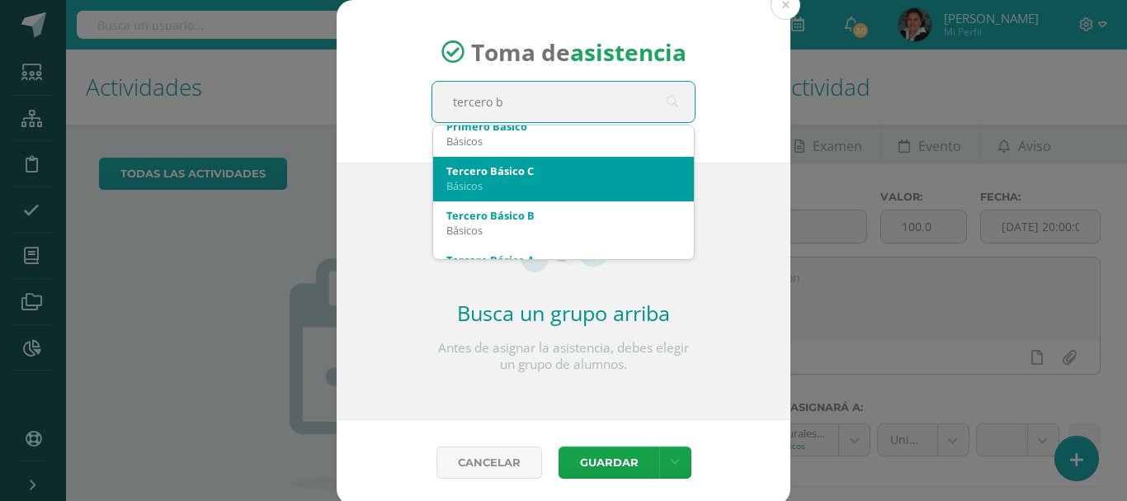
scroll to position [82, 0]
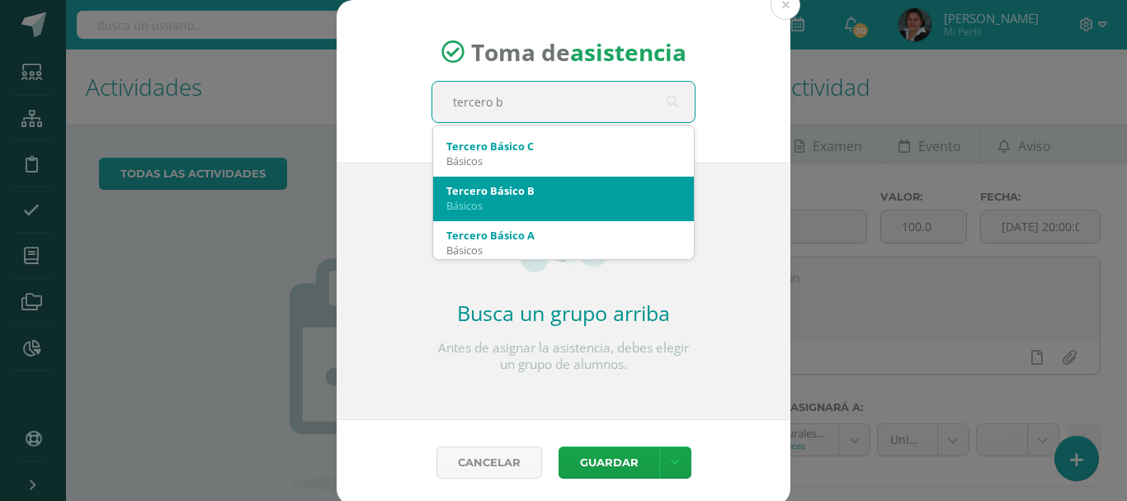
click at [487, 200] on div "Básicos" at bounding box center [563, 205] width 234 height 15
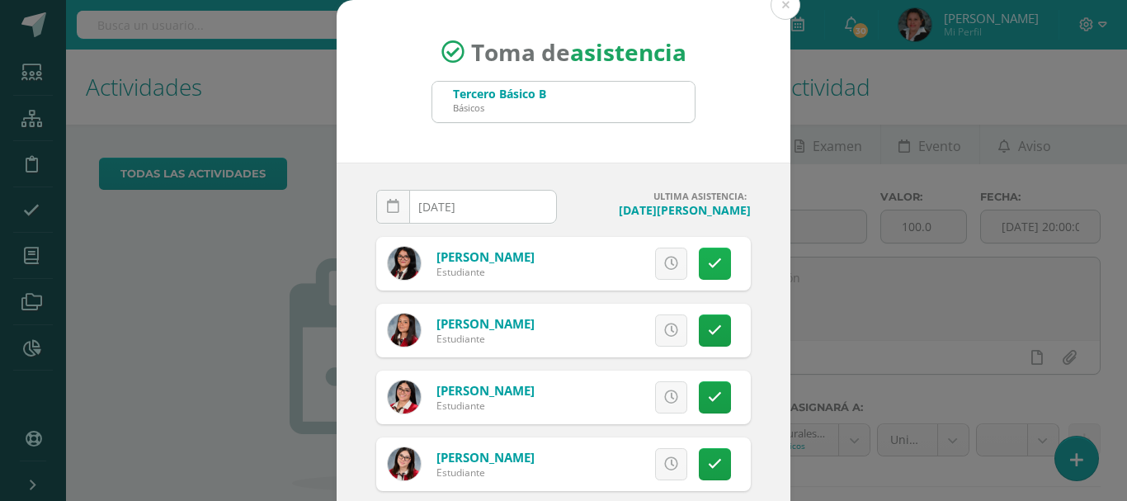
click at [708, 266] on icon at bounding box center [715, 264] width 14 height 14
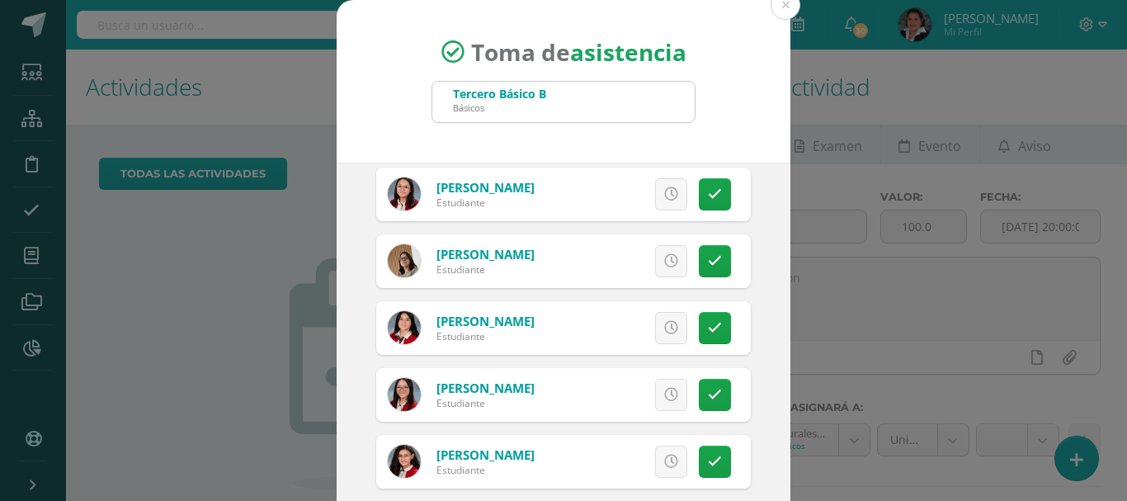
scroll to position [742, 0]
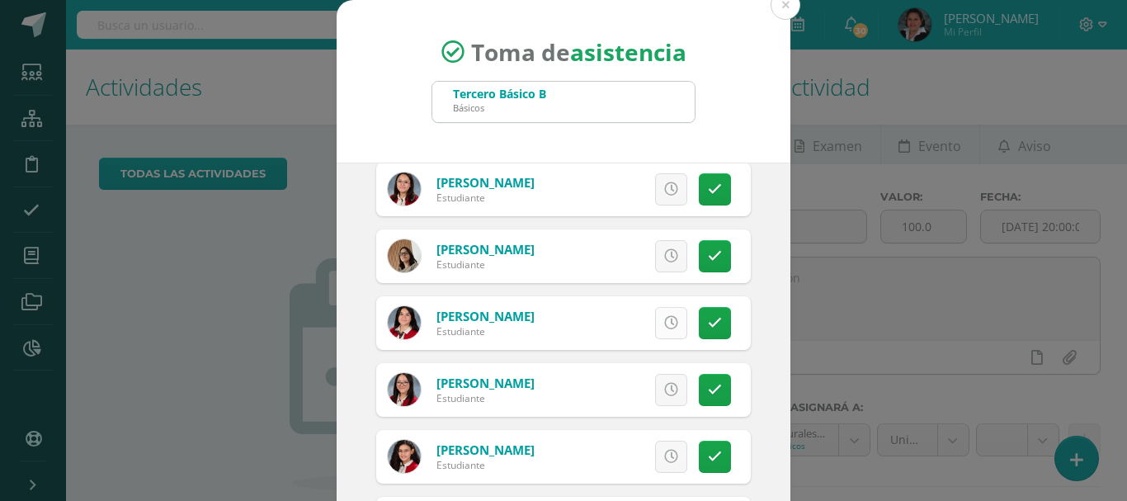
click at [664, 326] on icon at bounding box center [671, 323] width 14 height 14
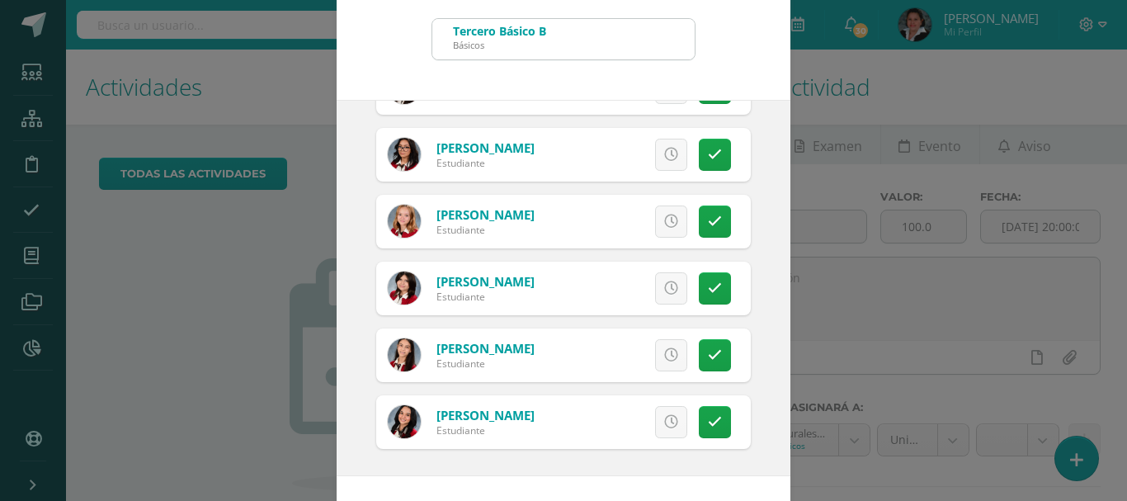
scroll to position [123, 0]
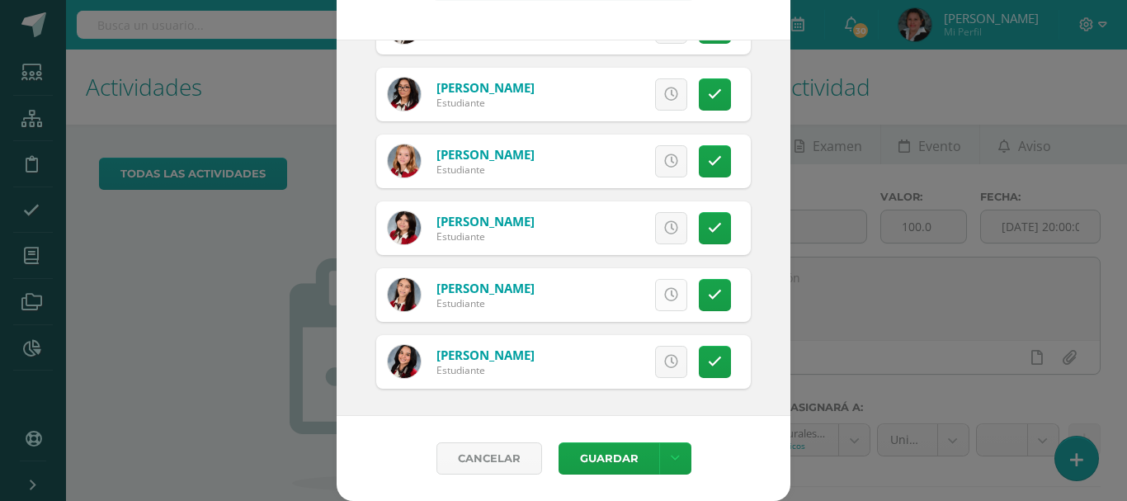
click at [664, 292] on icon at bounding box center [671, 295] width 14 height 14
click at [671, 459] on icon at bounding box center [675, 458] width 9 height 14
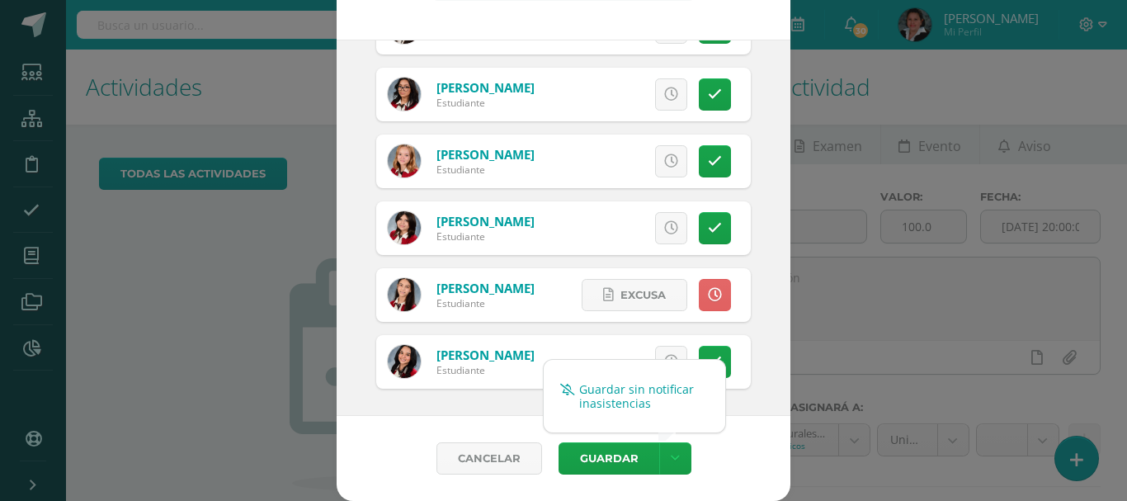
click at [641, 403] on link "Guardar sin notificar inasistencias" at bounding box center [634, 396] width 181 height 40
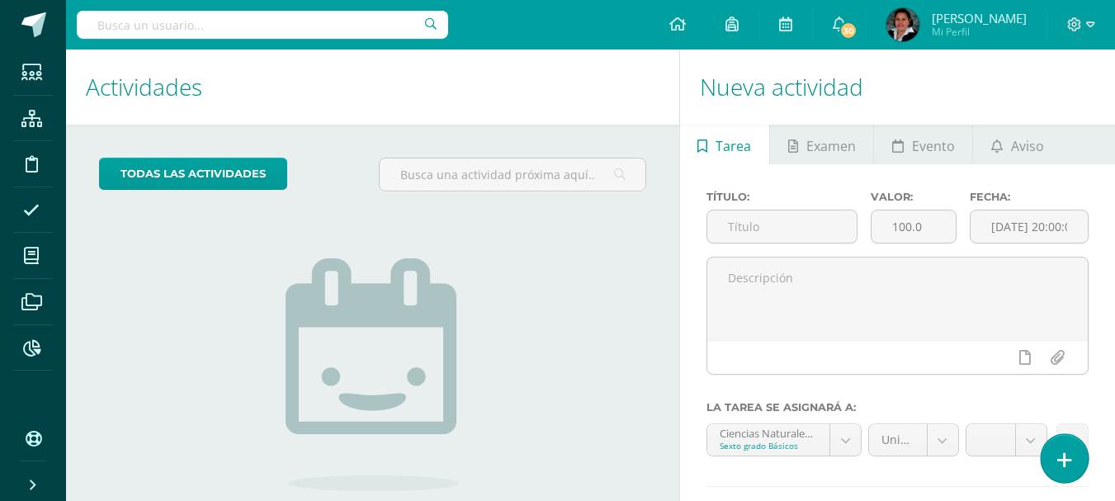
click at [1051, 450] on link at bounding box center [1063, 458] width 47 height 48
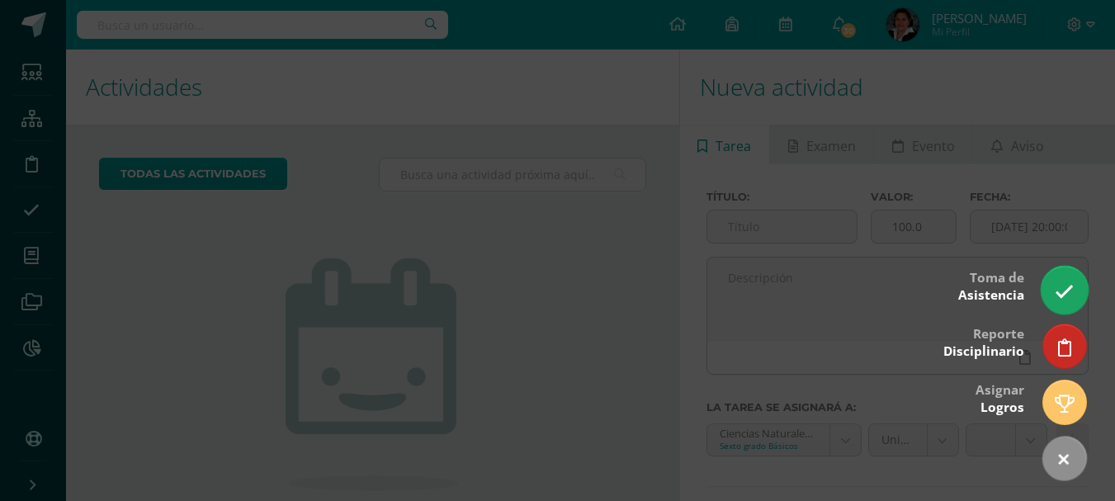
click at [1058, 286] on icon at bounding box center [1063, 291] width 19 height 19
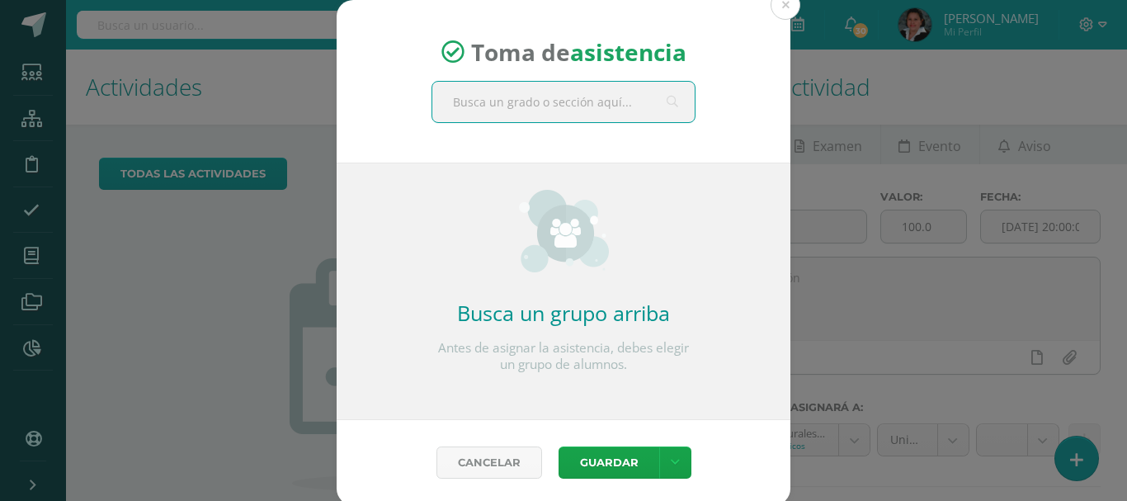
click at [527, 105] on input "text" at bounding box center [563, 102] width 262 height 40
type input "tercero c"
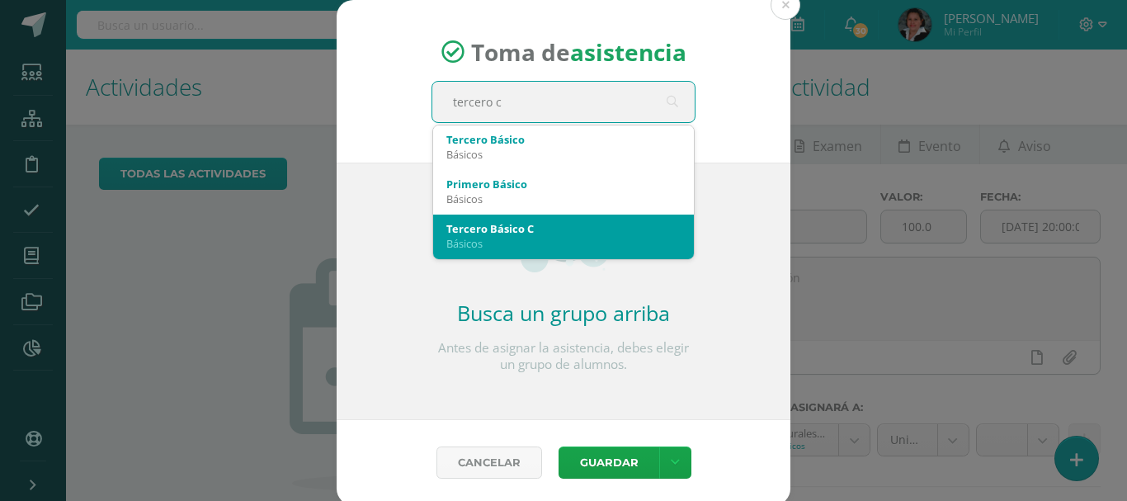
click at [535, 236] on div "Básicos" at bounding box center [563, 243] width 234 height 15
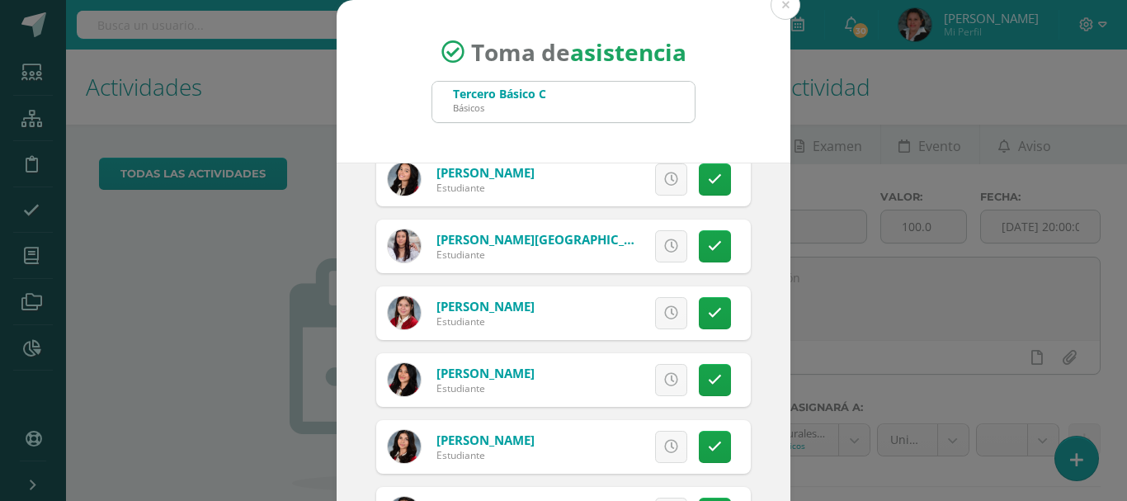
scroll to position [1155, 0]
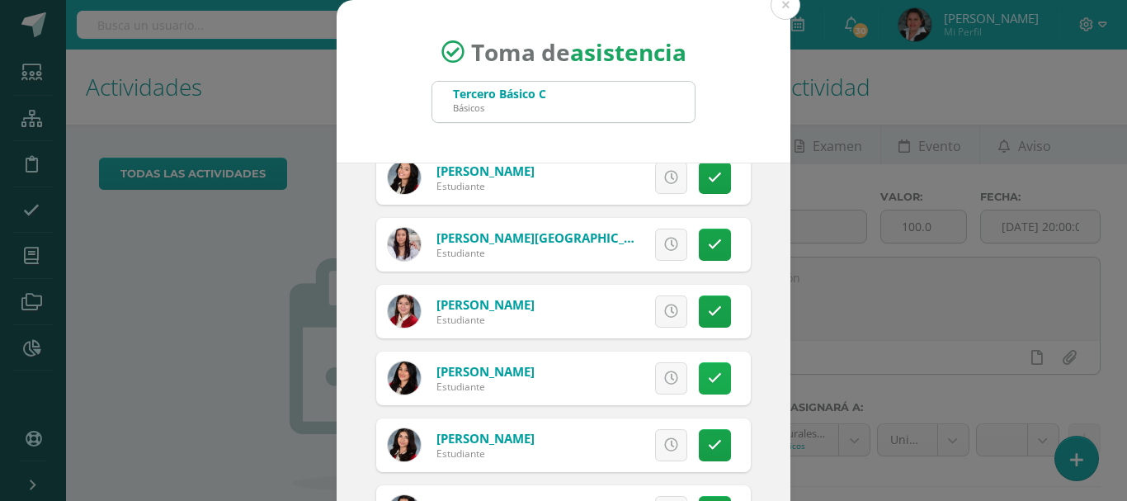
click at [708, 371] on icon at bounding box center [715, 378] width 14 height 14
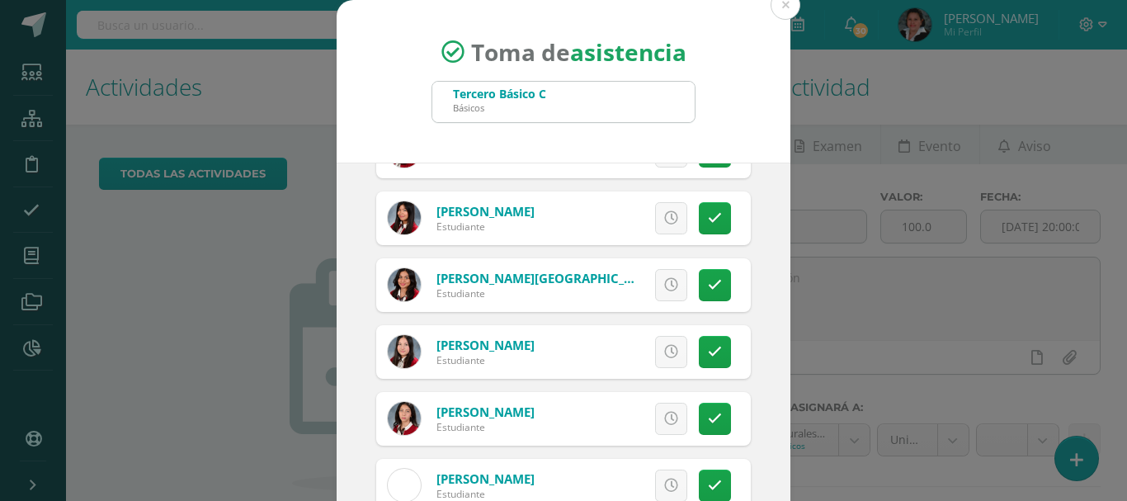
scroll to position [412, 0]
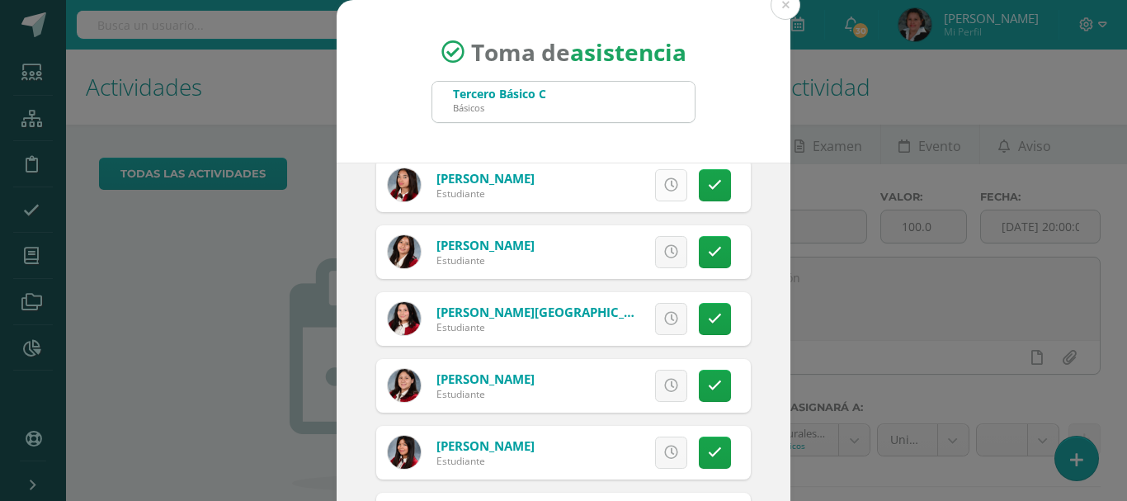
click at [664, 186] on icon at bounding box center [671, 185] width 14 height 14
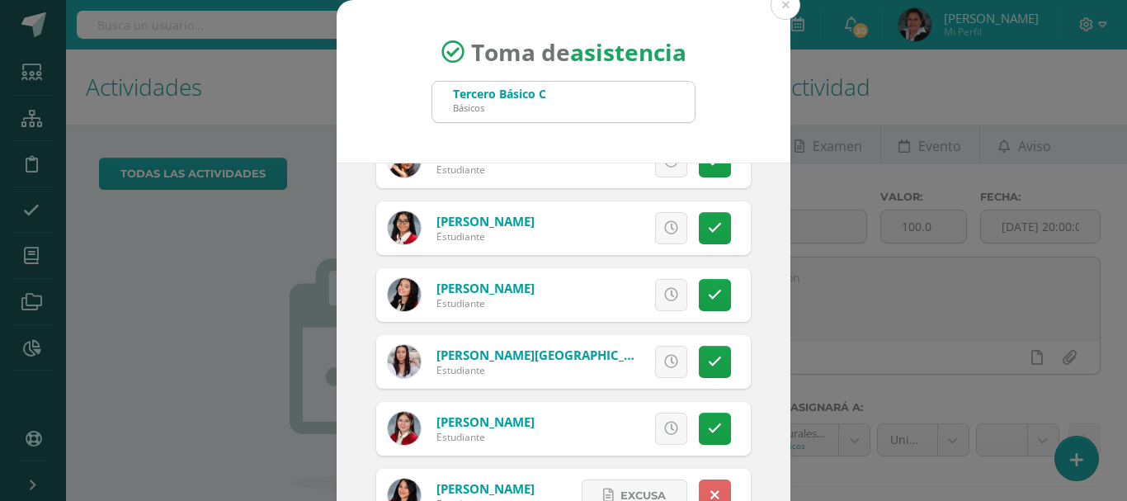
scroll to position [1001, 0]
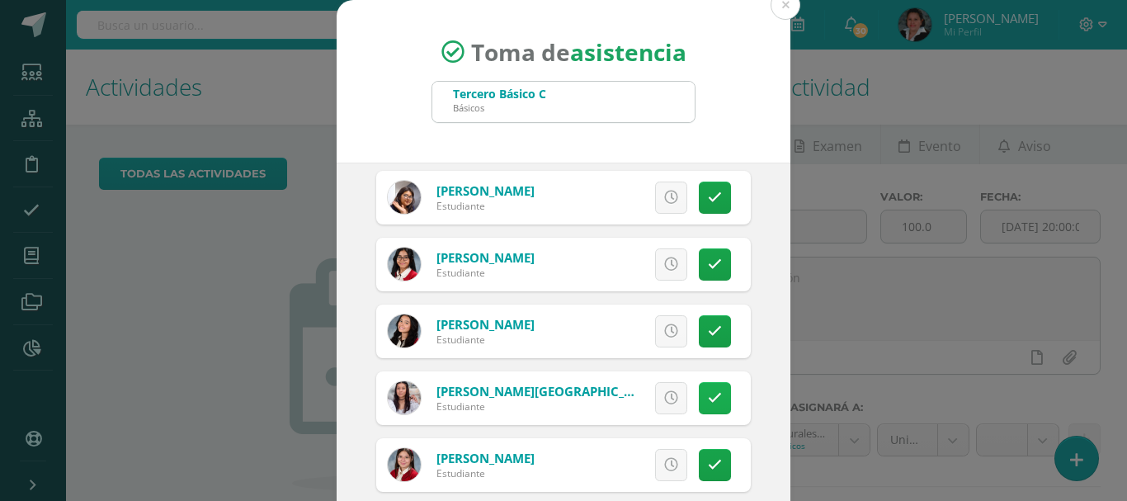
click at [703, 397] on link at bounding box center [715, 398] width 32 height 32
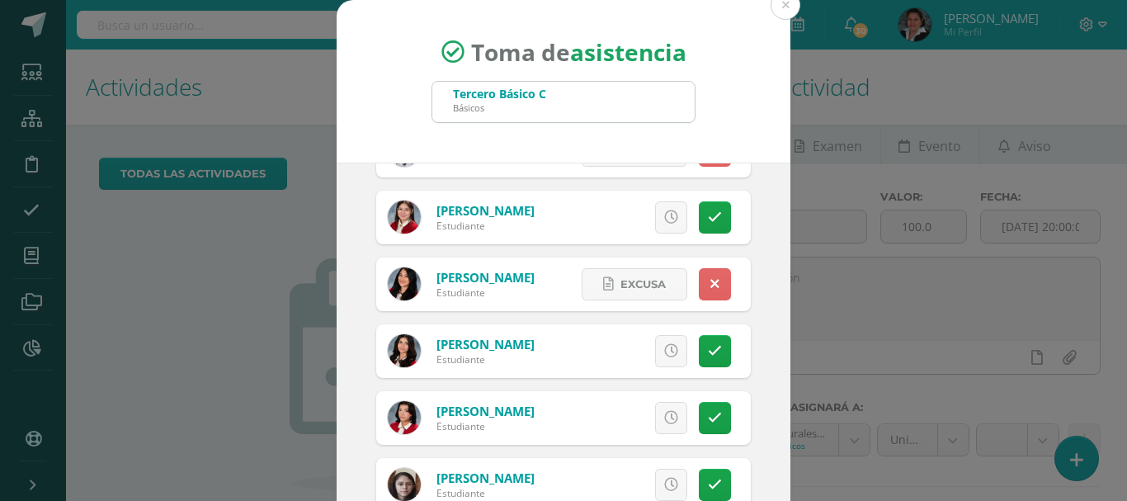
scroll to position [82, 0]
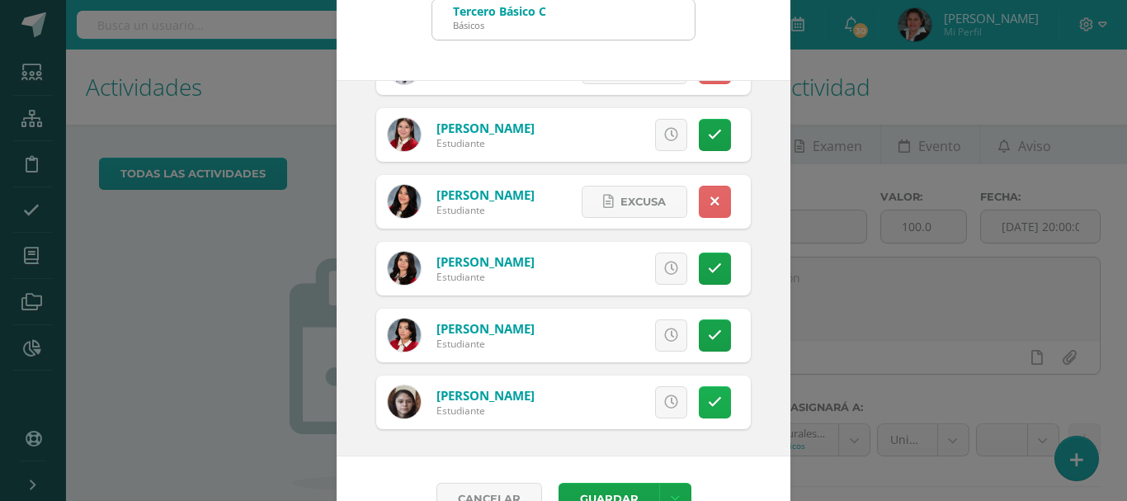
click at [708, 398] on icon at bounding box center [715, 402] width 14 height 14
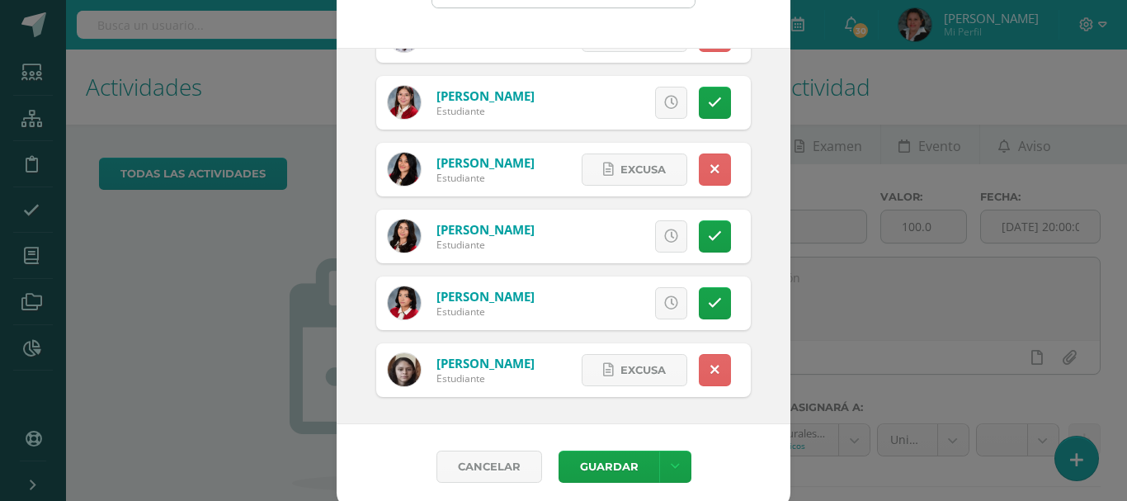
scroll to position [123, 0]
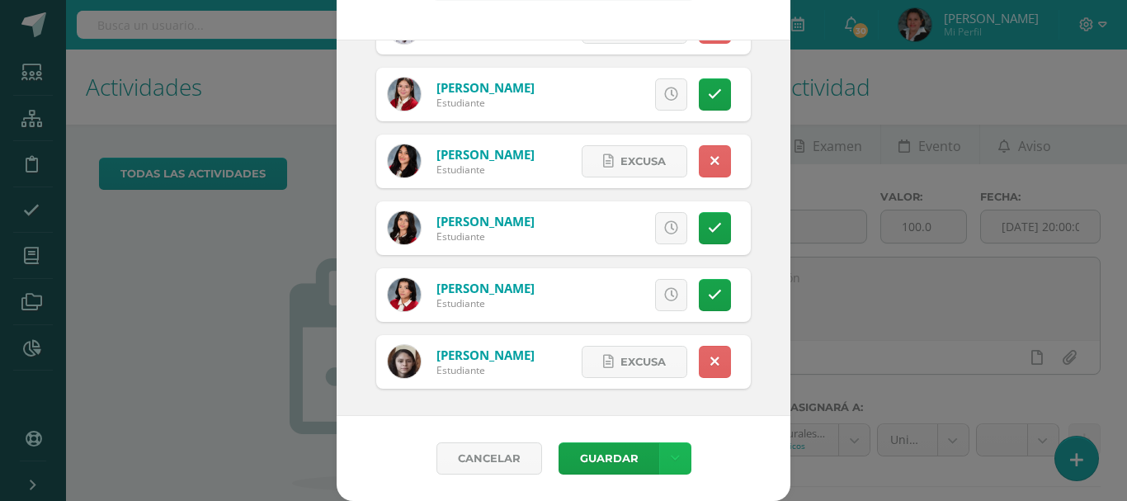
click at [671, 460] on icon at bounding box center [675, 458] width 9 height 14
click at [481, 452] on link "Cancelar" at bounding box center [489, 458] width 106 height 32
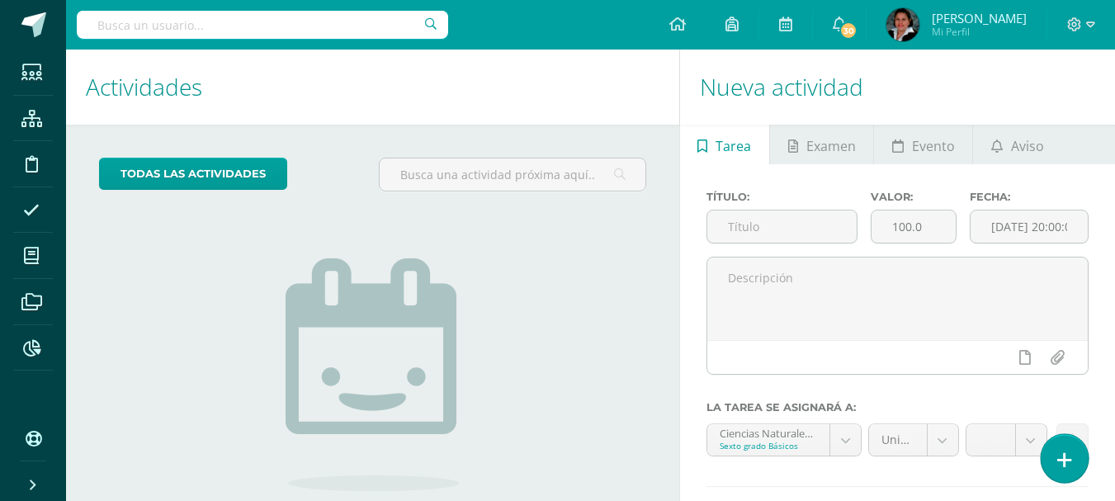
click at [1073, 458] on link at bounding box center [1063, 458] width 47 height 48
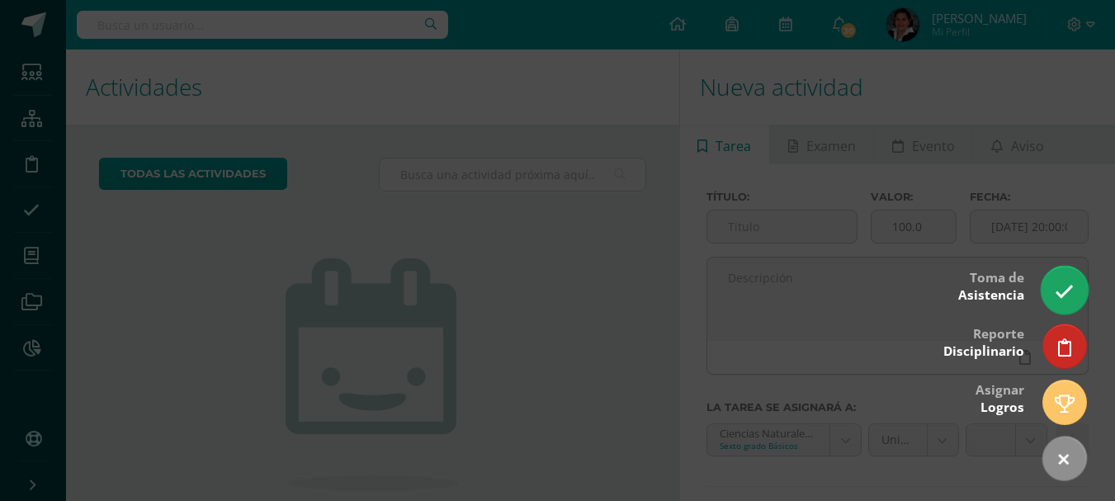
click at [1069, 296] on icon at bounding box center [1063, 291] width 19 height 19
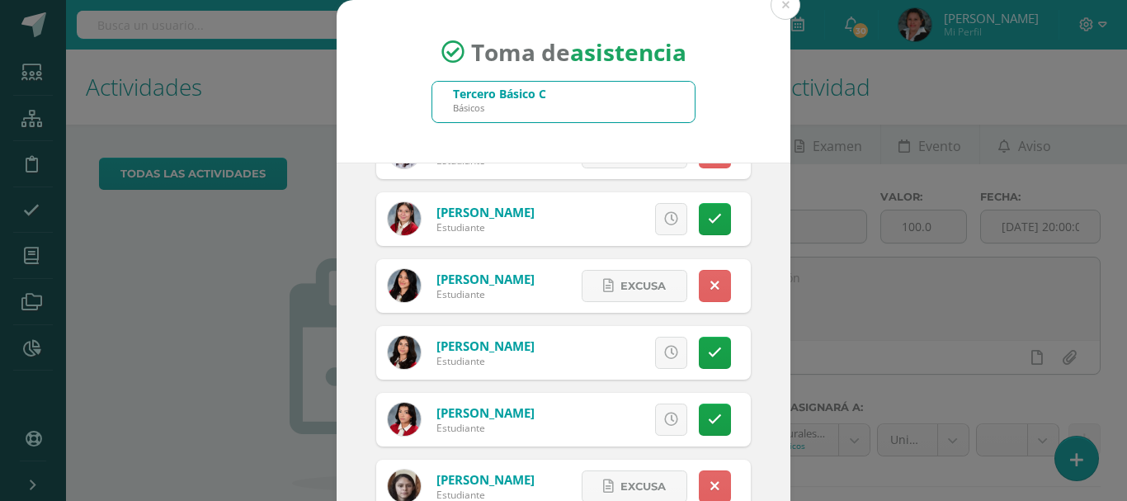
scroll to position [1249, 0]
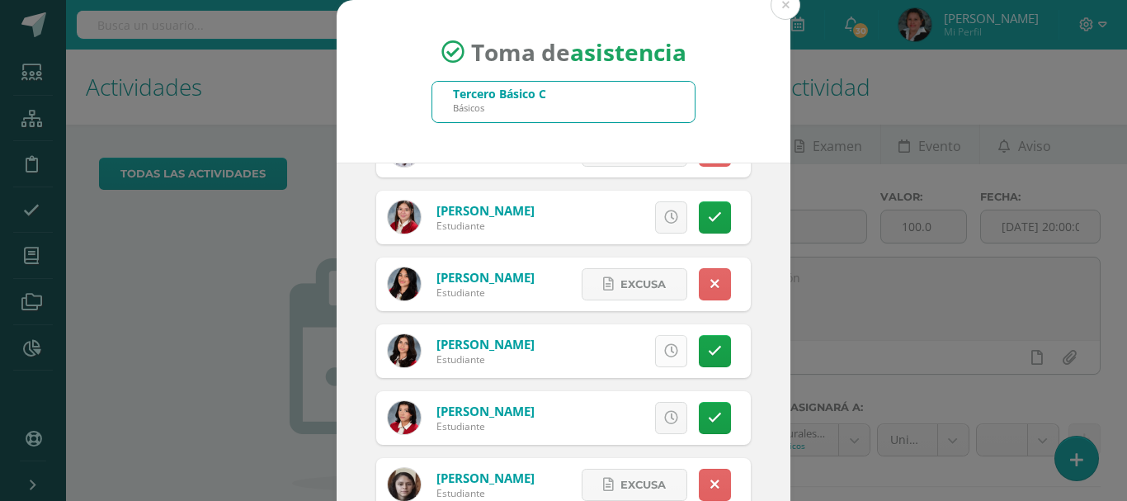
click at [664, 352] on icon at bounding box center [671, 351] width 14 height 14
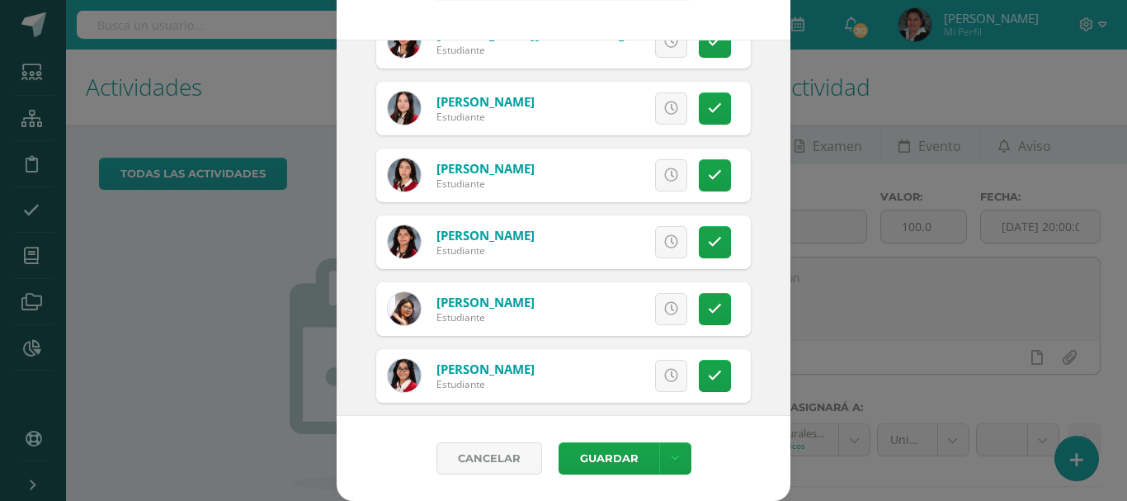
scroll to position [754, 0]
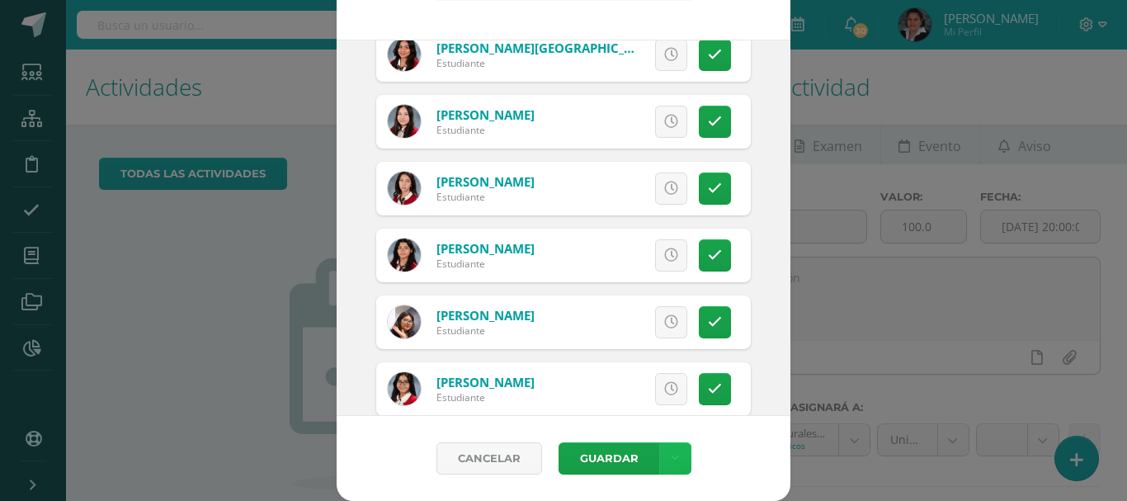
click at [676, 458] on link at bounding box center [675, 458] width 32 height 32
click at [631, 402] on link "Guardar sin notificar inasistencias" at bounding box center [634, 396] width 181 height 40
